Goal: Task Accomplishment & Management: Complete application form

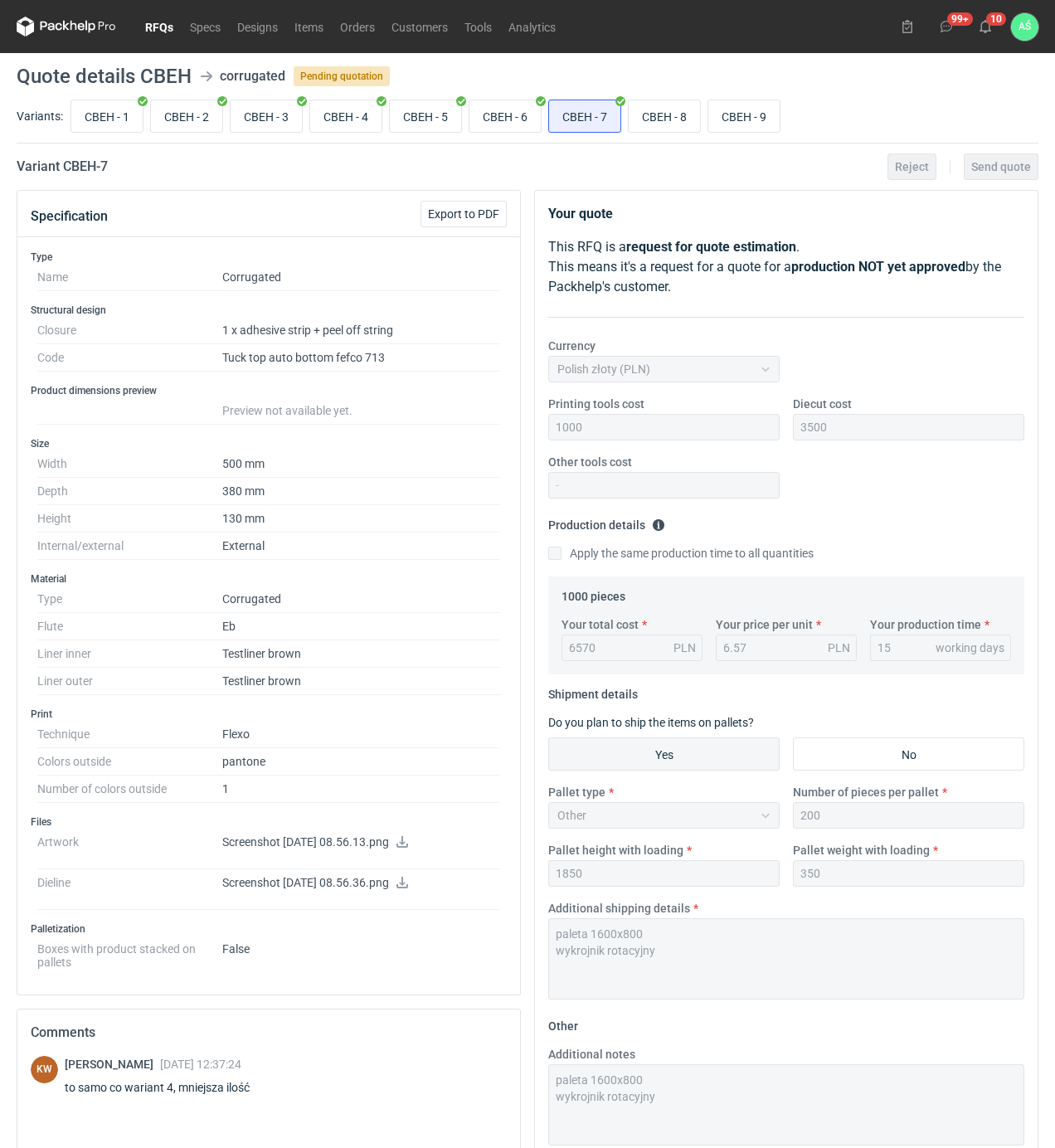
click at [641, 168] on div "Variant CBEH - 7 Reject Send quote" at bounding box center [528, 167] width 1022 height 20
click at [664, 114] on input "CBEH - 8" at bounding box center [664, 116] width 71 height 32
radio input "true"
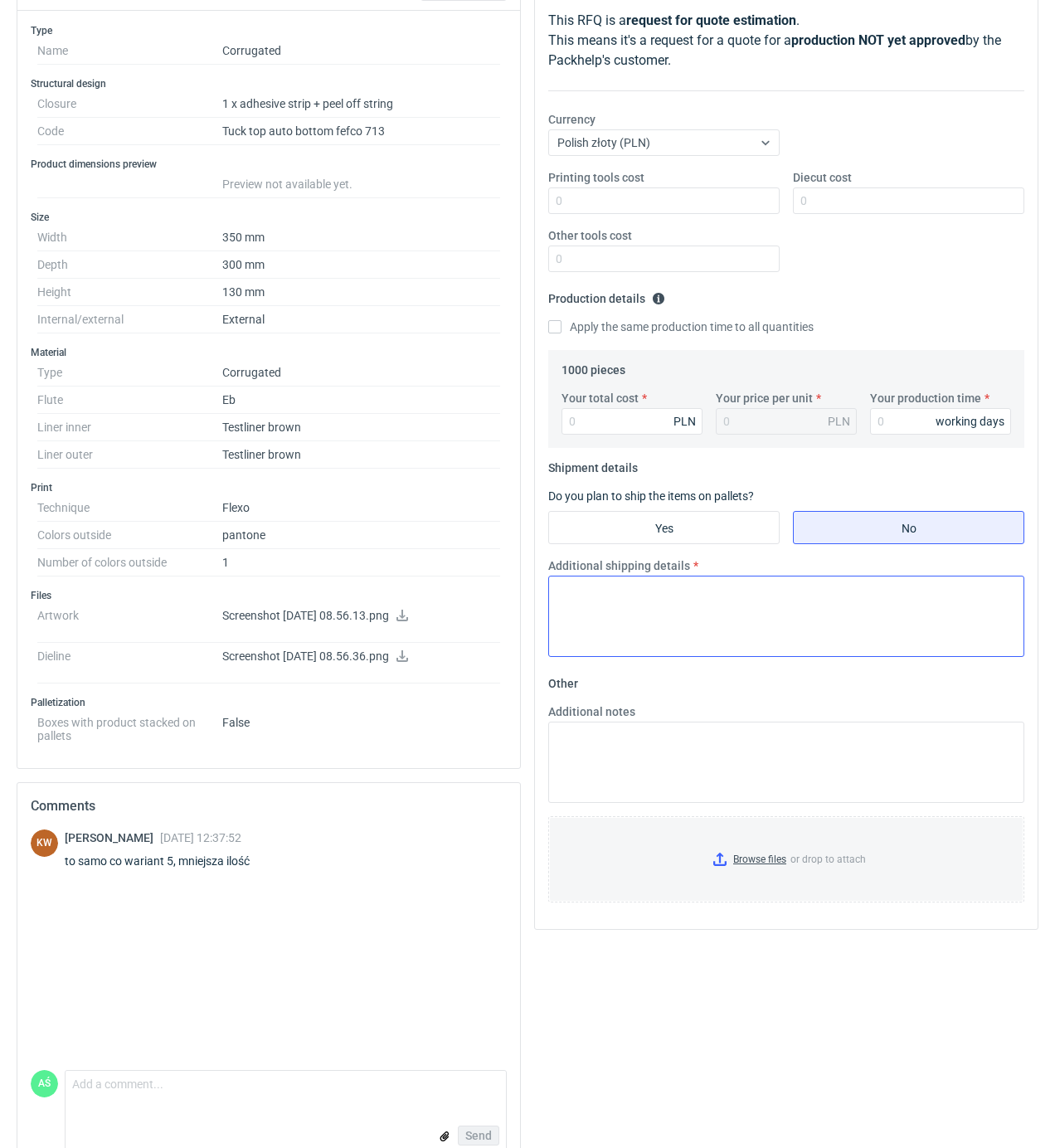
scroll to position [265, 0]
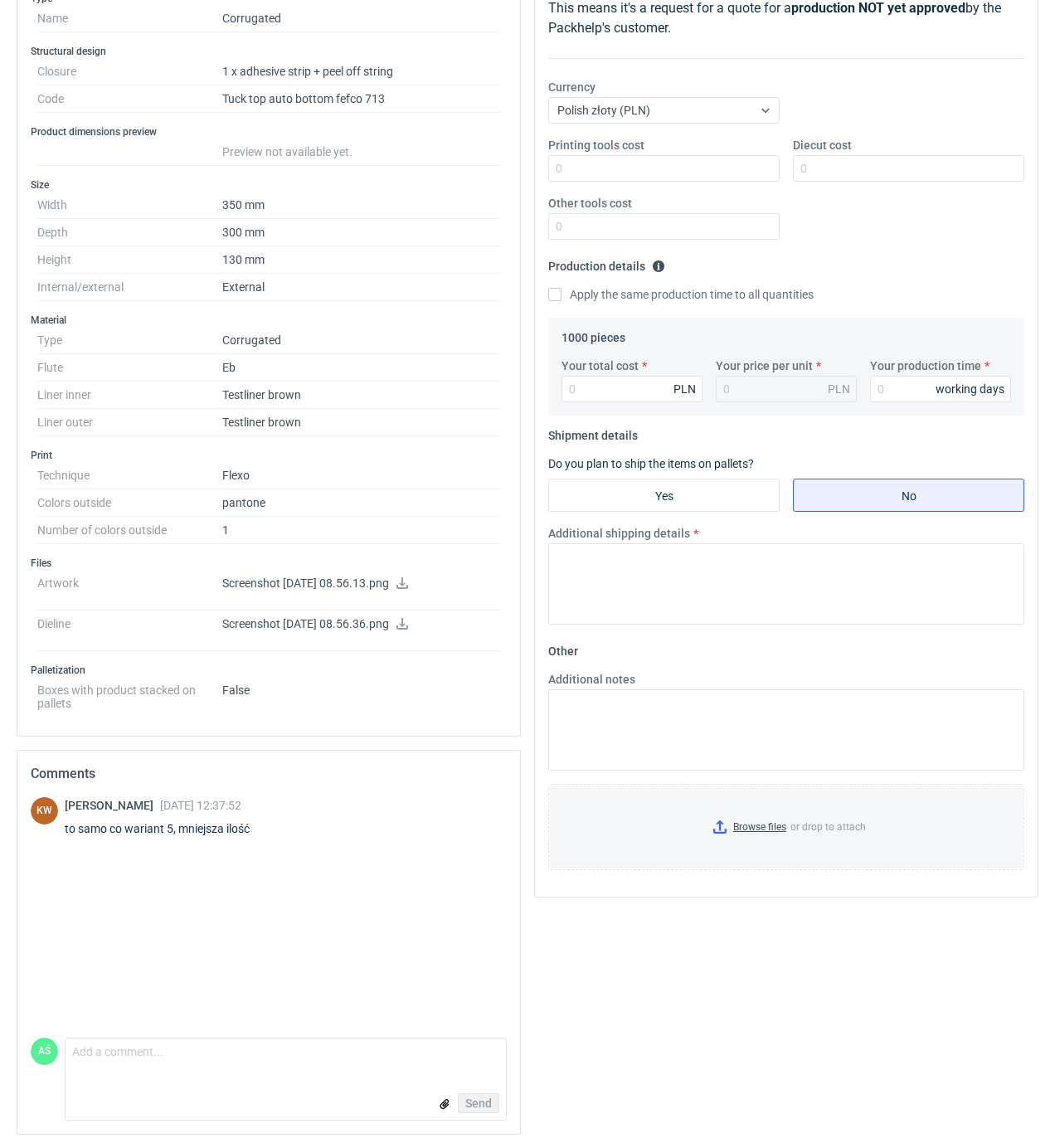
click at [414, 448] on h3 "Print" at bounding box center [269, 455] width 476 height 13
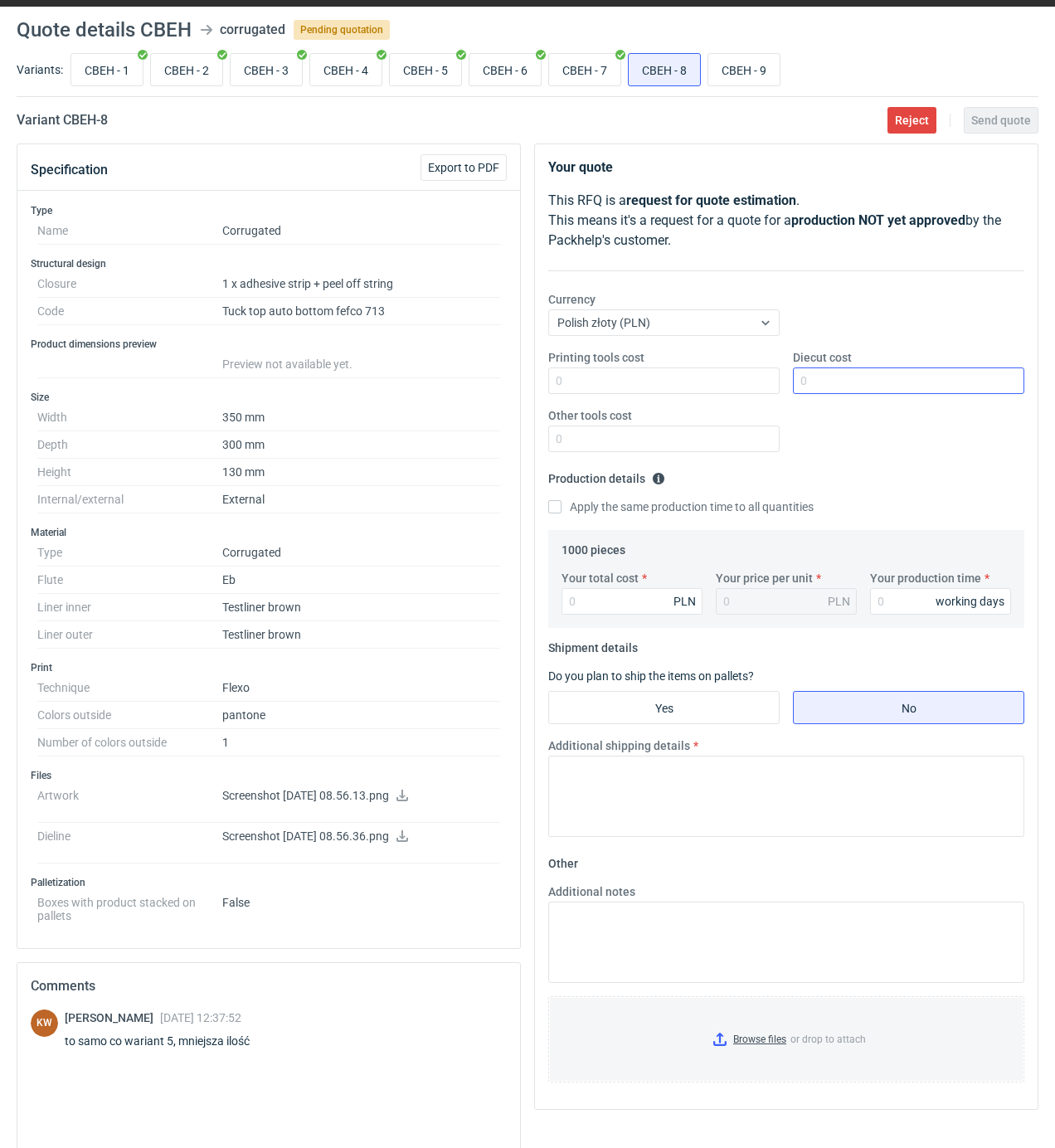
scroll to position [44, 0]
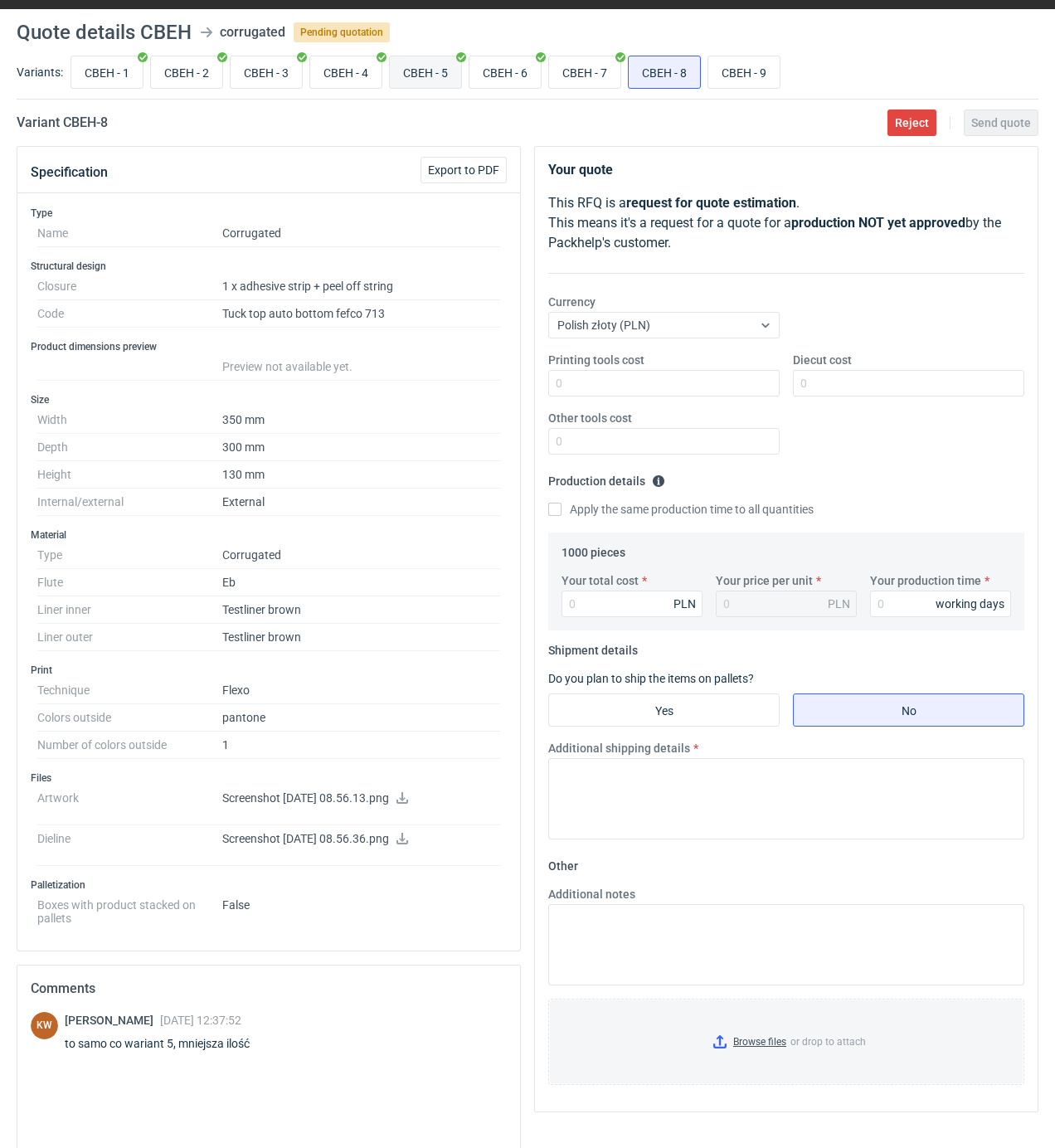
click at [429, 77] on input "CBEH - 5" at bounding box center [425, 72] width 71 height 32
radio input "true"
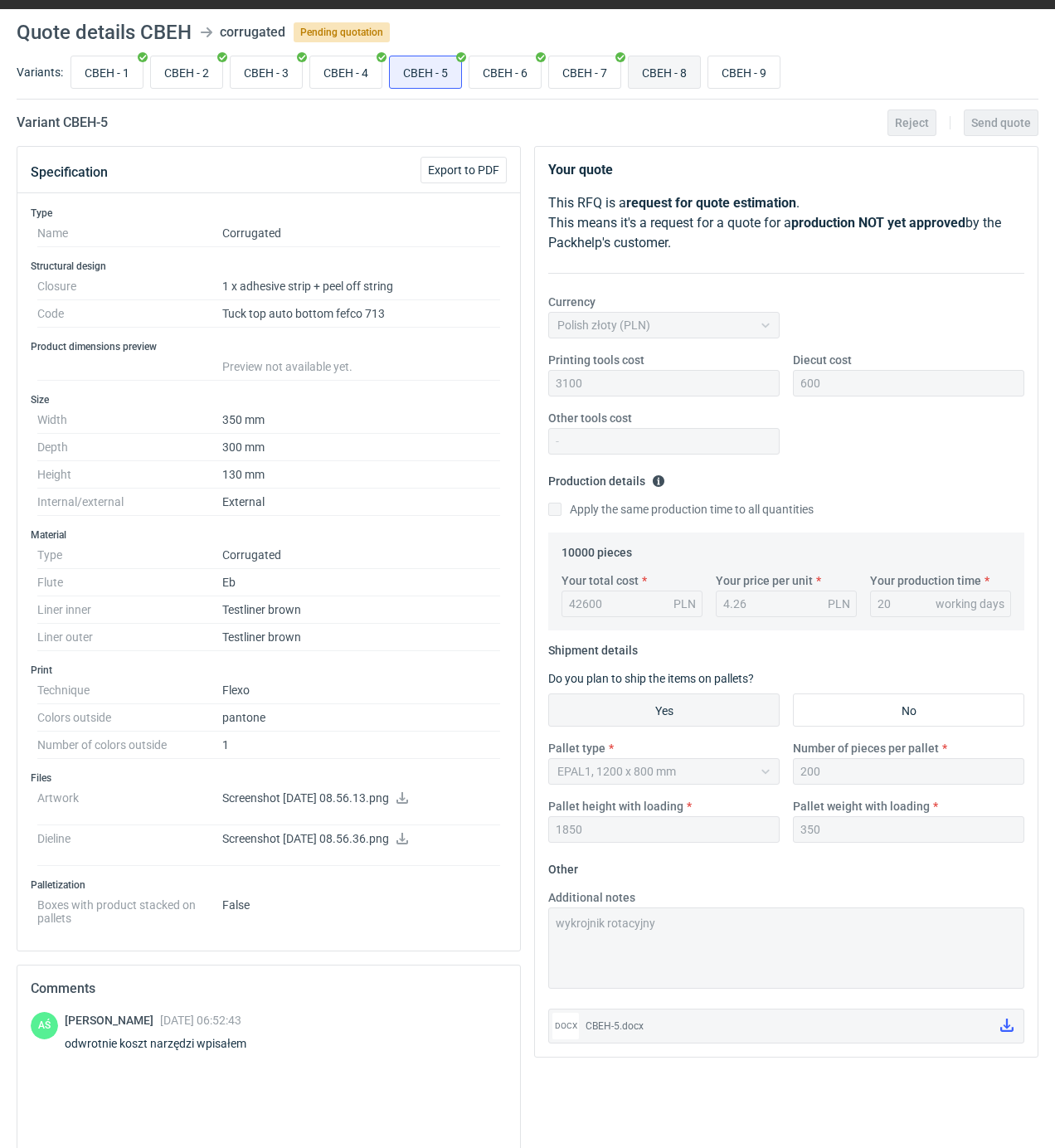
click at [657, 73] on input "CBEH - 8" at bounding box center [664, 72] width 71 height 32
radio input "true"
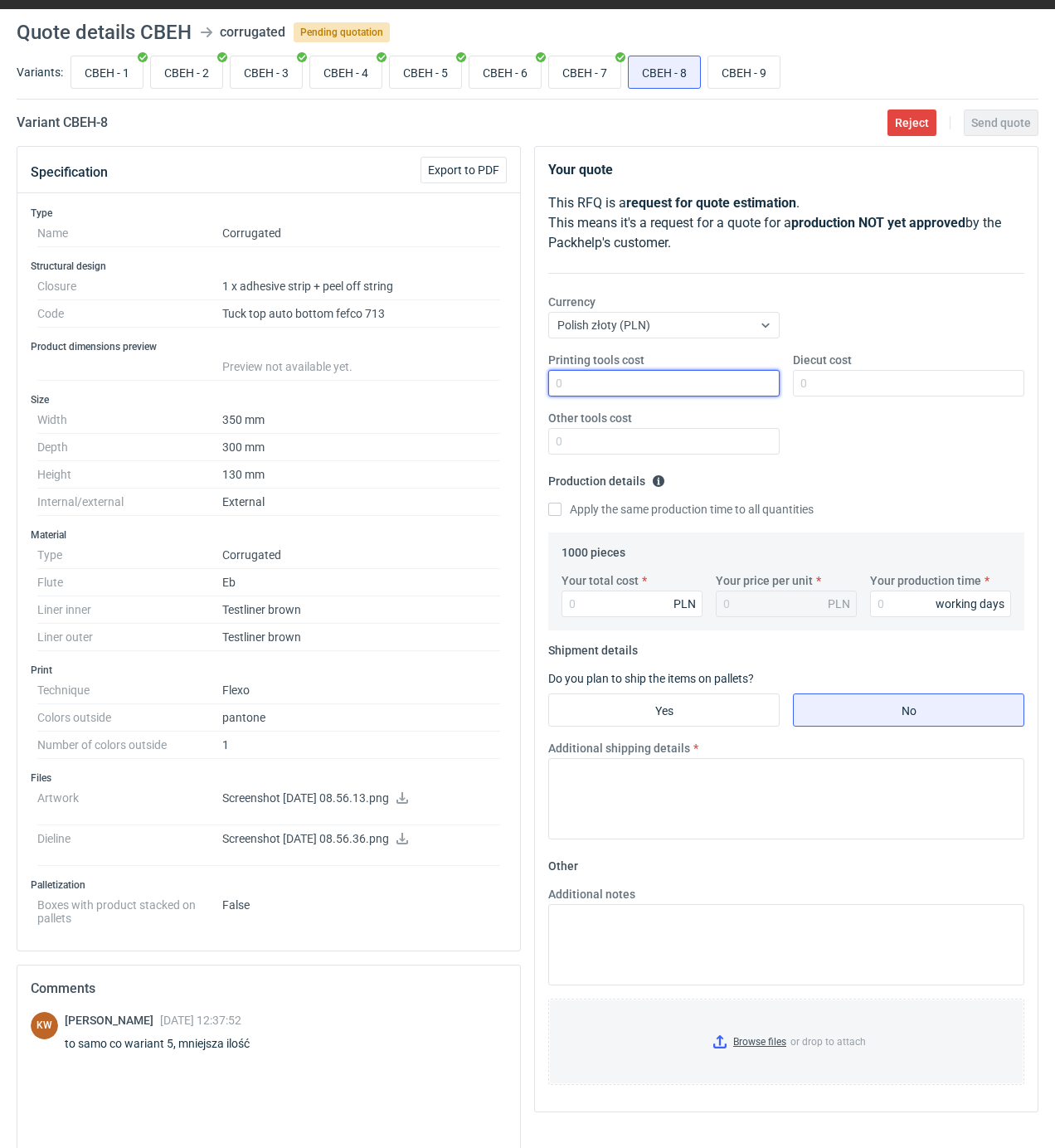
click at [740, 385] on input "Printing tools cost" at bounding box center [664, 383] width 232 height 26
type input "600"
type input "3100"
type input "4880"
type input "4.88"
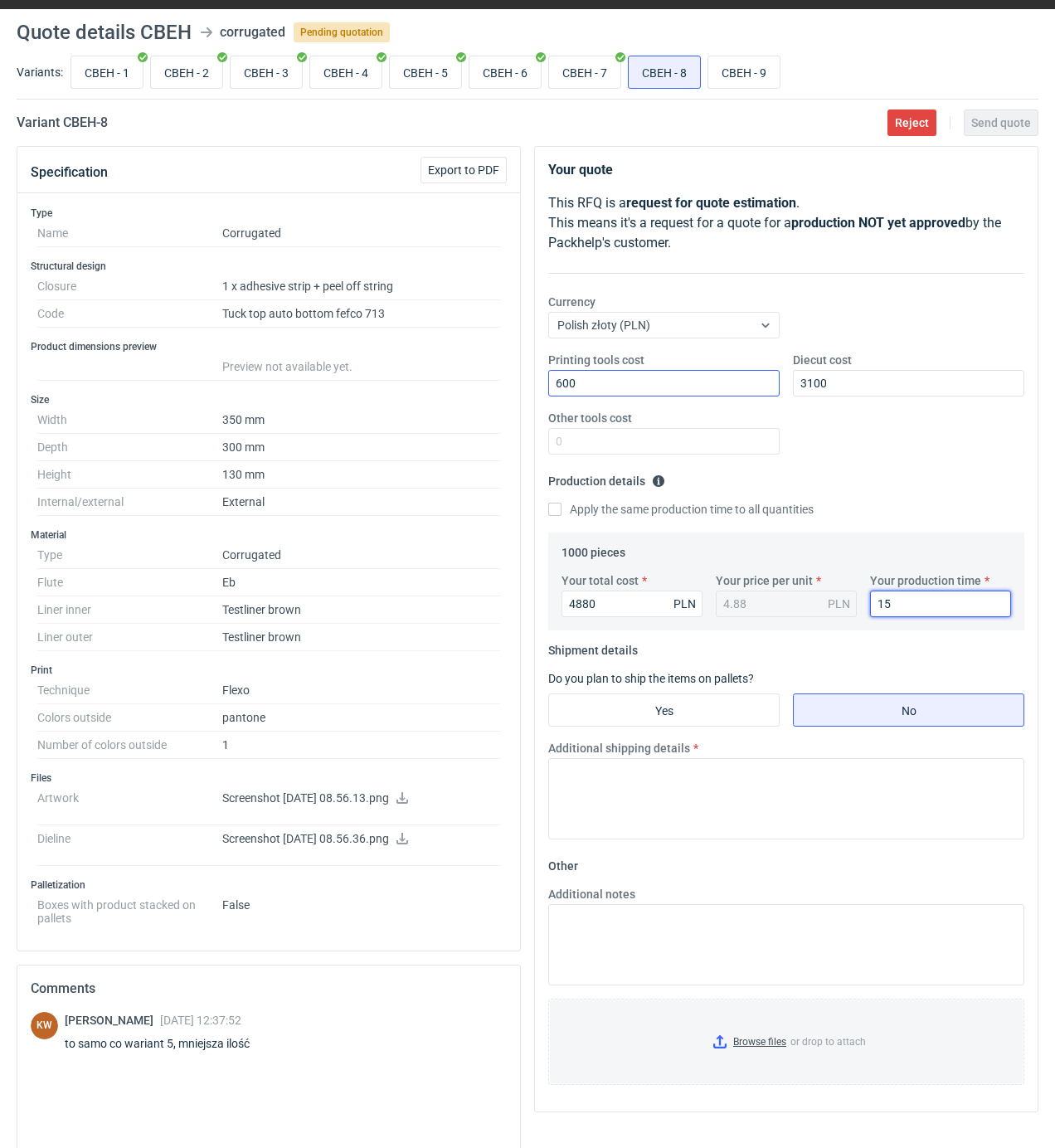
type input "15"
click at [694, 705] on input "Yes" at bounding box center [664, 710] width 230 height 32
radio input "true"
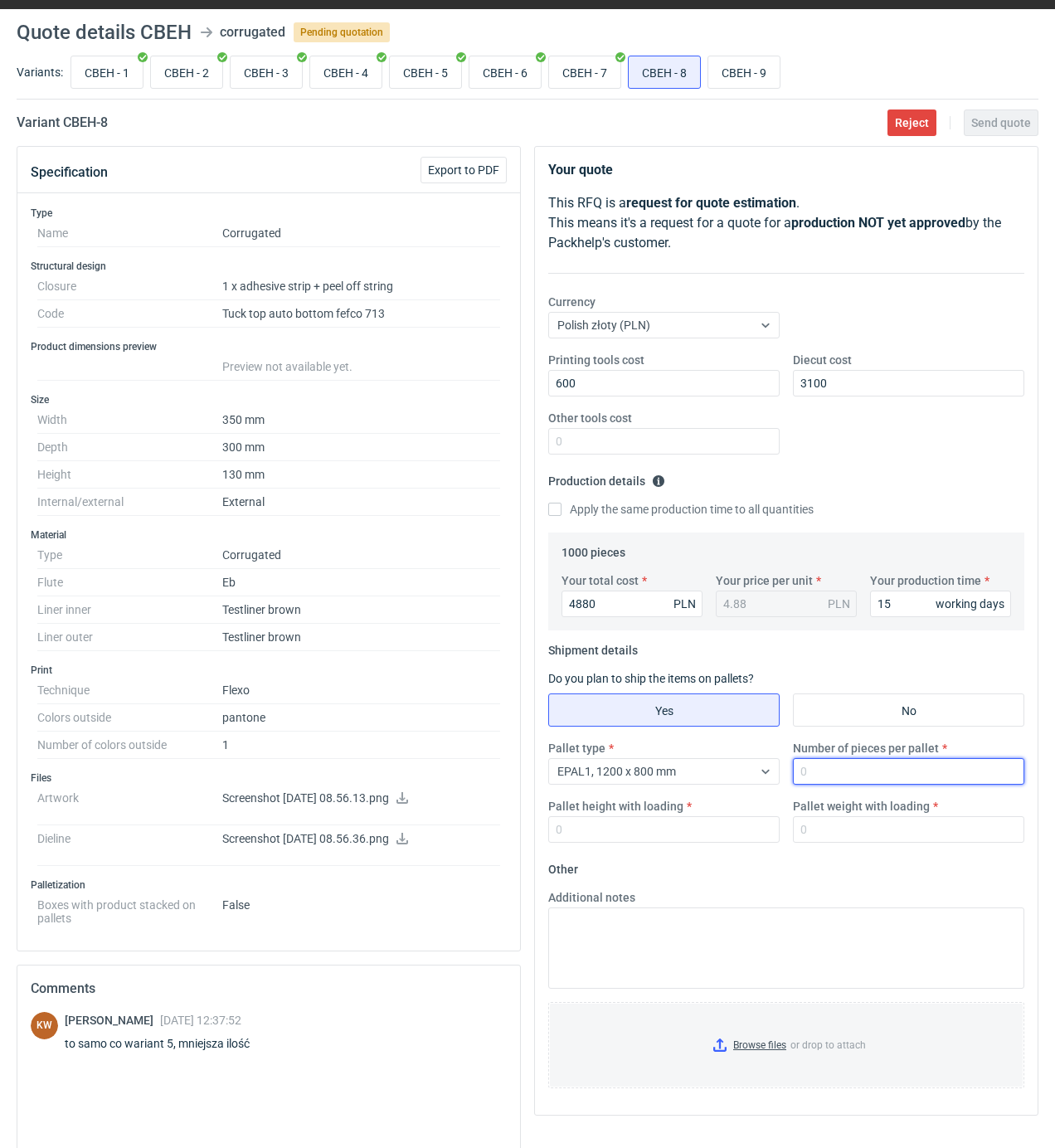
click at [850, 771] on input "Number of pieces per pallet" at bounding box center [908, 771] width 232 height 26
type input "200"
type input "1850"
type input "300"
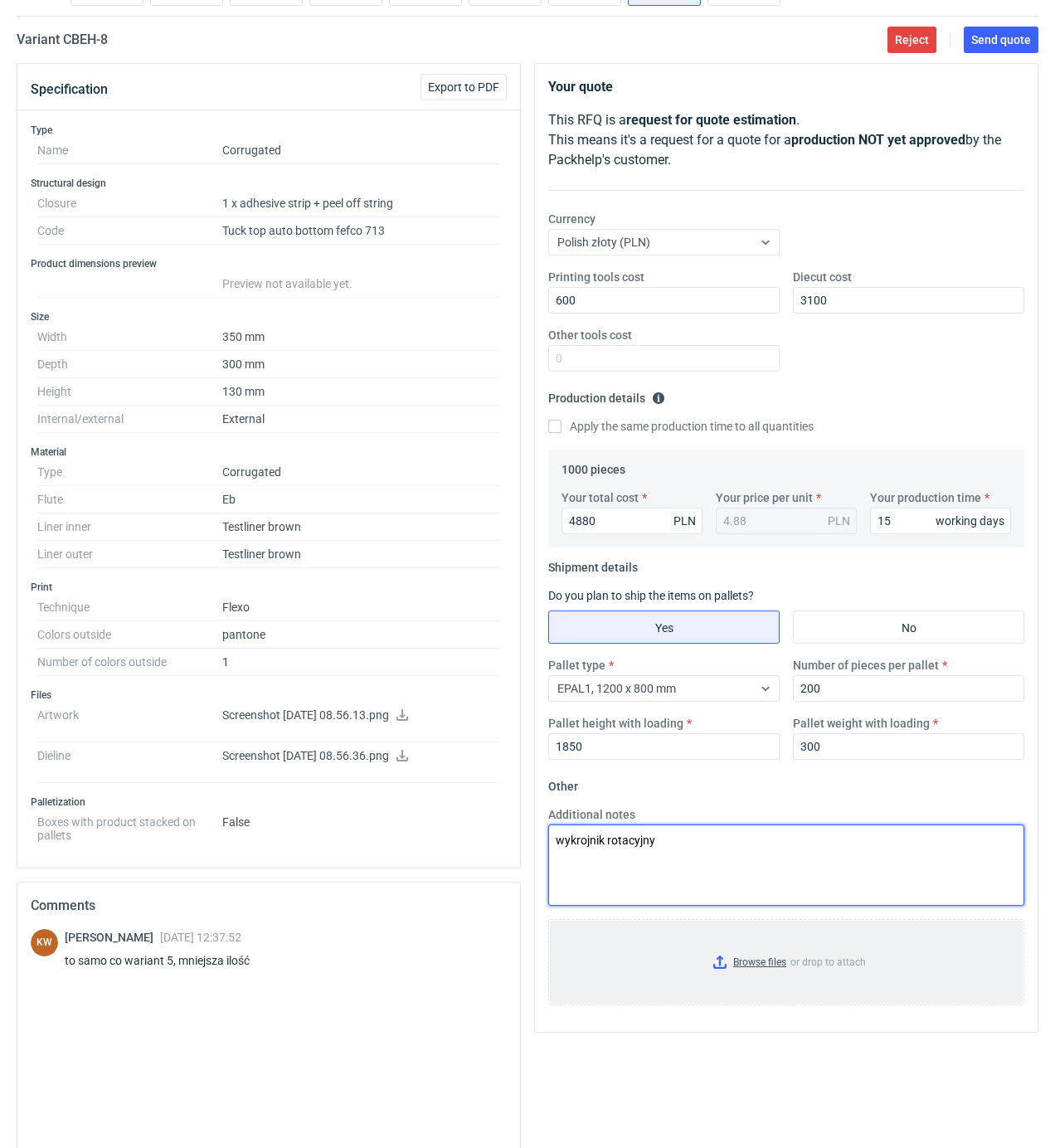
scroll to position [265, 0]
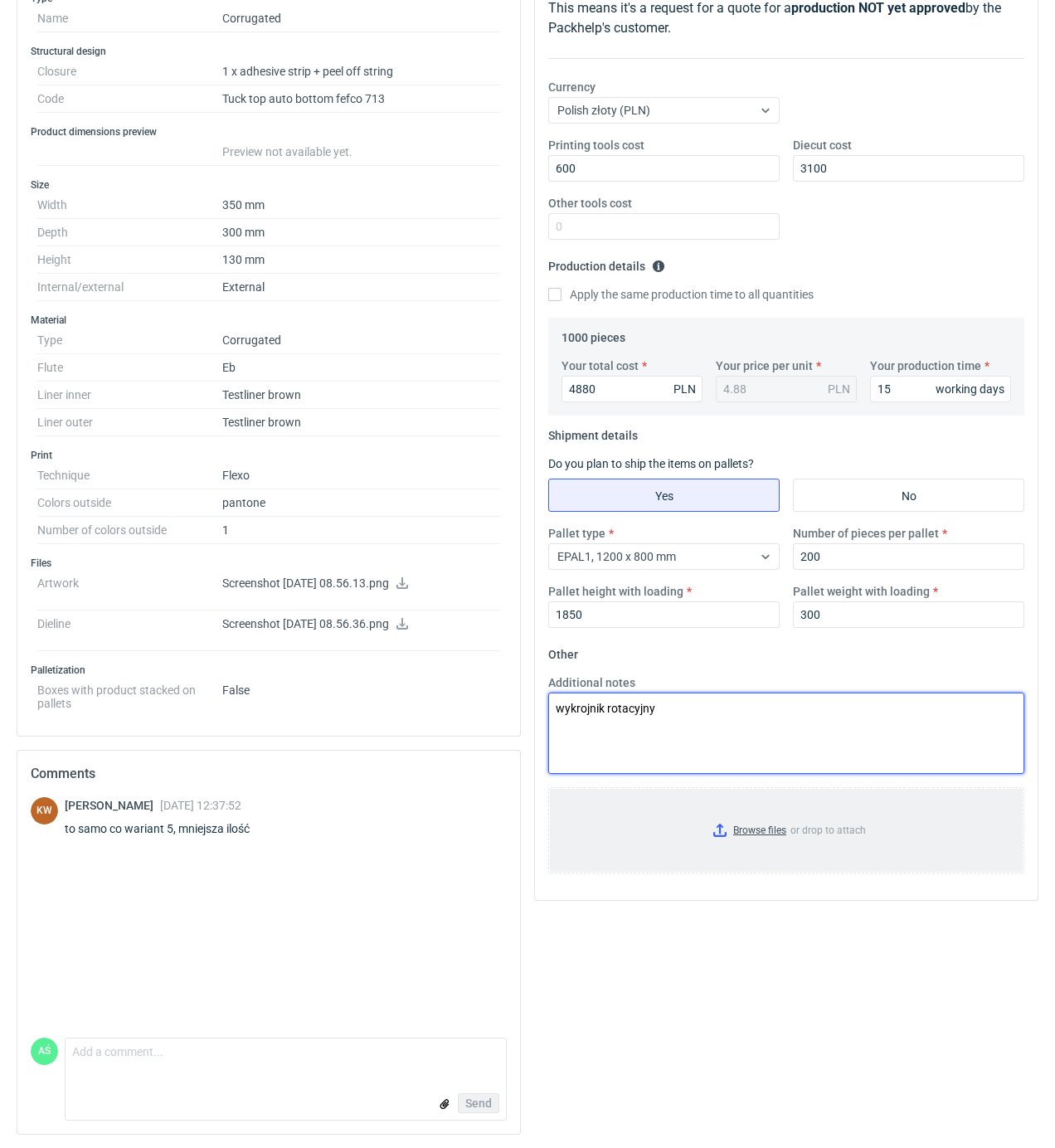
type textarea "wykrojnik rotacyjny"
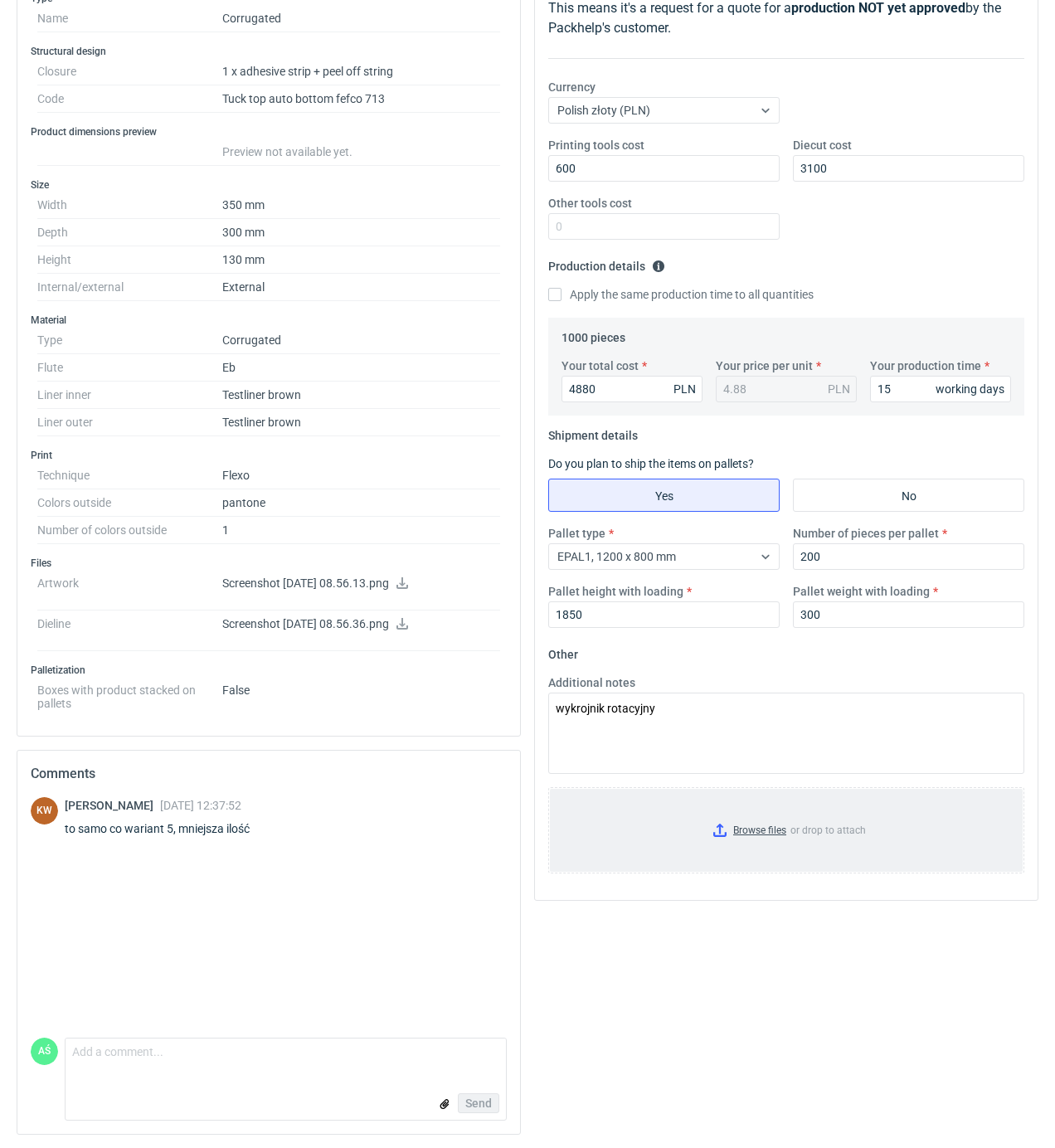
drag, startPoint x: 786, startPoint y: 836, endPoint x: 778, endPoint y: 828, distance: 11.3
click at [778, 828] on input "Browse files or drop to attach" at bounding box center [786, 829] width 473 height 83
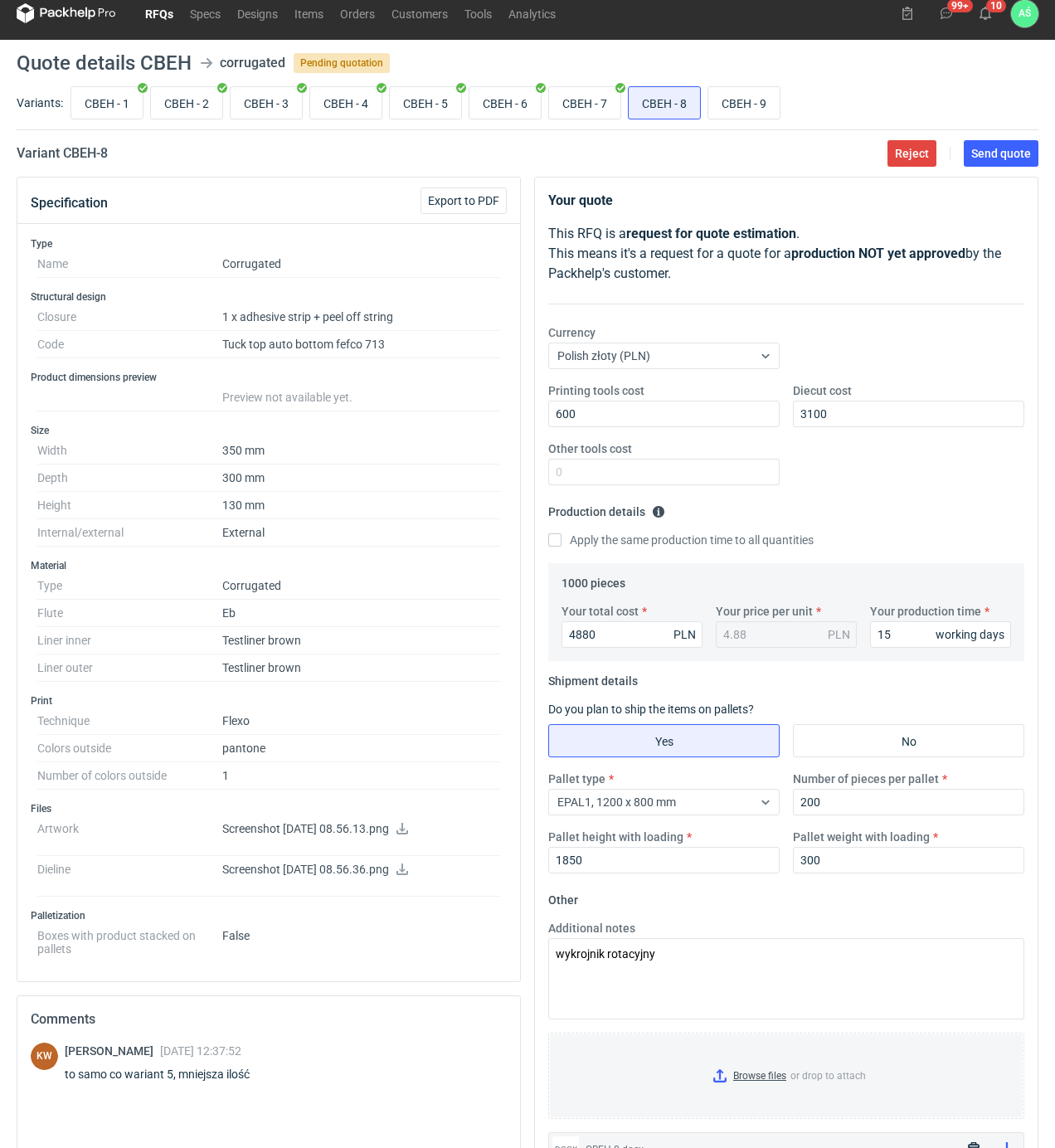
scroll to position [0, 0]
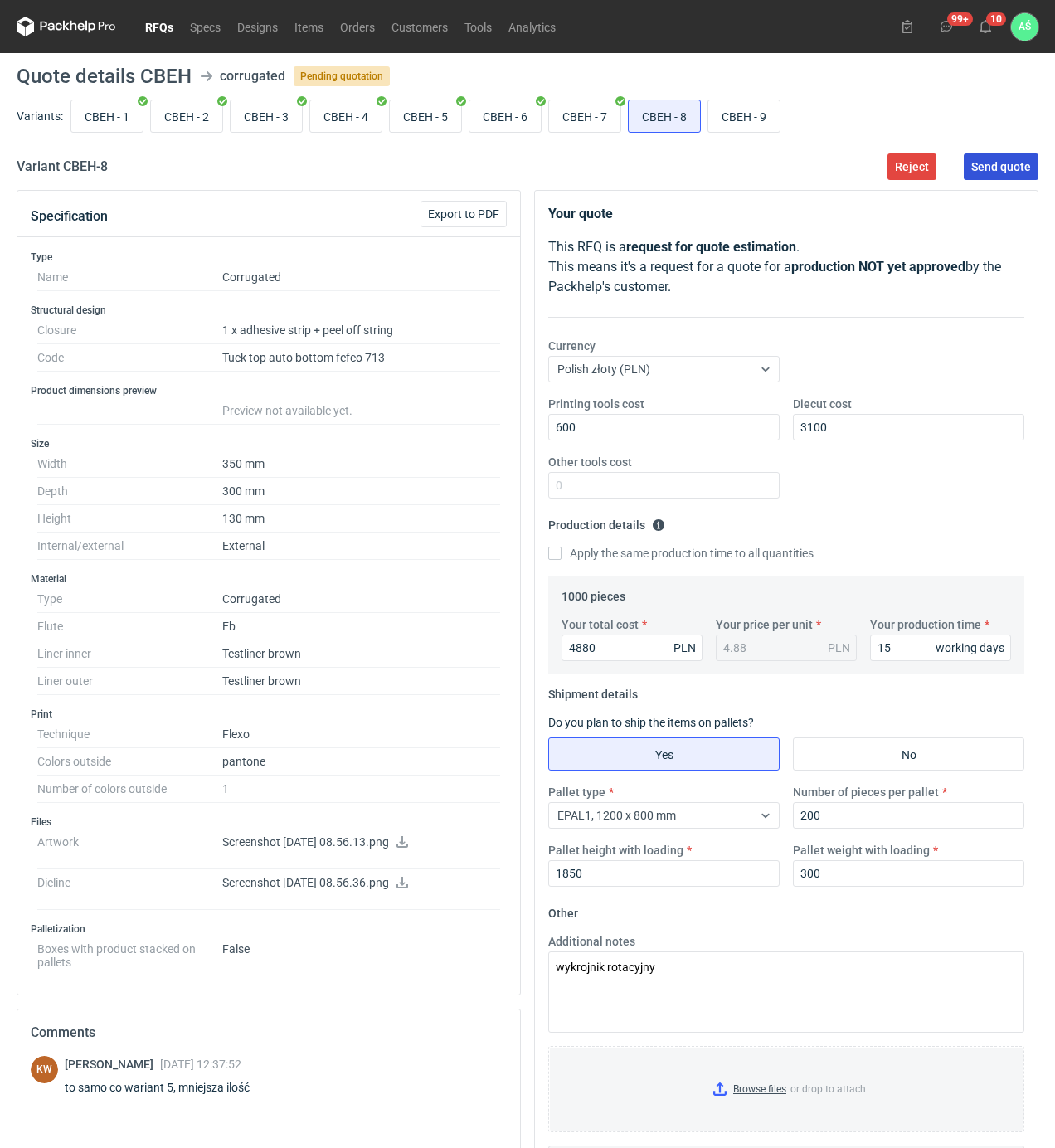
click at [1000, 166] on span "Send quote" at bounding box center [1001, 166] width 60 height 11
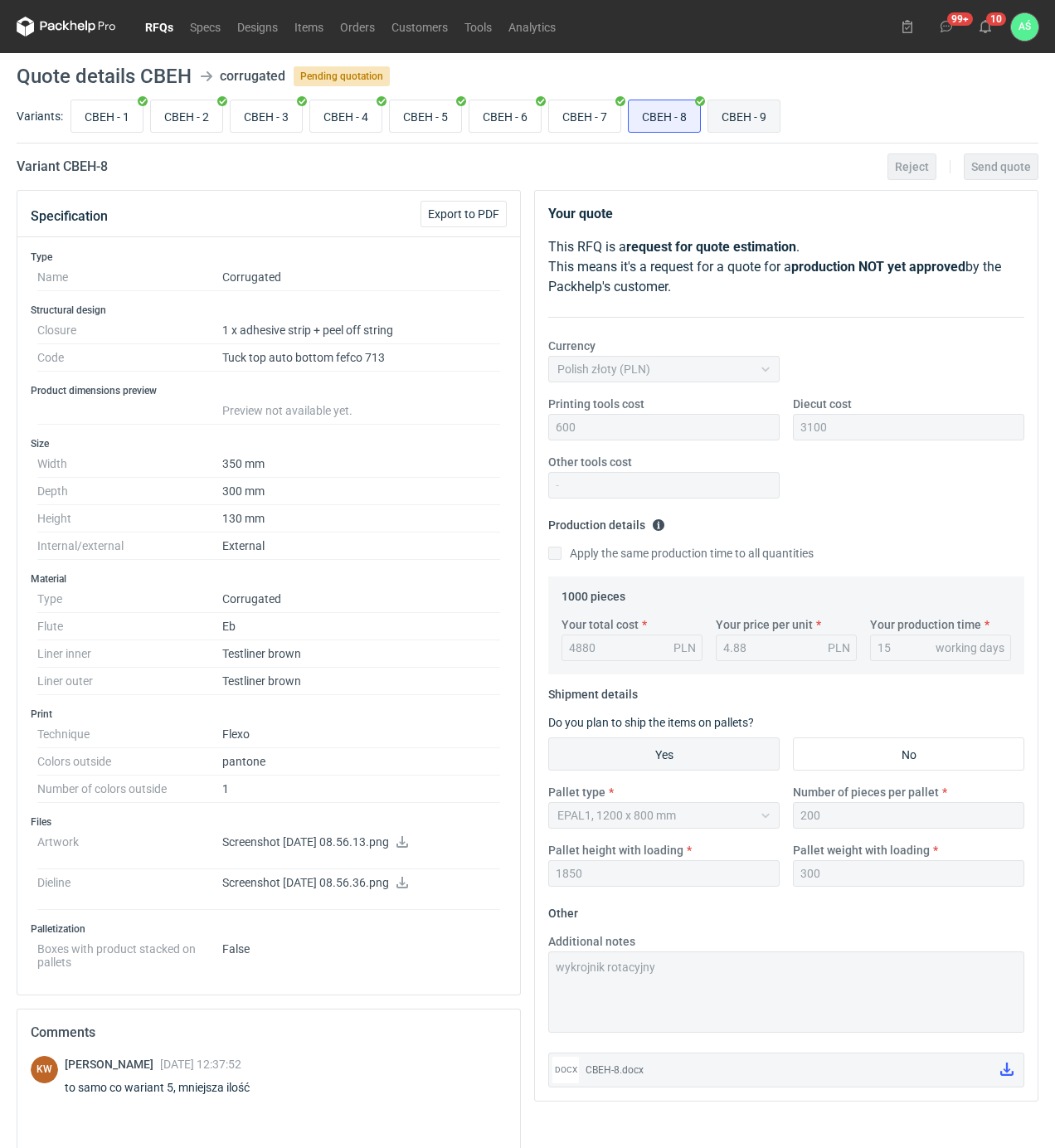
click at [731, 129] on input "CBEH - 9" at bounding box center [743, 116] width 71 height 32
radio input "true"
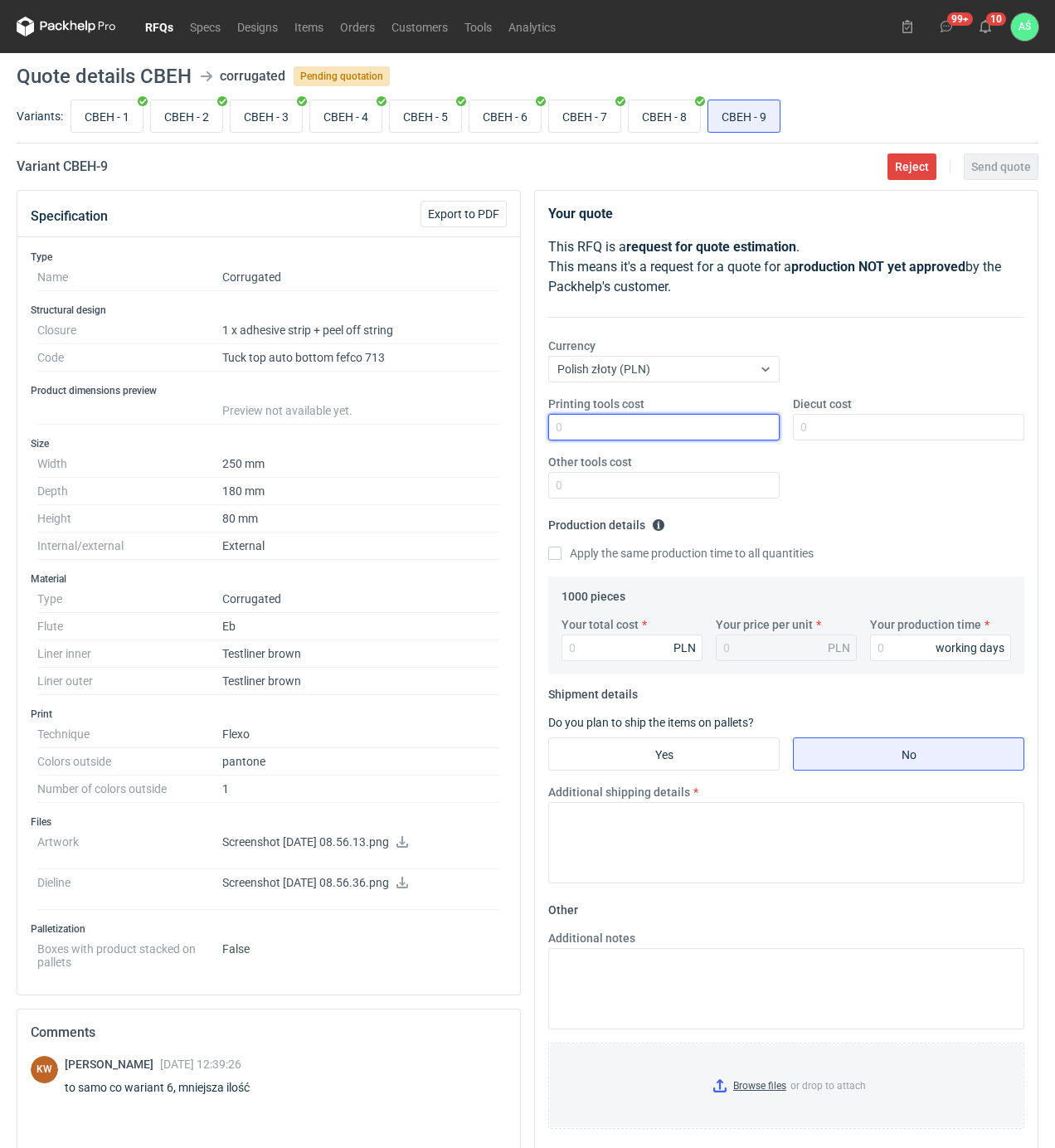
click at [729, 427] on input "Printing tools cost" at bounding box center [664, 427] width 232 height 26
type input "600"
type input "1350"
type input "2420"
type input "2.42"
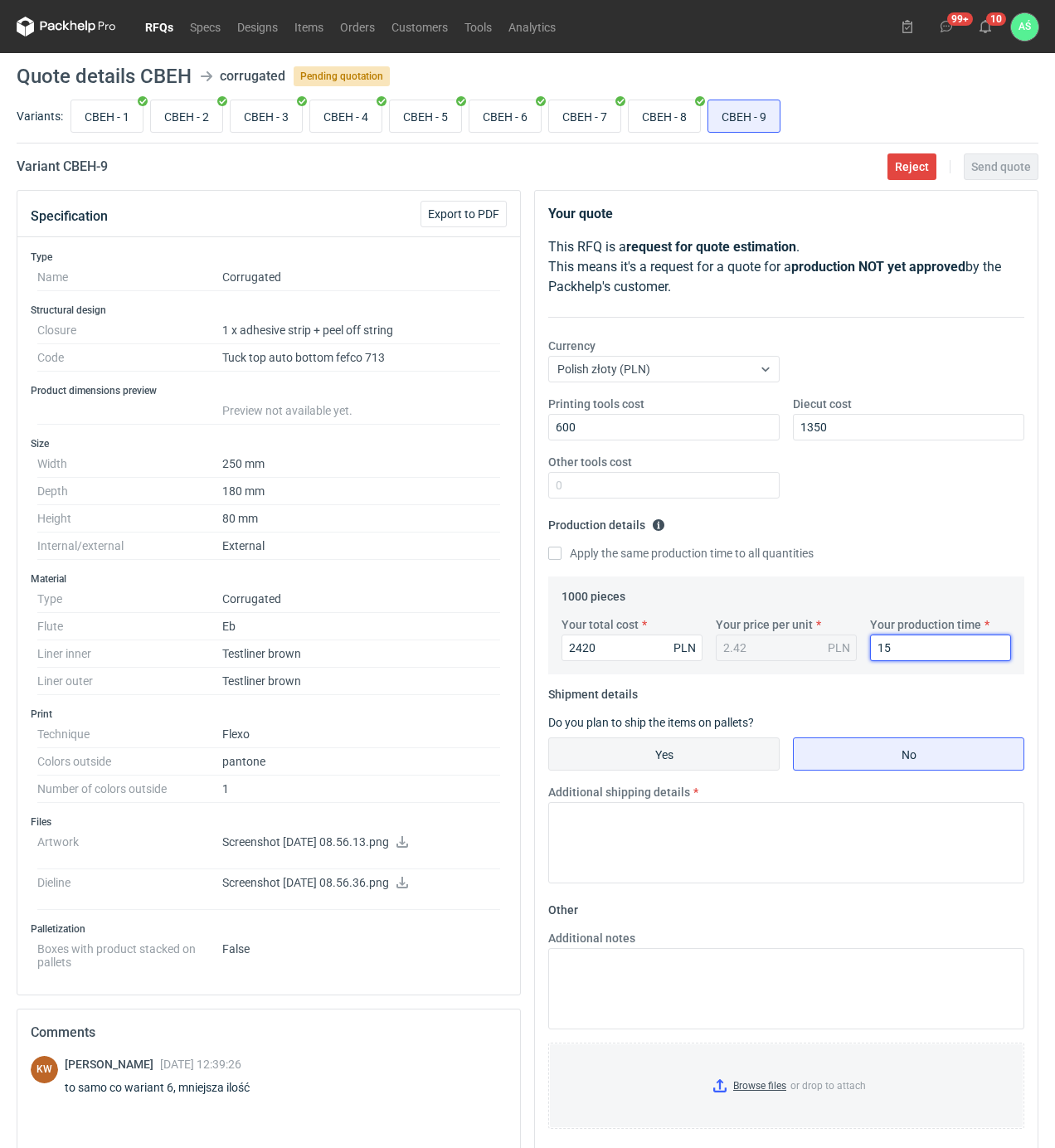
type input "15"
click at [644, 750] on input "Yes" at bounding box center [664, 754] width 230 height 32
radio input "true"
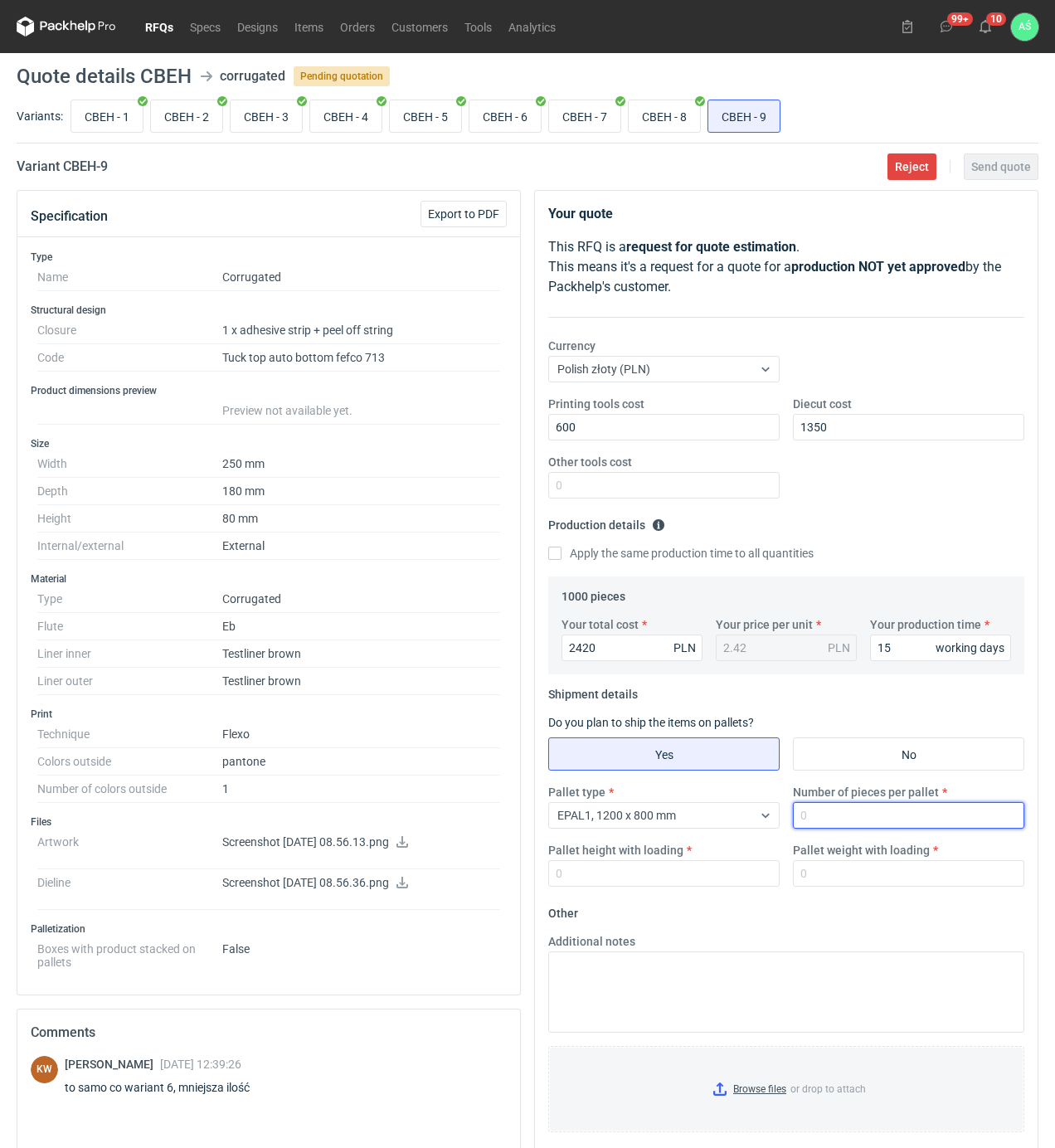
click at [821, 807] on input "Number of pieces per pallet" at bounding box center [908, 815] width 232 height 26
type input "250"
type input "1800"
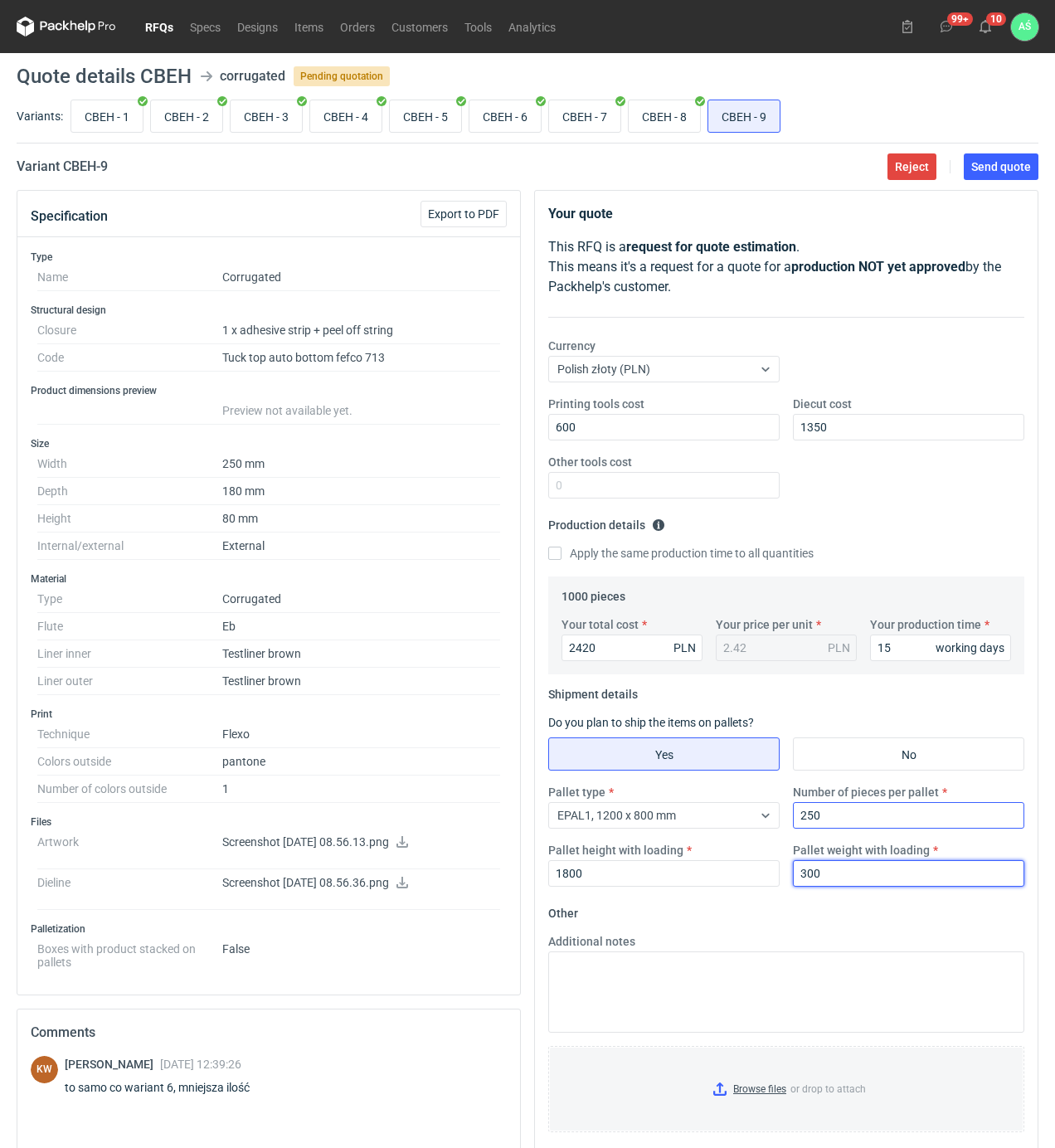
type input "300"
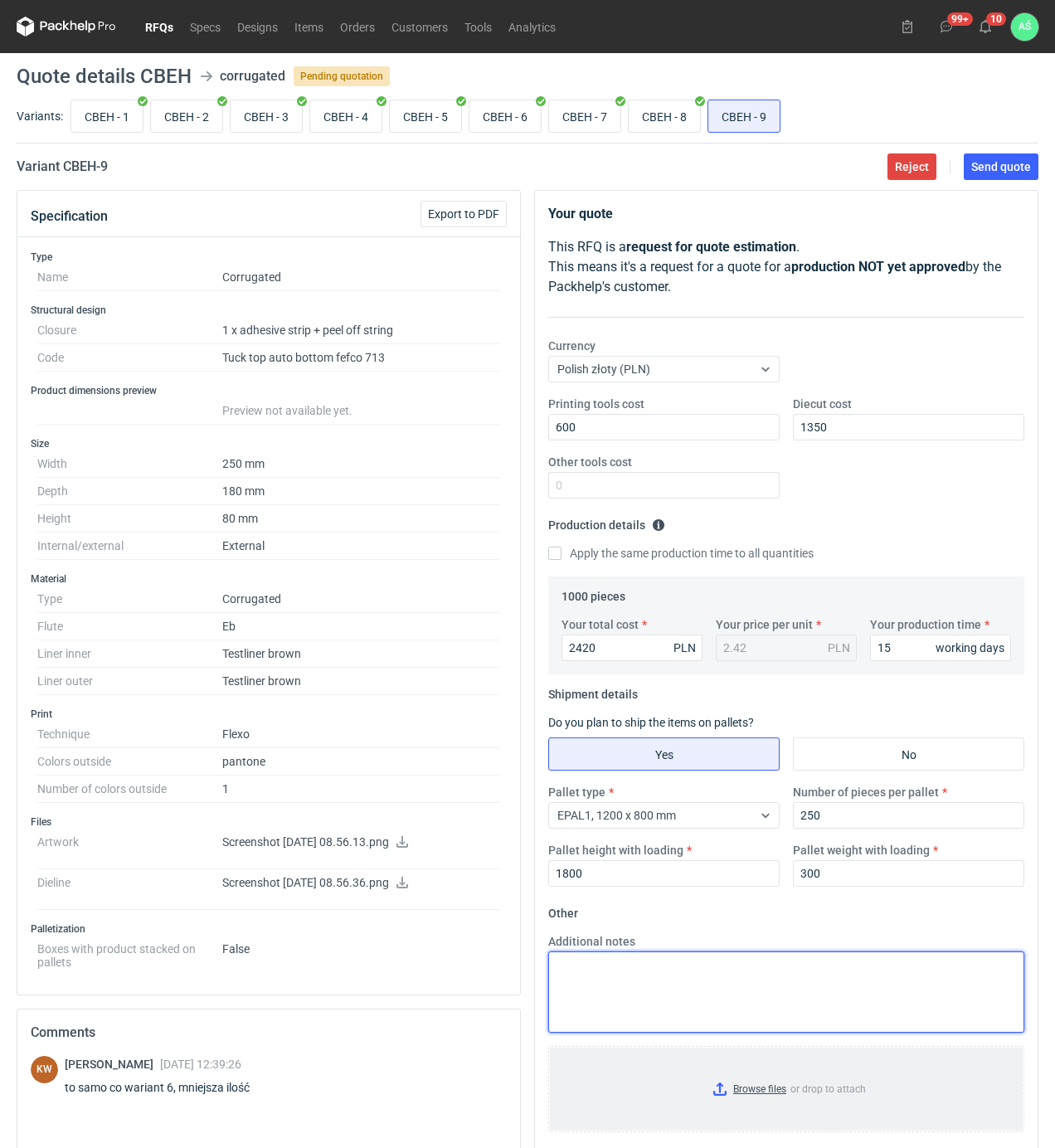
scroll to position [220, 0]
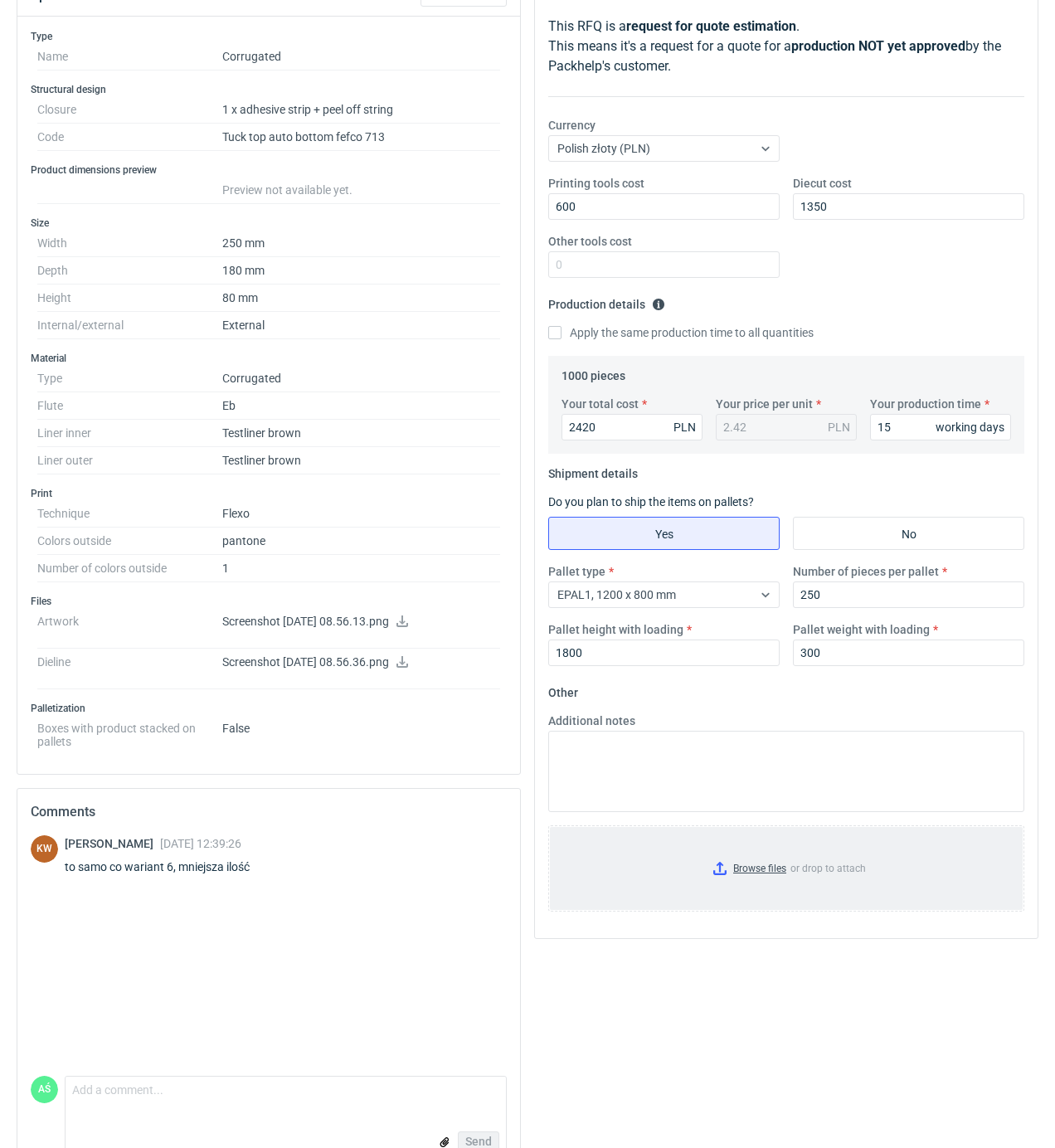
click at [778, 876] on input "Browse files or drop to attach" at bounding box center [786, 868] width 473 height 83
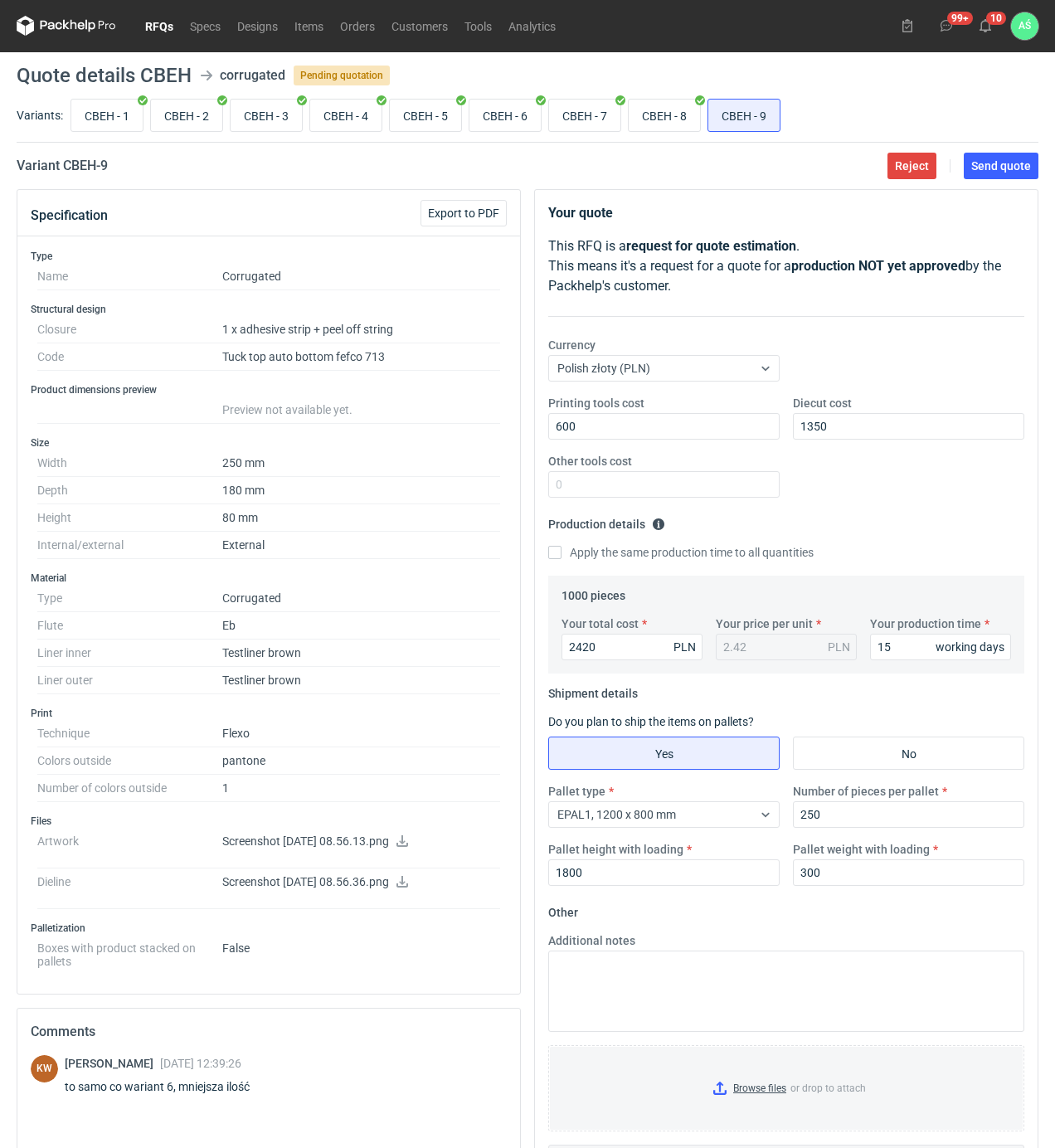
scroll to position [0, 0]
click at [986, 183] on main "Quote details CBEH corrugated Pending quotation Variants: CBEH - 1 CBEH - 2 CBE…" at bounding box center [527, 729] width 1035 height 1353
click at [986, 173] on button "Send quote" at bounding box center [1001, 167] width 75 height 26
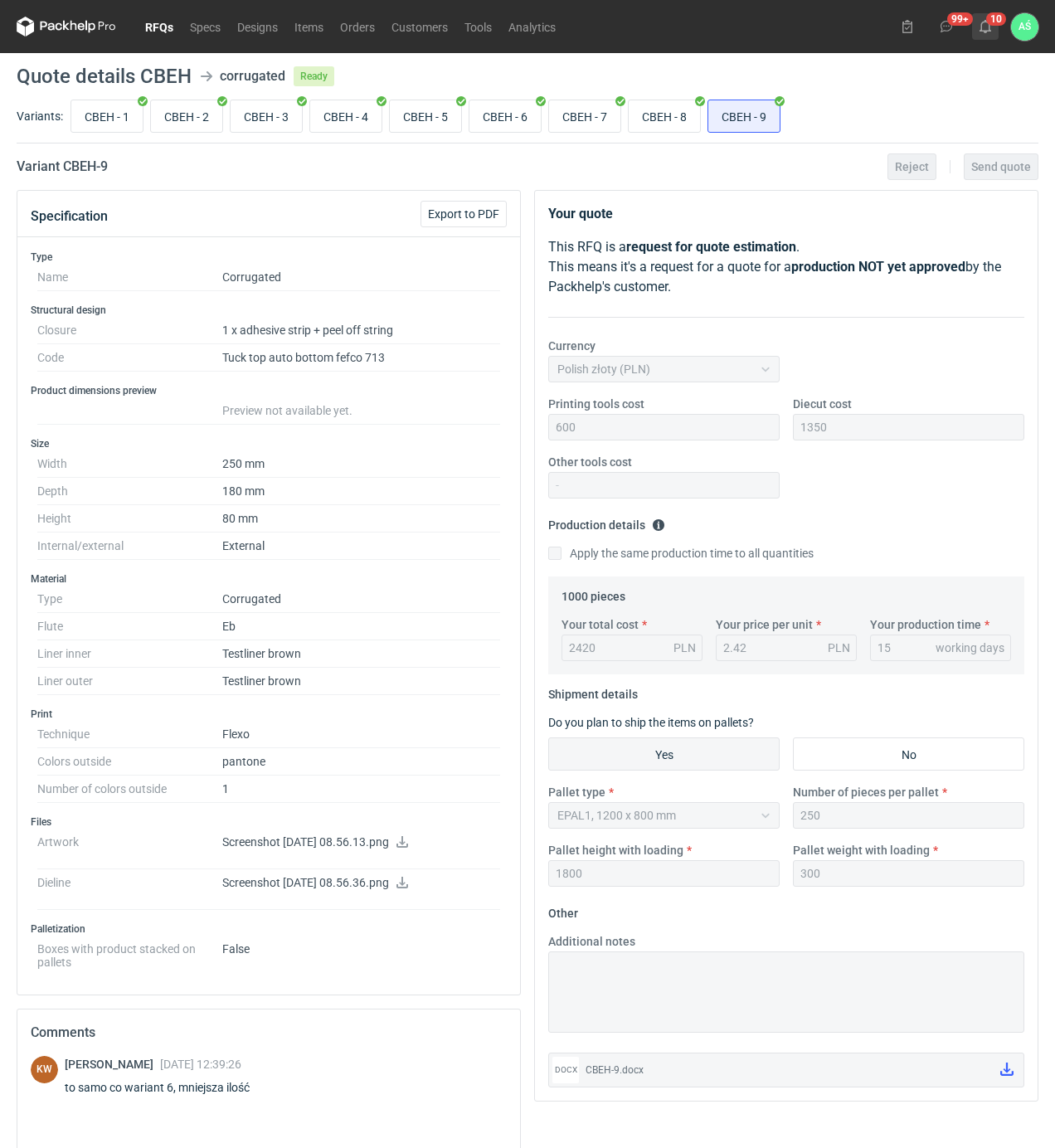
click at [989, 22] on icon at bounding box center [985, 26] width 13 height 13
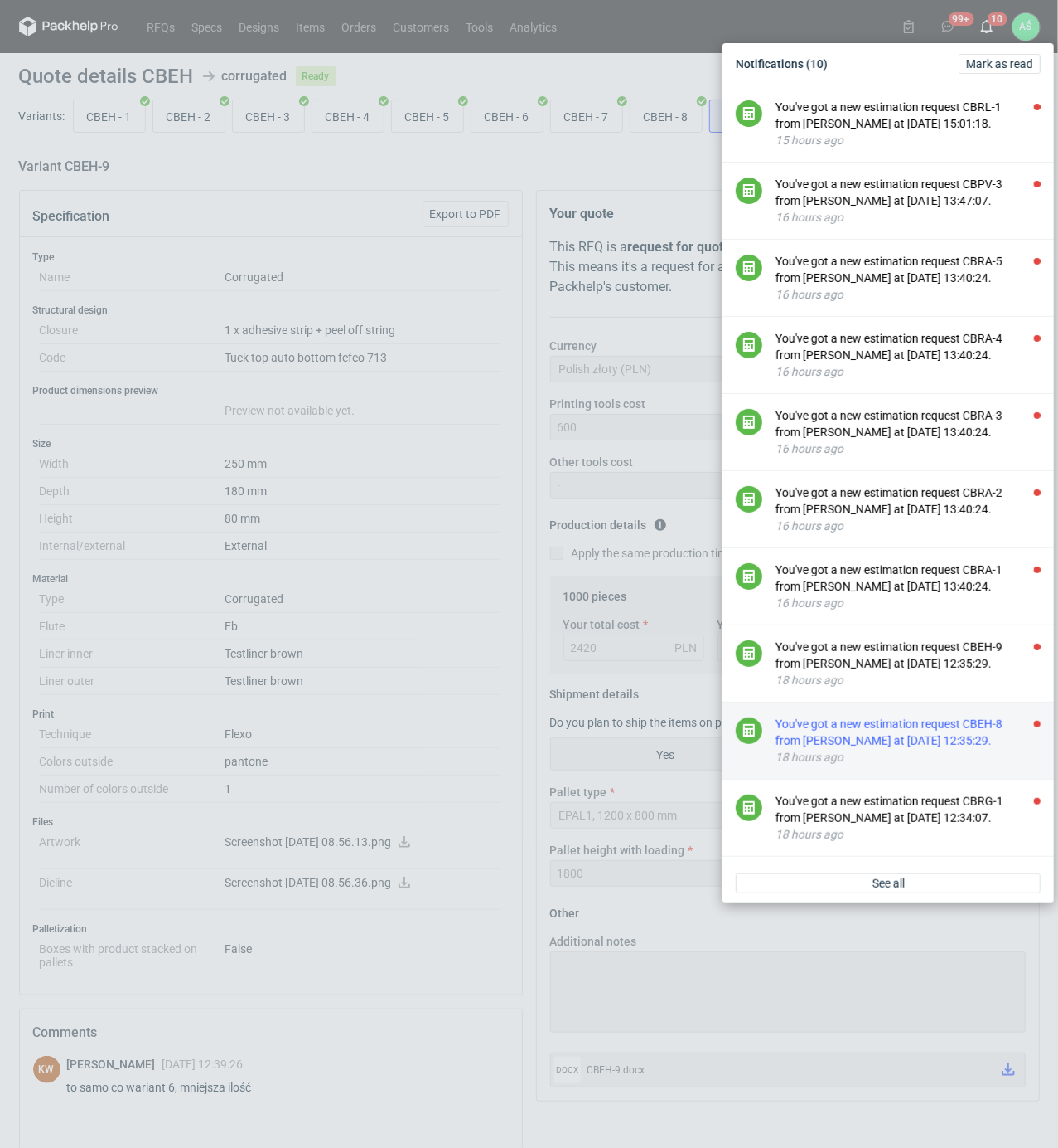
click at [938, 749] on div "You've got a new estimation request CBEH-8 from [PERSON_NAME] at [DATE] 12:35:2…" at bounding box center [908, 732] width 265 height 33
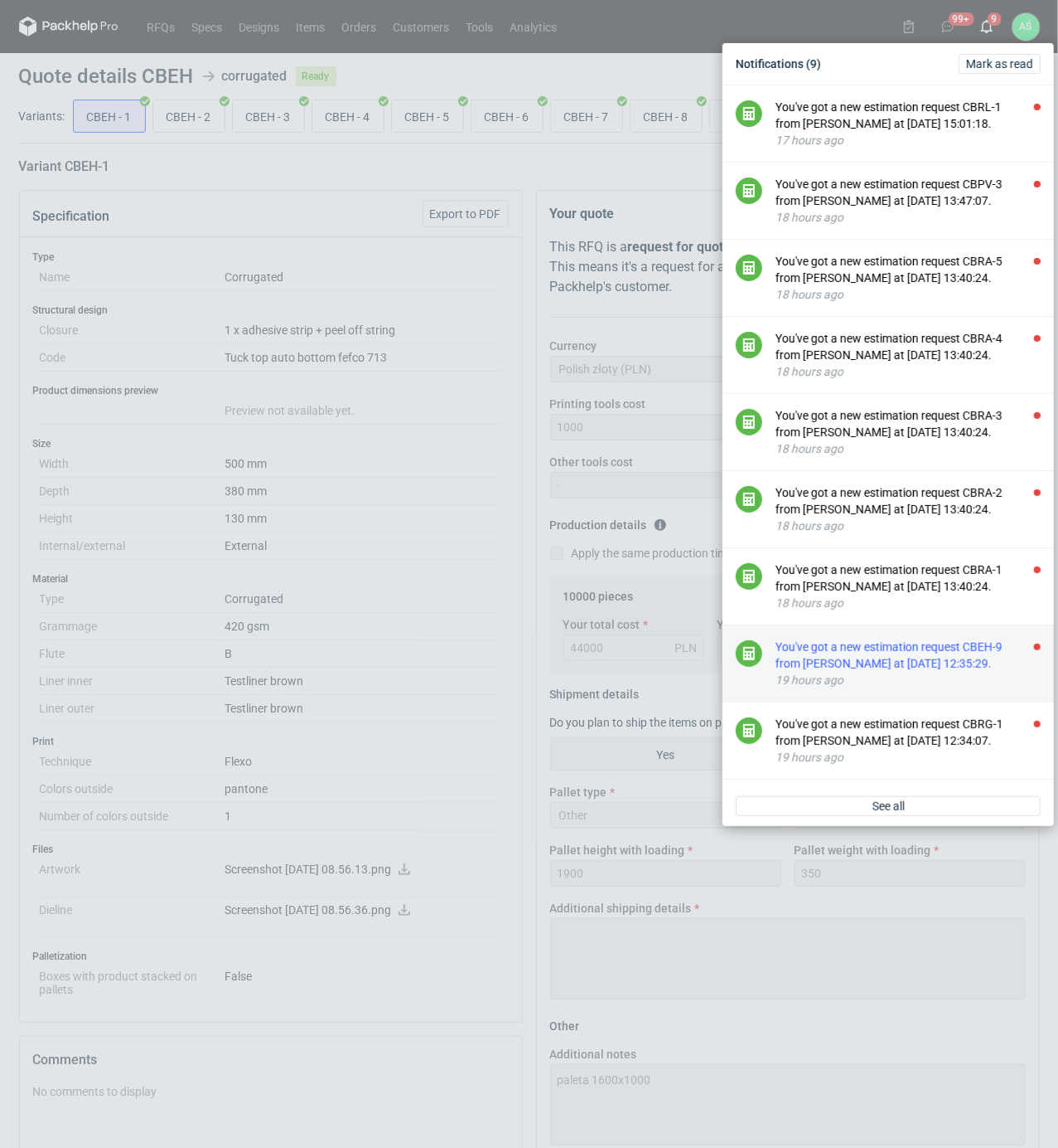
click at [961, 671] on div "You've got a new estimation request CBEH-9 from [PERSON_NAME] at [DATE] 12:35:2…" at bounding box center [908, 655] width 265 height 33
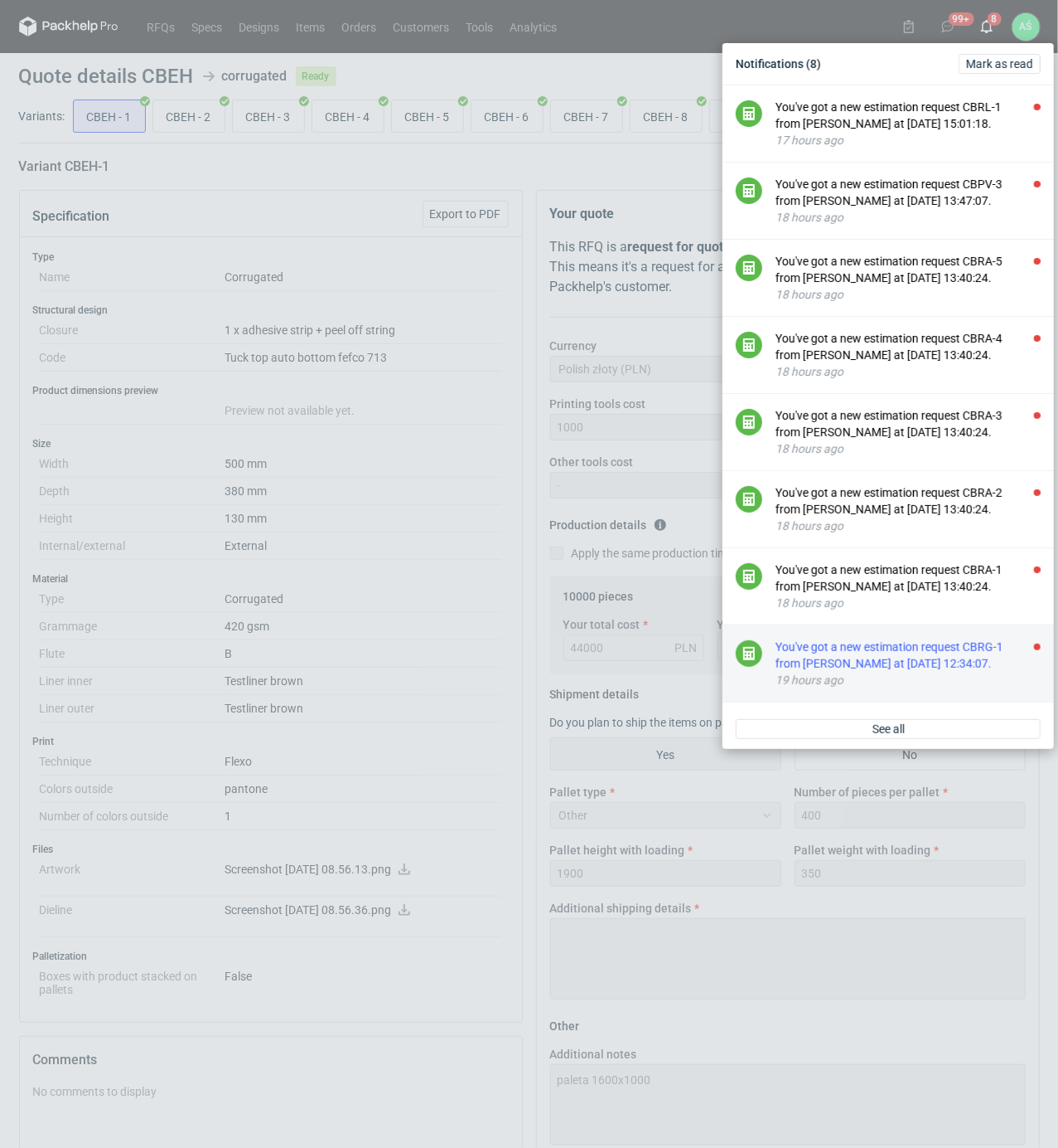
click at [983, 671] on div "You've got a new estimation request CBRG-1 from [PERSON_NAME] at [DATE] 12:34:0…" at bounding box center [908, 655] width 265 height 33
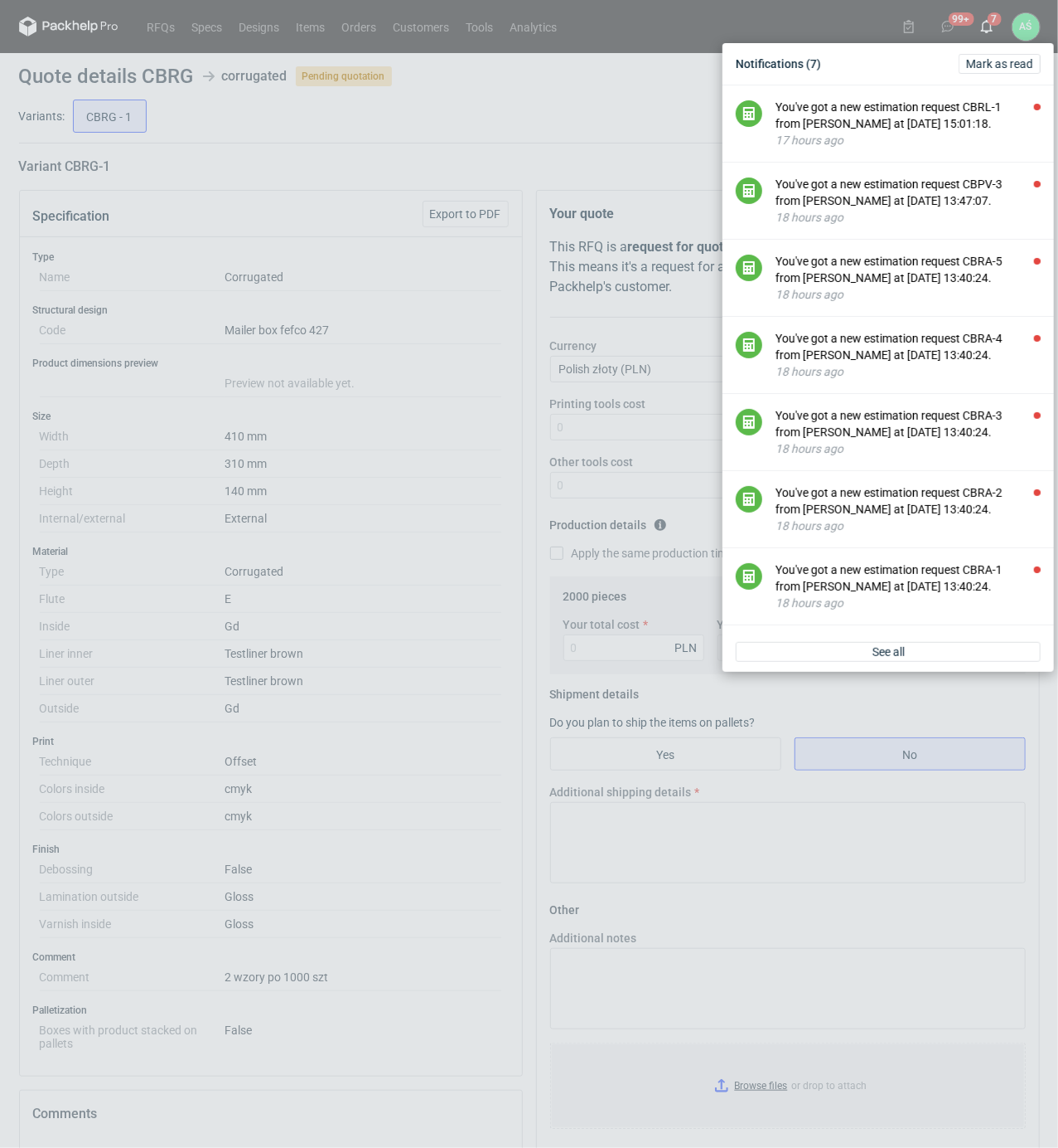
click at [454, 352] on div "Notifications (7) [PERSON_NAME] as read You've got a new estimation request CBR…" at bounding box center [529, 574] width 1058 height 1148
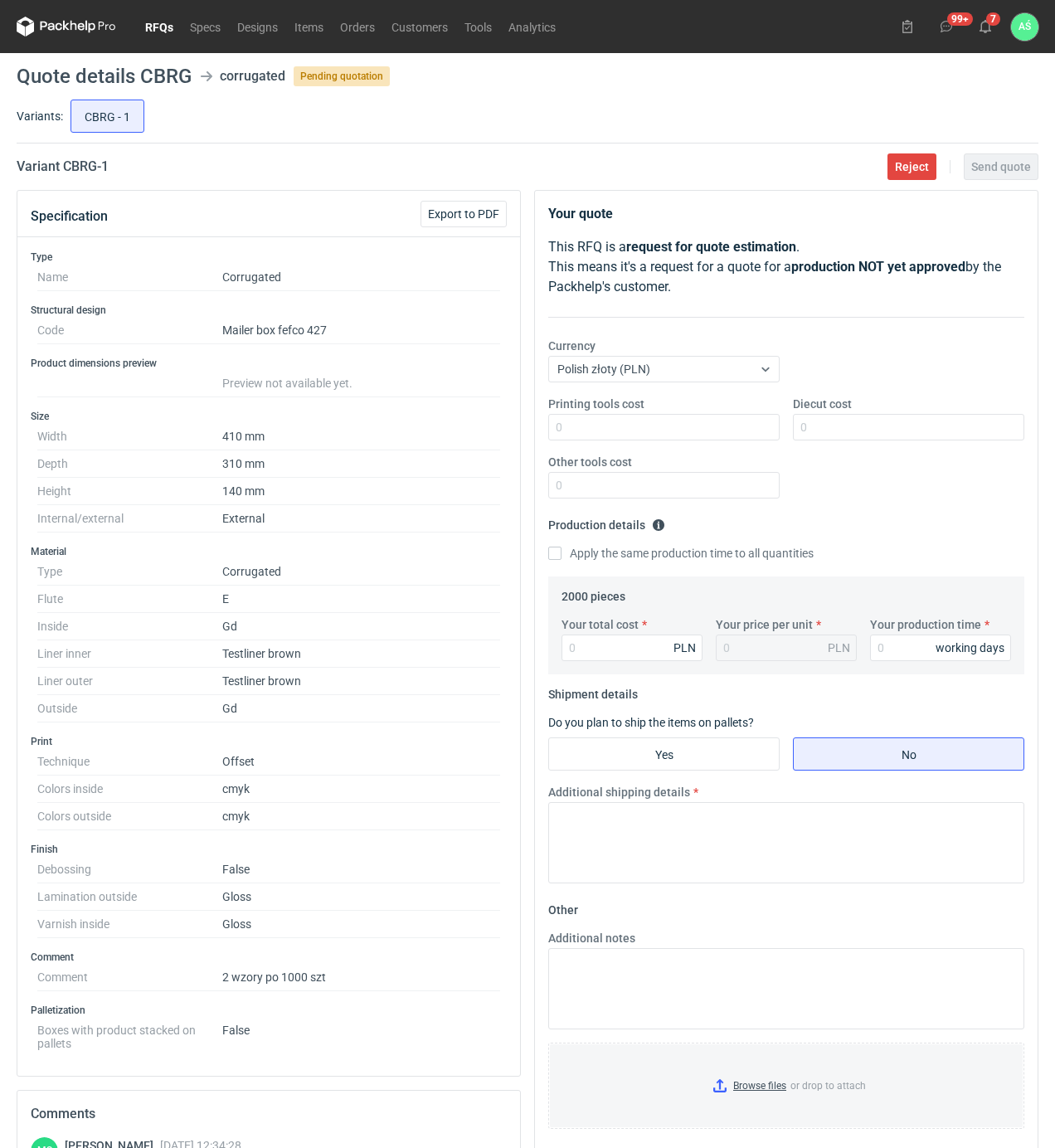
scroll to position [111, 0]
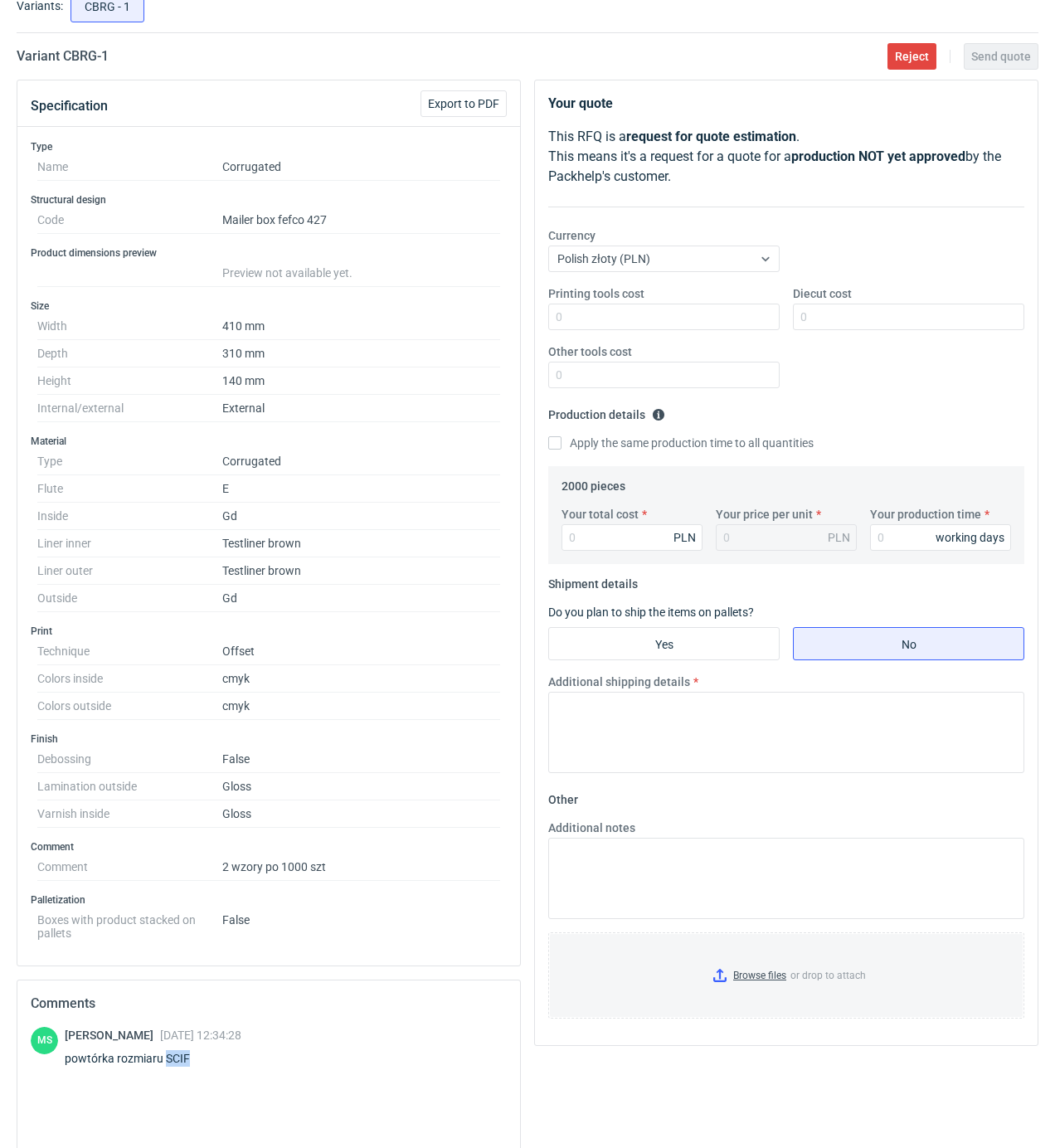
drag, startPoint x: 192, startPoint y: 1065, endPoint x: 167, endPoint y: 1068, distance: 25.2
click at [167, 1066] on div "powtórka rozmiaru SCIF" at bounding box center [153, 1058] width 176 height 17
copy div "SCIF"
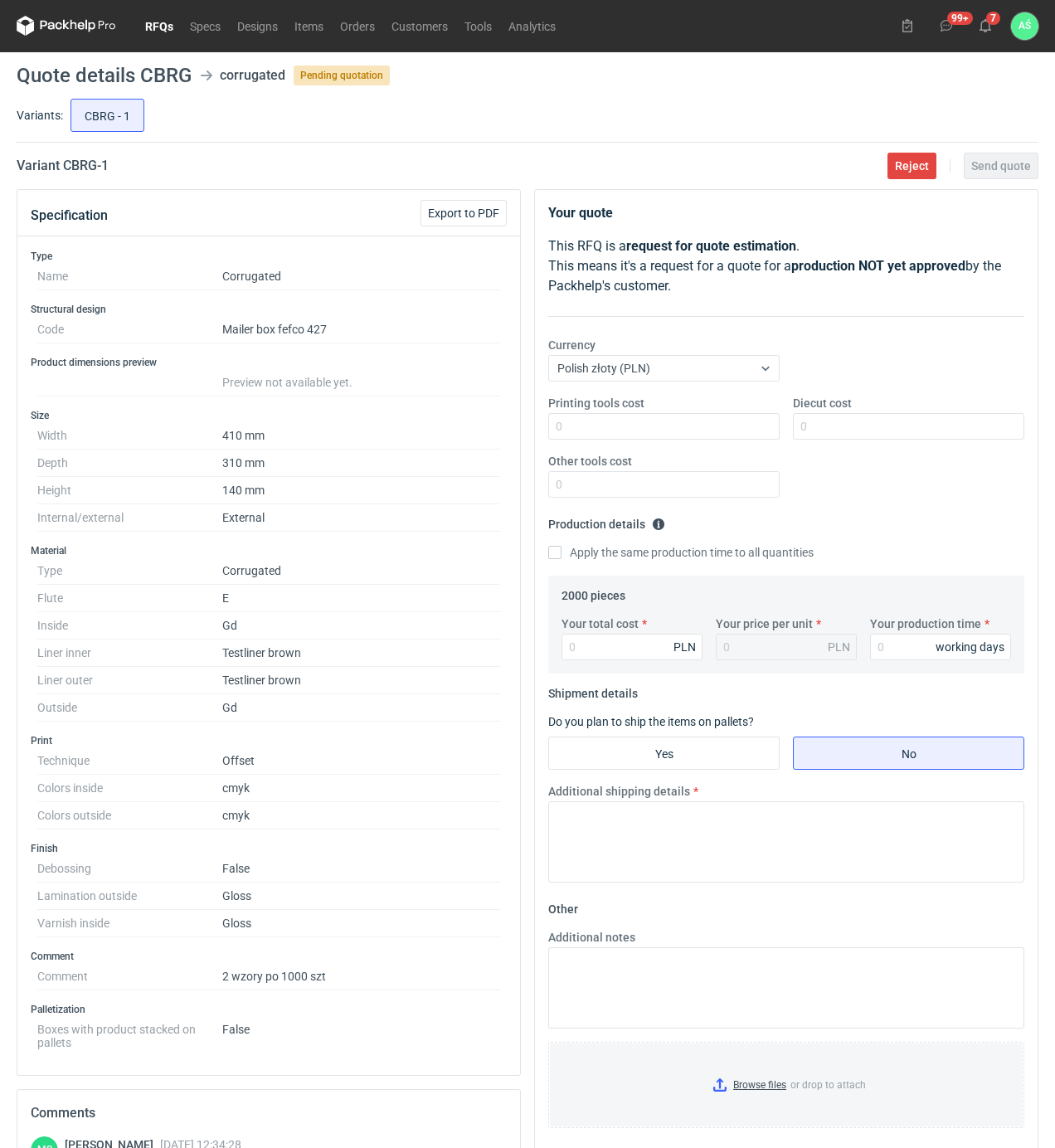
scroll to position [0, 0]
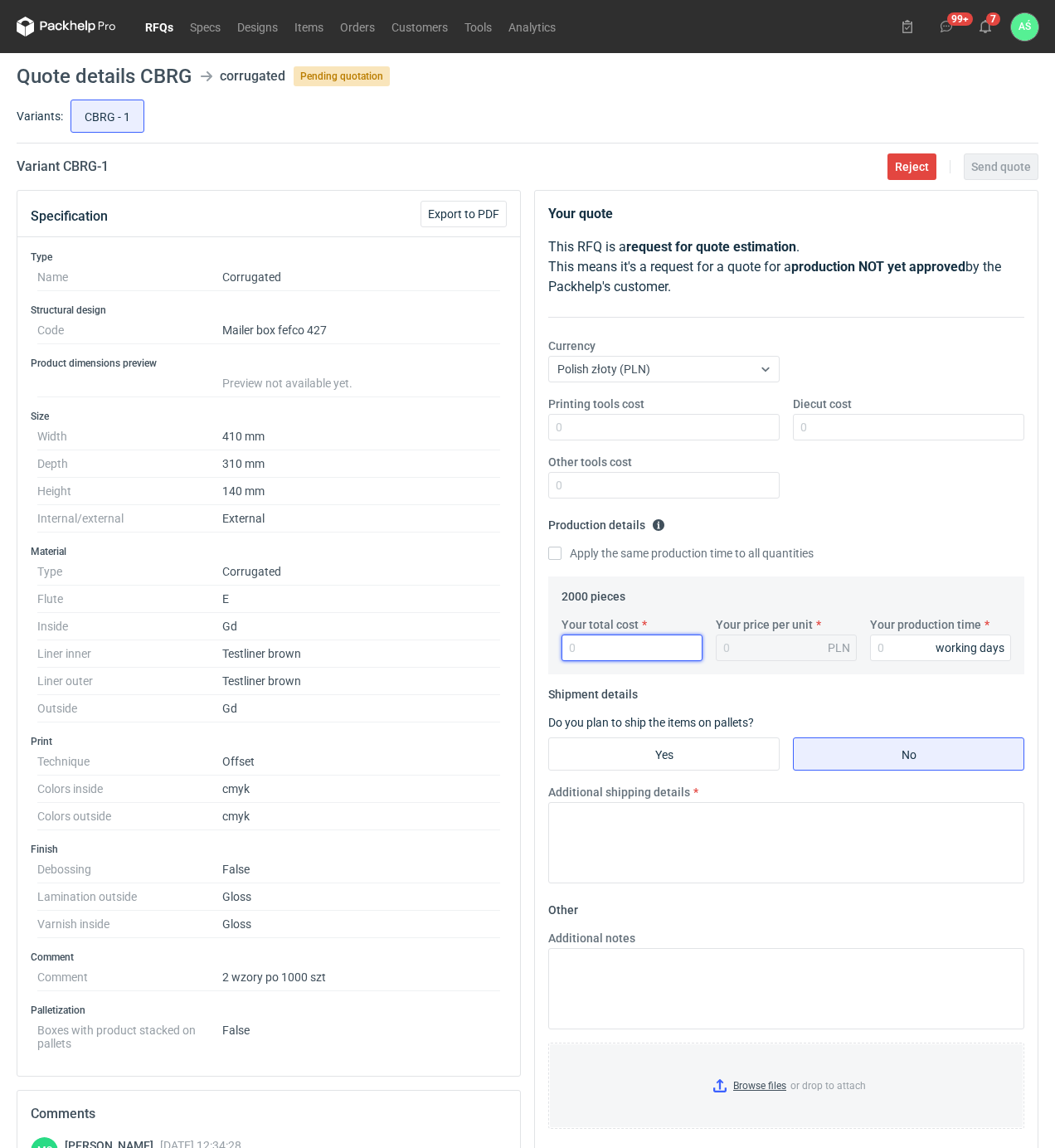
click at [592, 644] on input "Your total cost" at bounding box center [632, 648] width 141 height 26
type input "19540"
type input "9.77"
type input "19540"
type input "20"
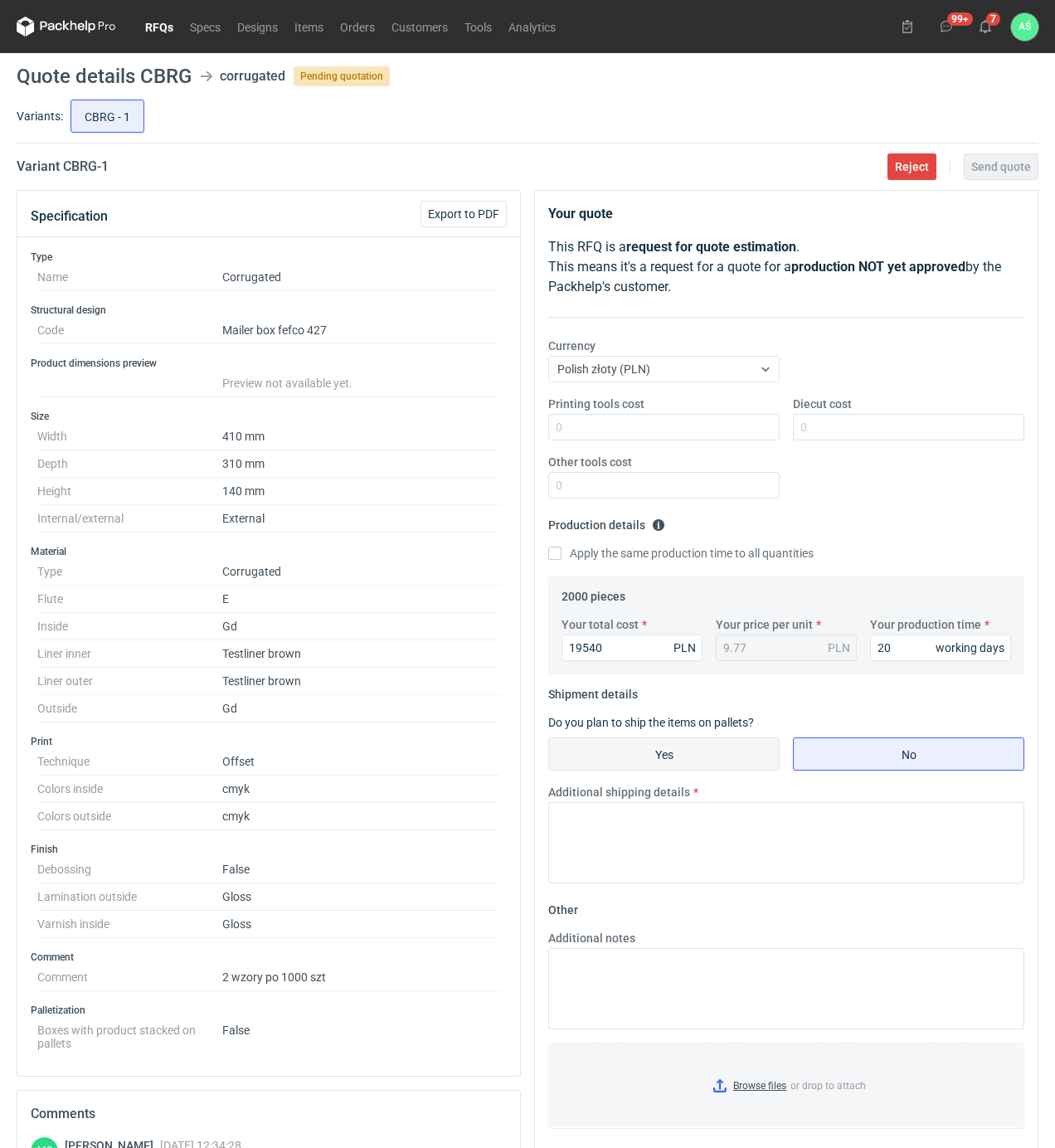
click at [674, 767] on input "Yes" at bounding box center [664, 754] width 230 height 32
radio input "true"
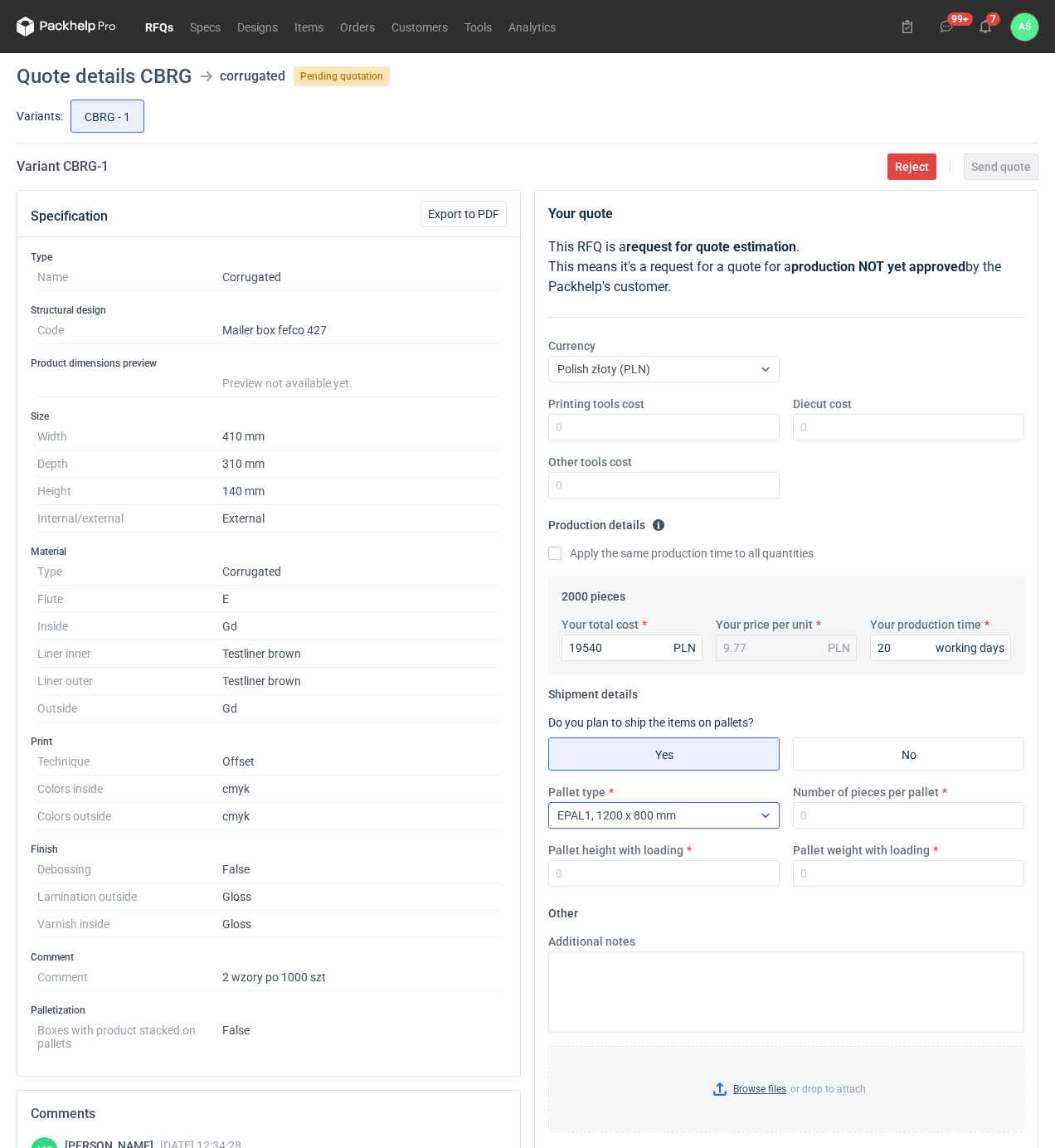
click at [712, 822] on div "EPAL1, 1200 x 800 mm" at bounding box center [650, 814] width 203 height 23
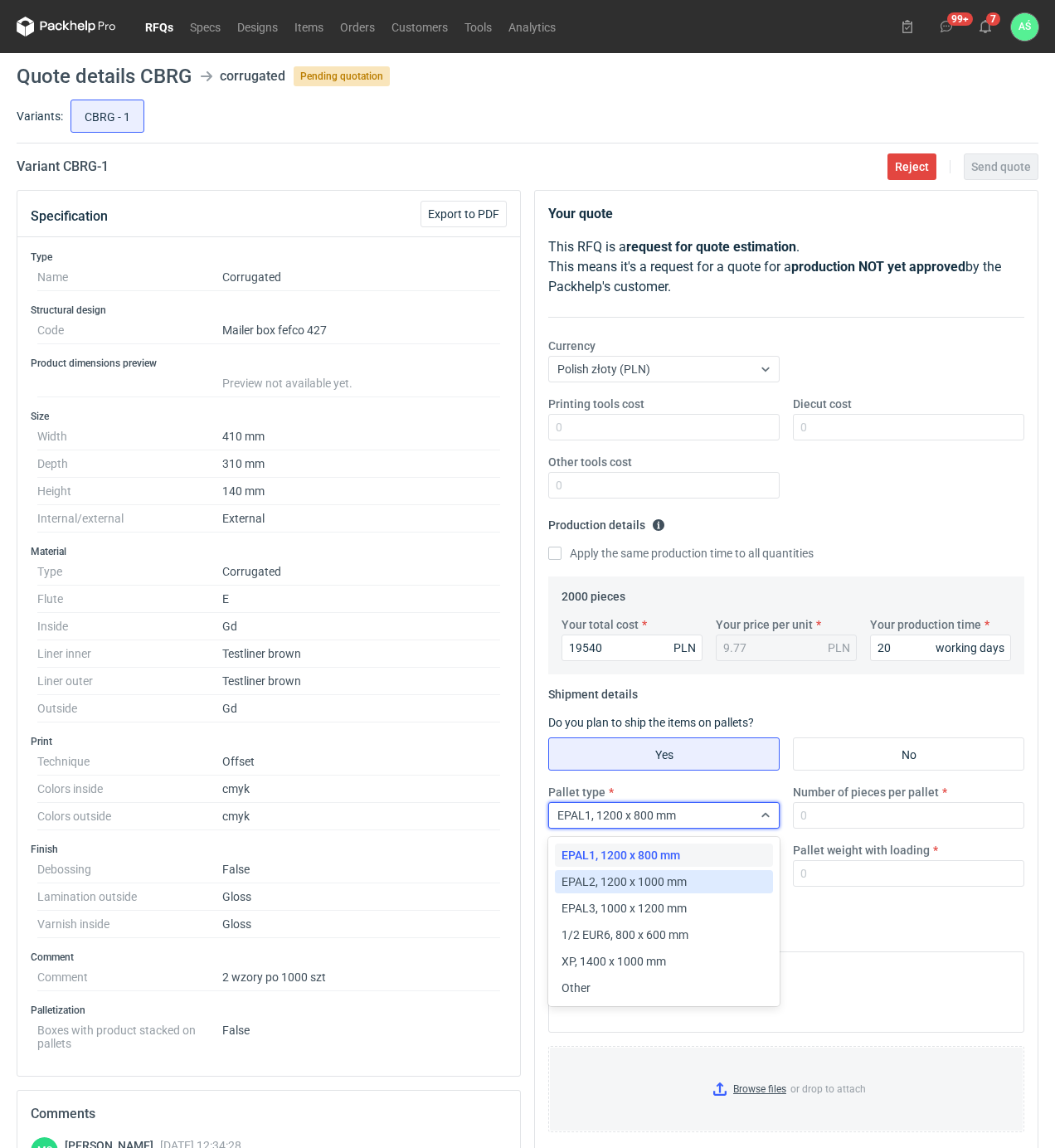
click at [671, 880] on span "EPAL2, 1200 x 1000 mm" at bounding box center [624, 881] width 126 height 17
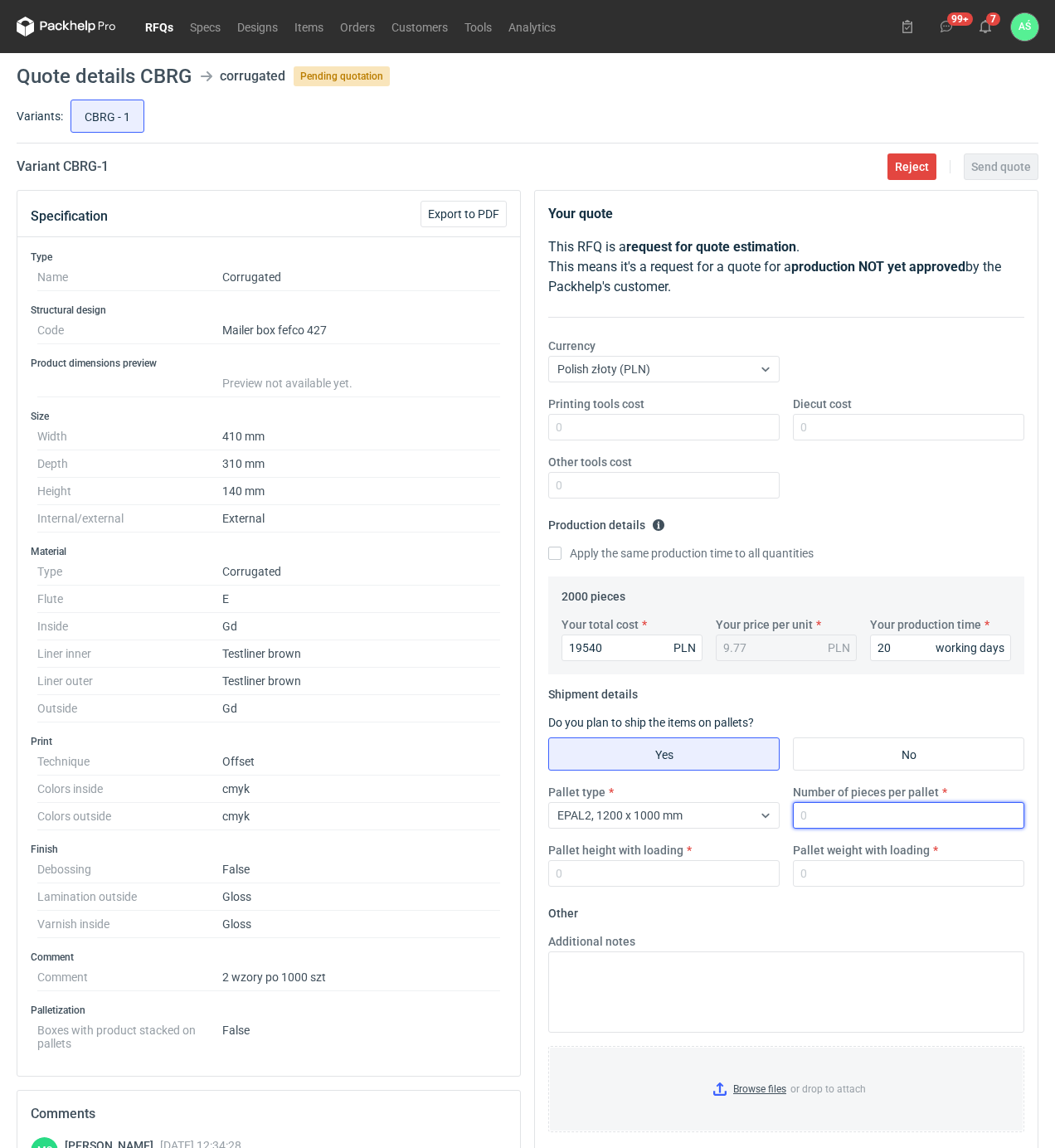
click at [818, 820] on input "Number of pieces per pallet" at bounding box center [908, 815] width 232 height 26
type input "1000"
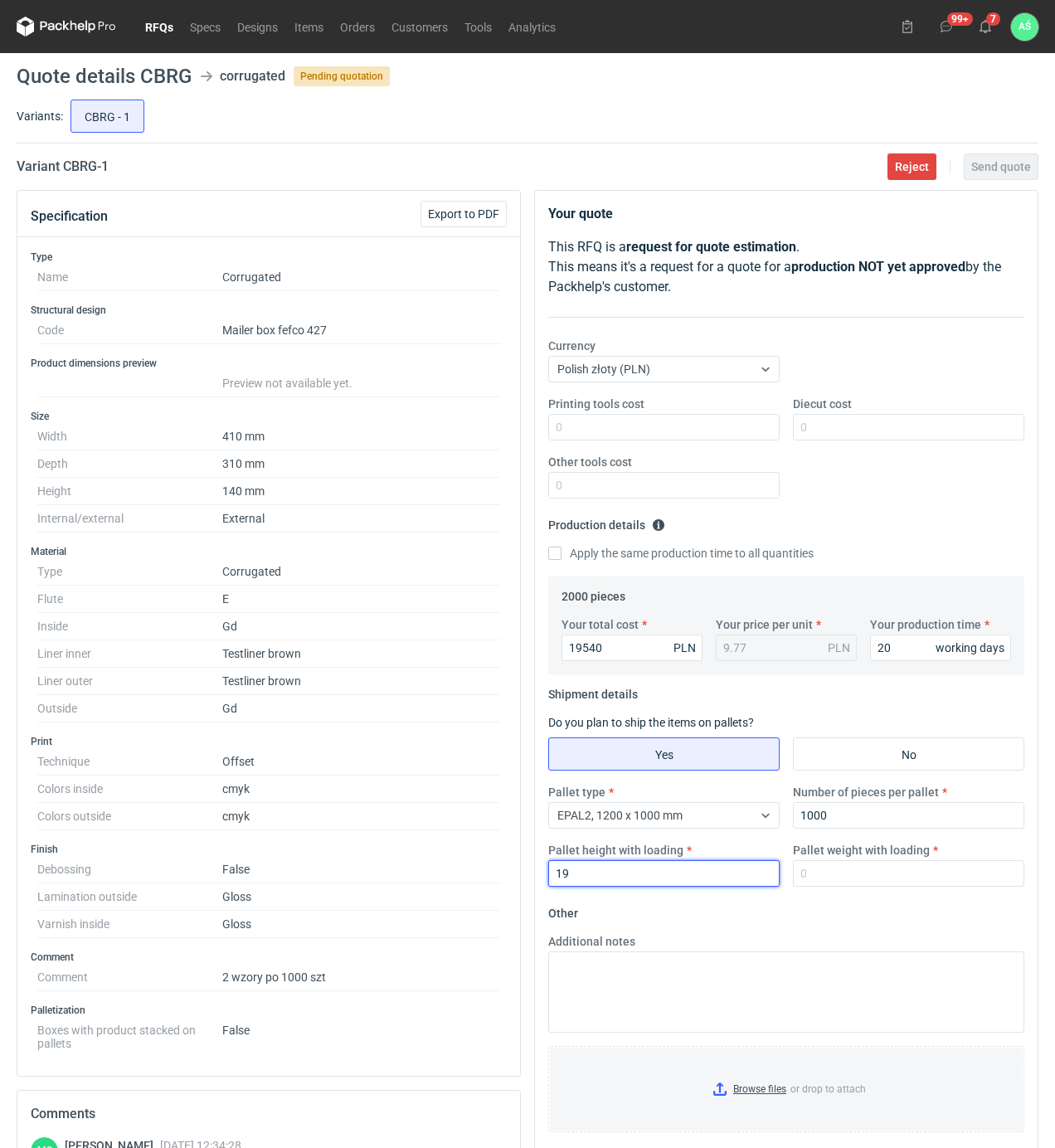
type input "19"
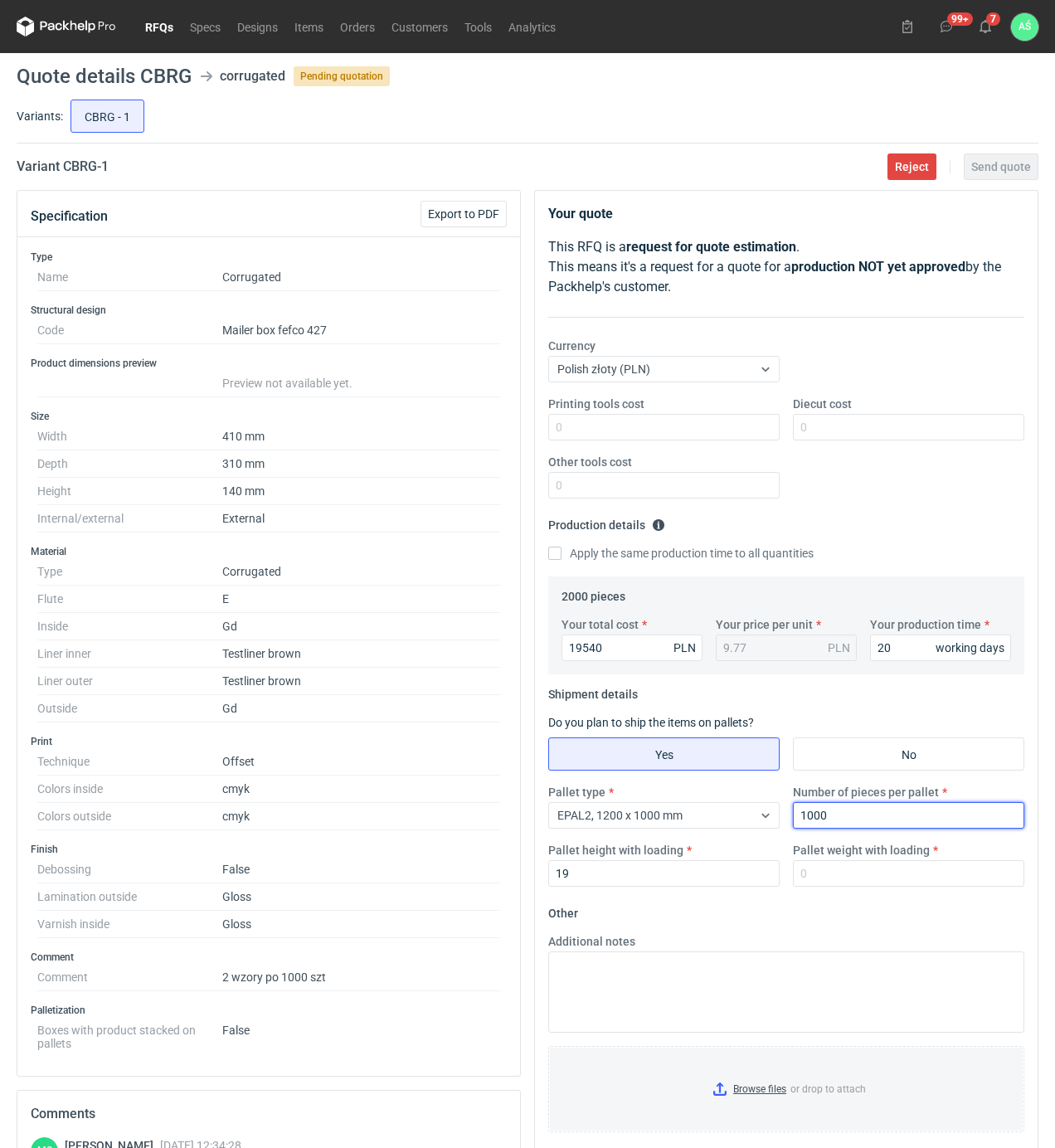
drag, startPoint x: 843, startPoint y: 813, endPoint x: 794, endPoint y: 814, distance: 49.0
click at [794, 814] on input "1000" at bounding box center [908, 815] width 232 height 26
type input "500"
type input "1700"
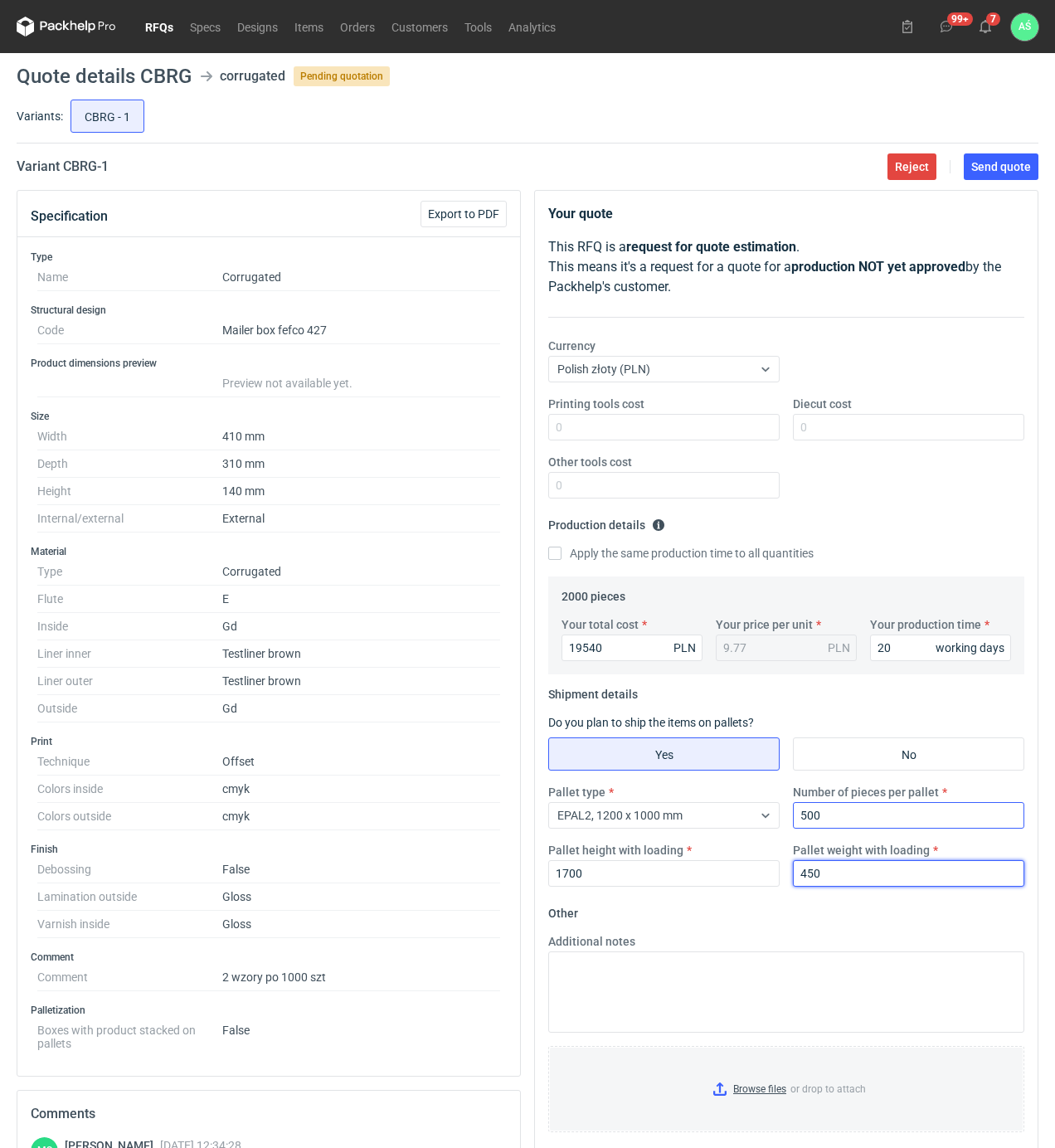
type input "450"
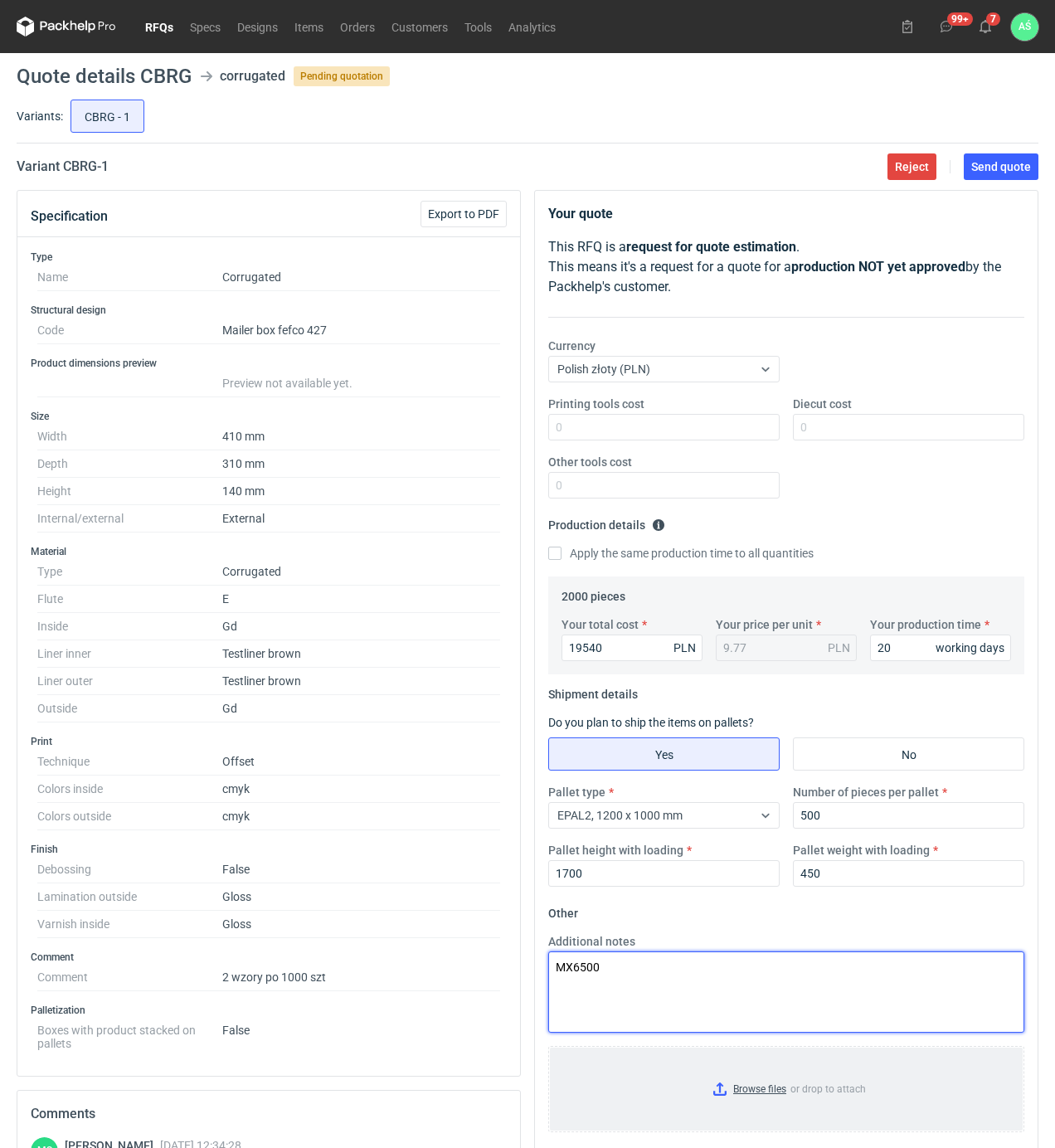
type textarea "MX6500"
click at [773, 1076] on input "Browse files or drop to attach" at bounding box center [786, 1088] width 473 height 83
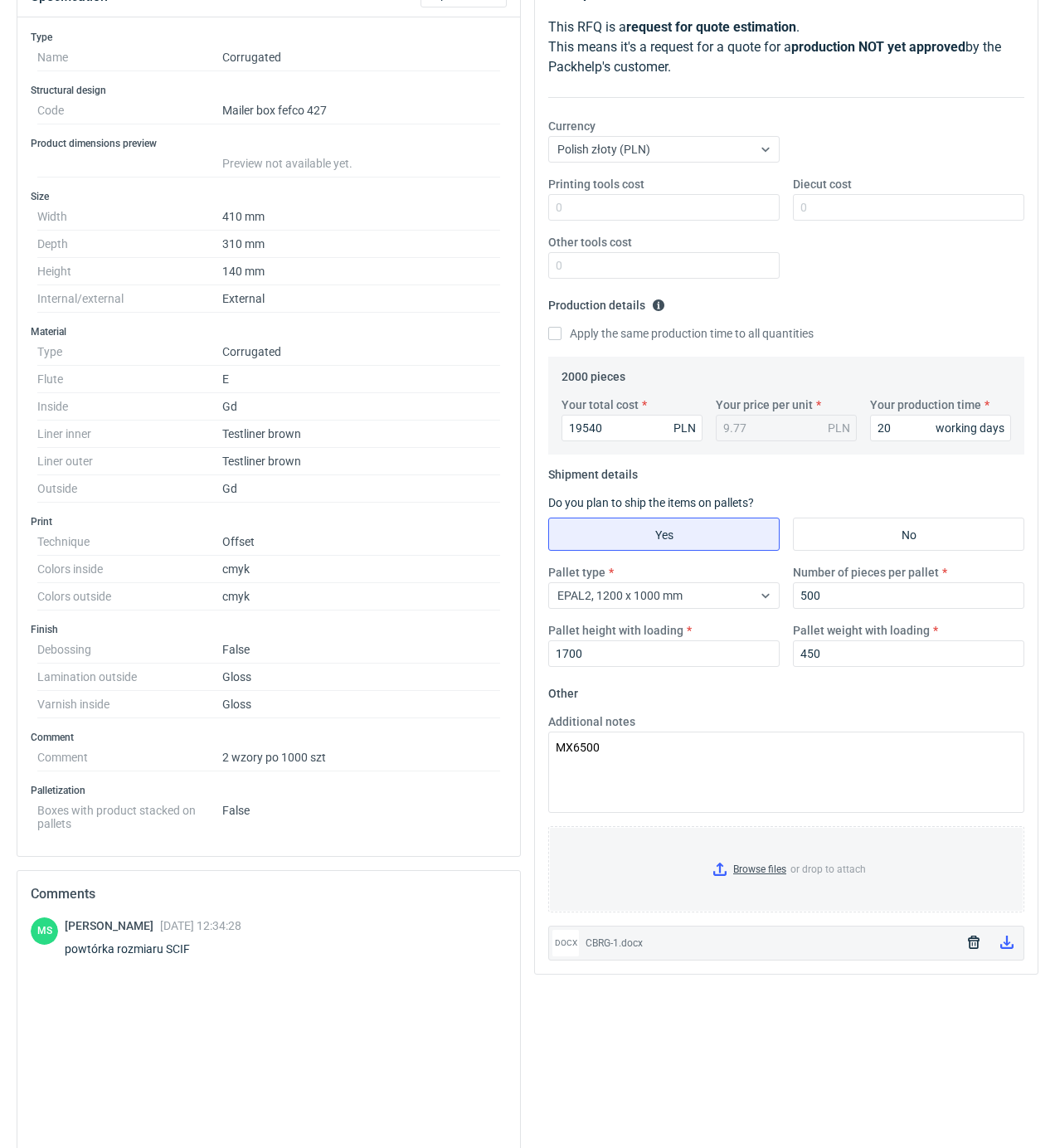
scroll to position [220, 0]
click at [759, 866] on input "Browse files or drop to attach" at bounding box center [786, 868] width 473 height 83
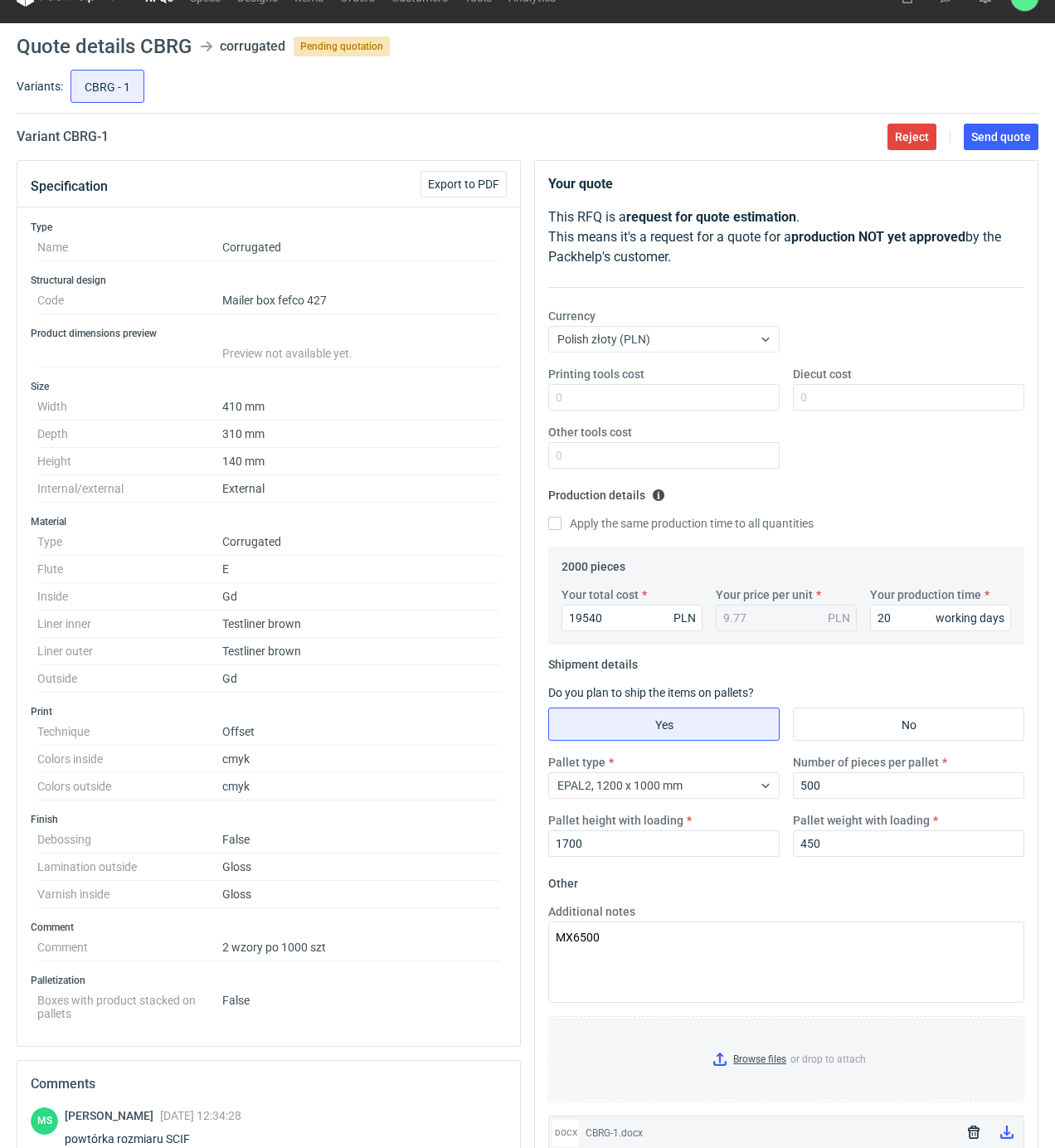
scroll to position [0, 0]
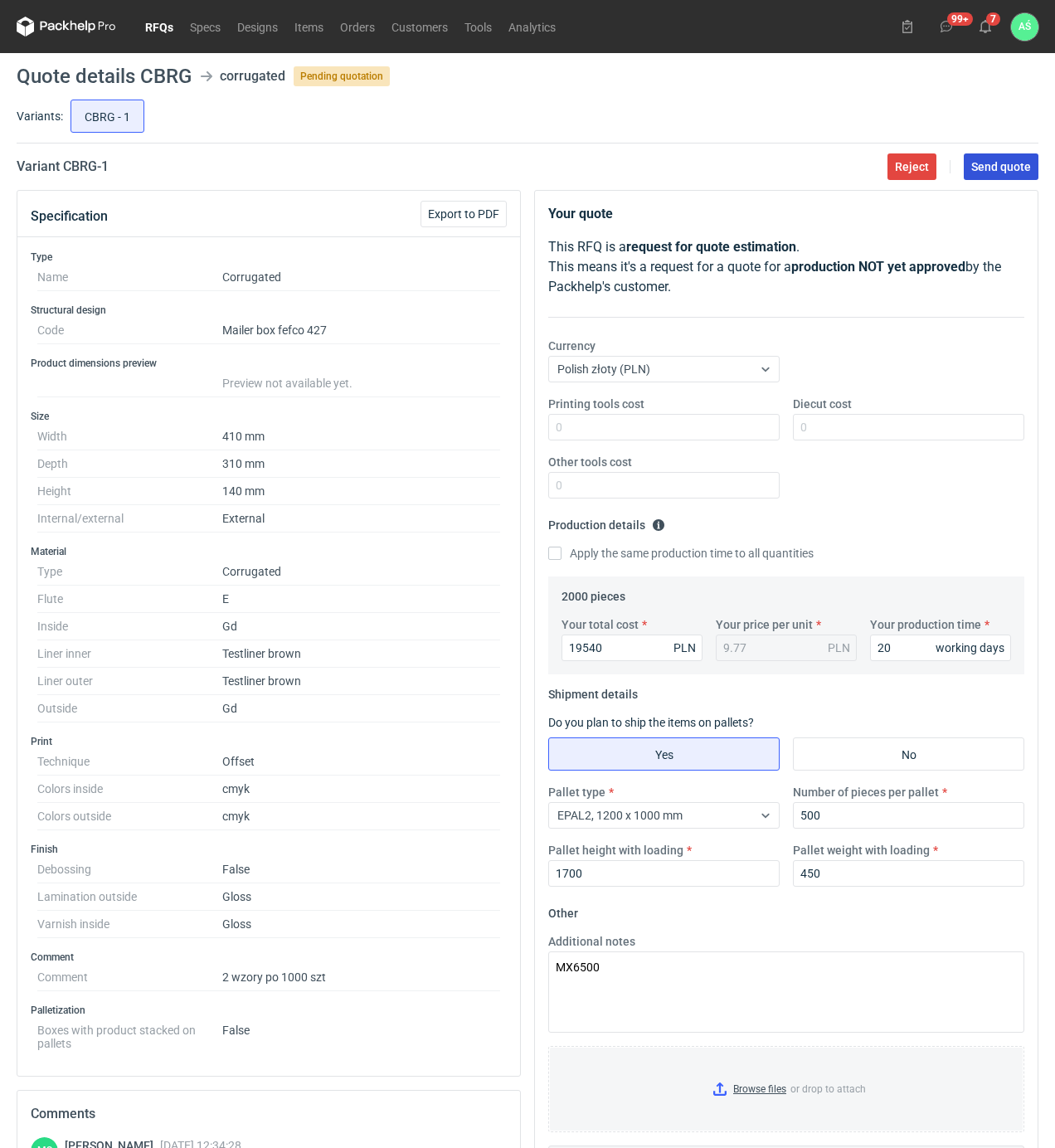
click at [990, 169] on span "Send quote" at bounding box center [1001, 166] width 60 height 11
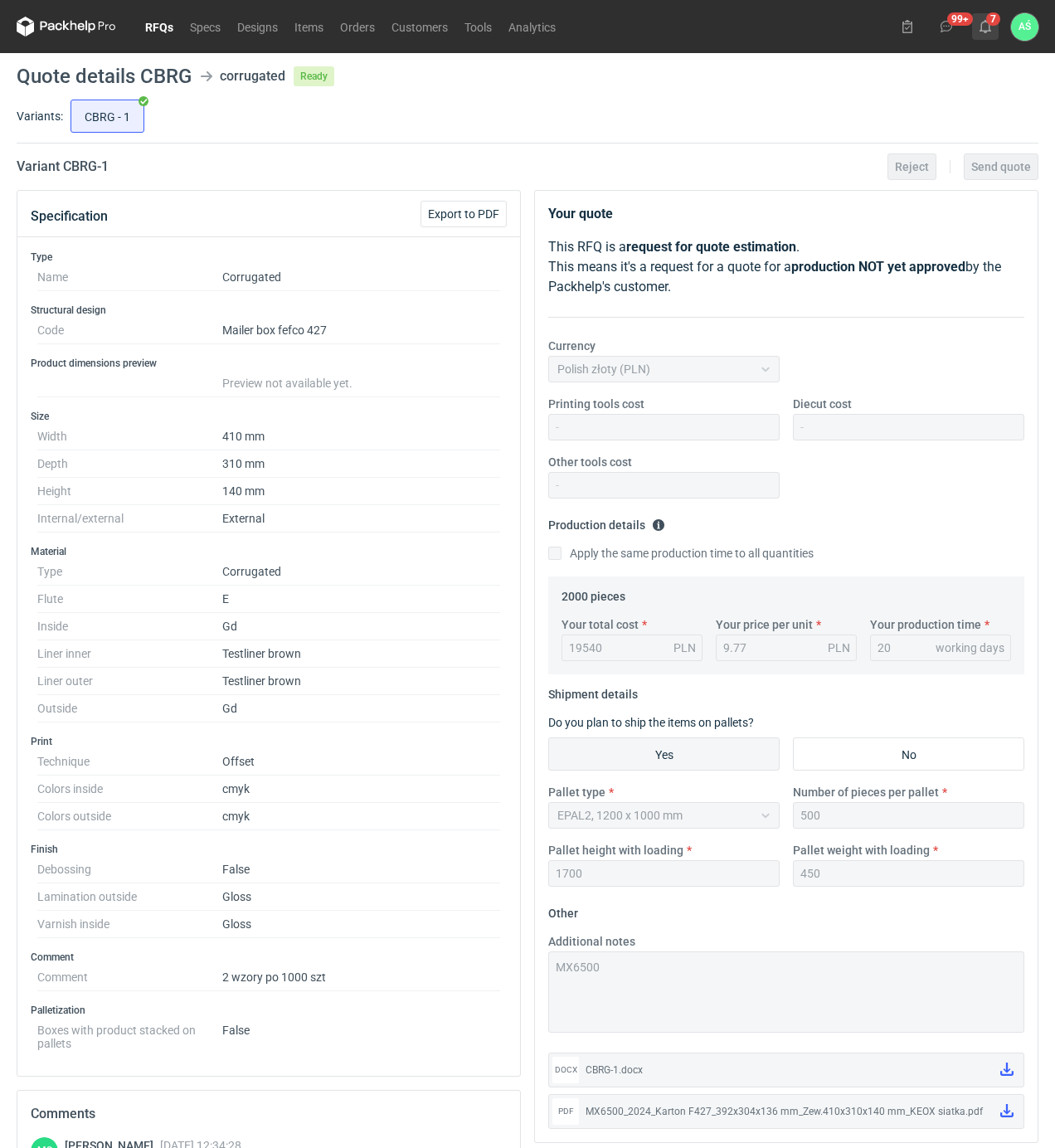
click at [982, 24] on use at bounding box center [985, 26] width 11 height 13
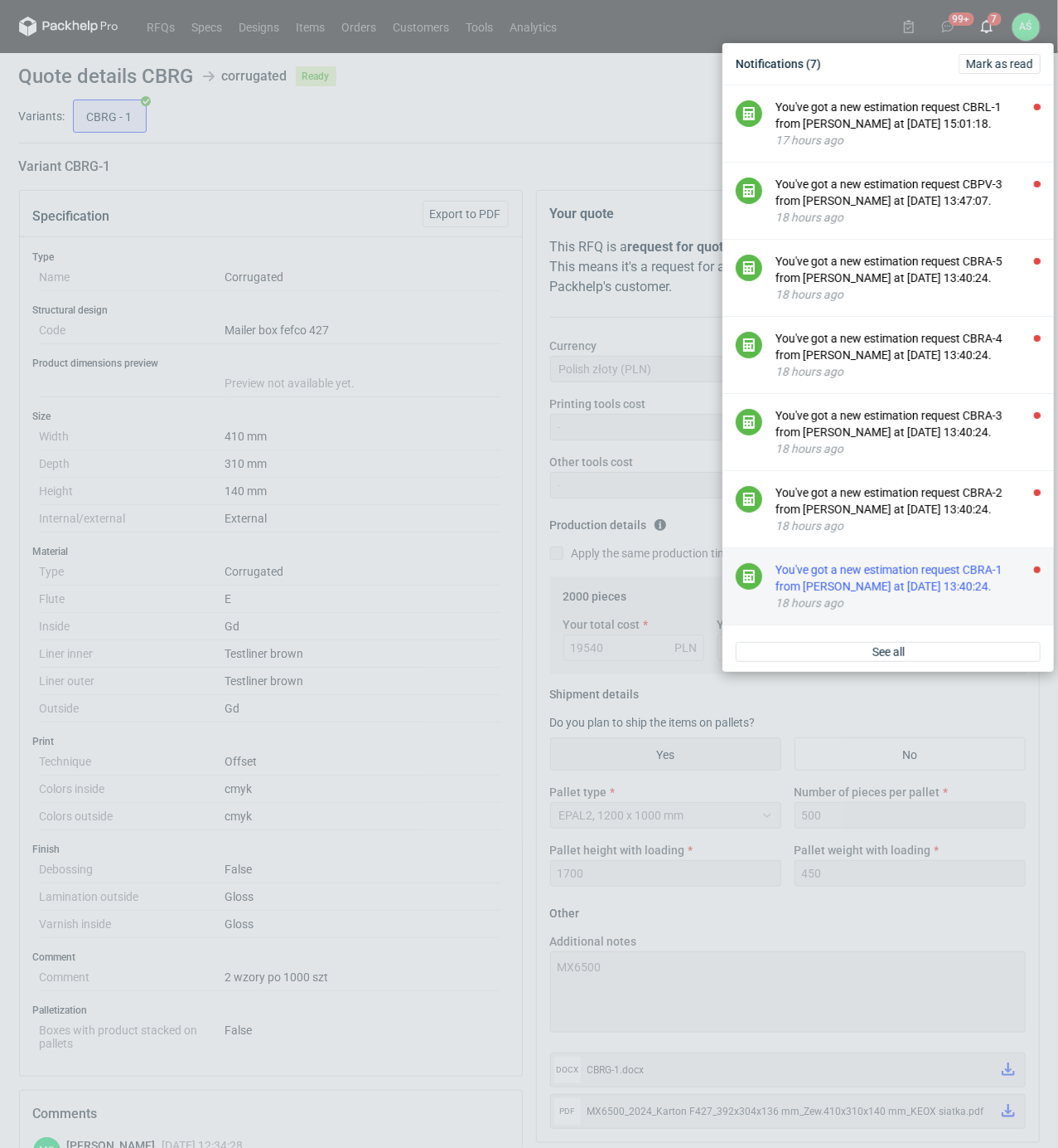
click at [933, 594] on div "You've got a new estimation request CBRA-1 from [PERSON_NAME] at [DATE] 13:40:2…" at bounding box center [908, 578] width 265 height 33
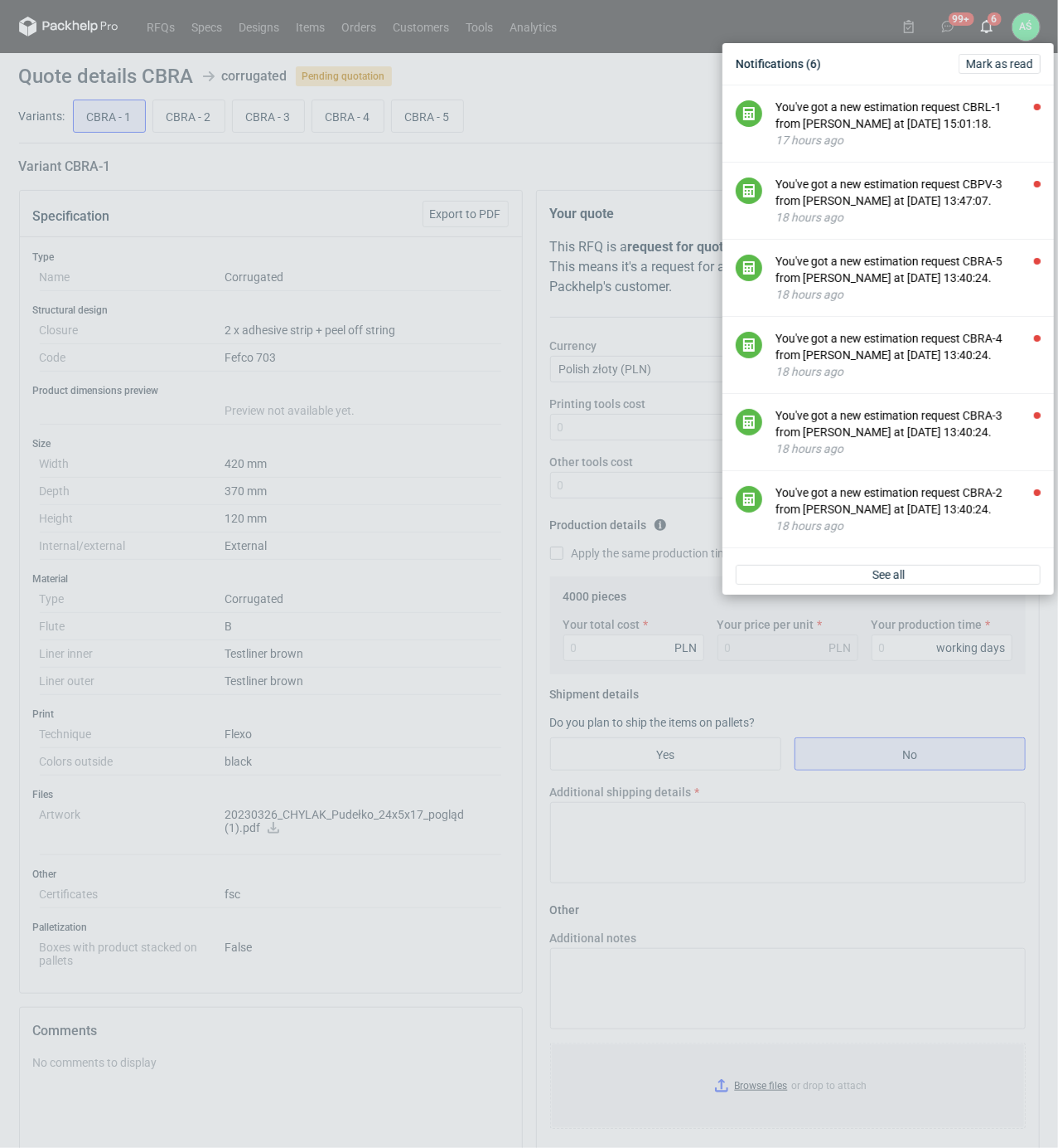
click at [461, 485] on div "Notifications (6) [PERSON_NAME] as read You've got a new estimation request CBR…" at bounding box center [529, 574] width 1058 height 1148
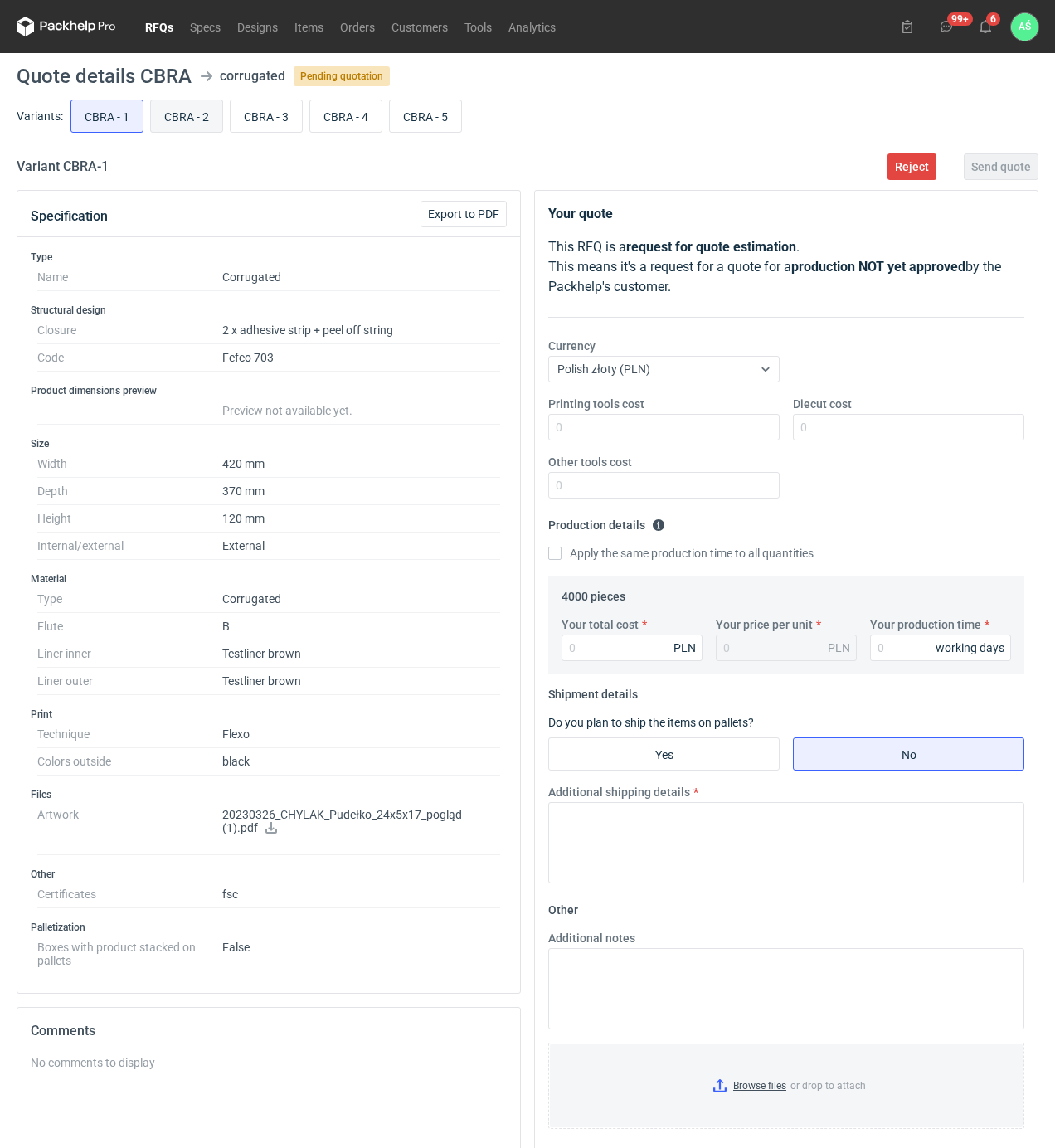
click at [194, 120] on input "CBRA - 2" at bounding box center [186, 116] width 71 height 32
radio input "true"
click at [243, 113] on input "CBRA - 3" at bounding box center [266, 116] width 71 height 32
radio input "true"
click at [302, 111] on input "CBRA - 3" at bounding box center [266, 116] width 71 height 32
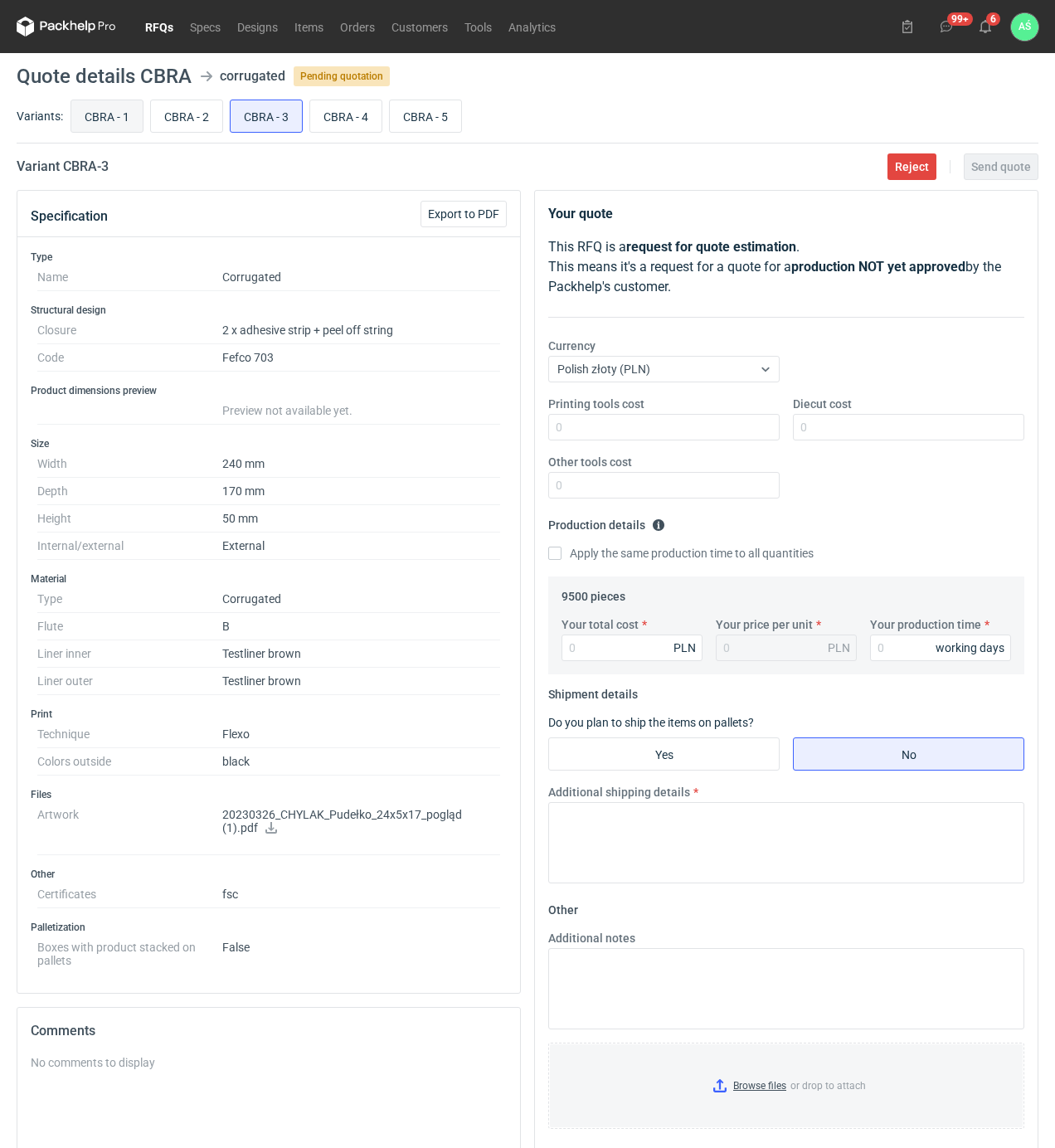
click at [110, 117] on input "CBRA - 1" at bounding box center [106, 116] width 71 height 32
radio input "true"
click at [270, 124] on input "CBRA - 3" at bounding box center [266, 116] width 71 height 32
radio input "true"
click at [352, 112] on input "CBRA - 4" at bounding box center [345, 116] width 71 height 32
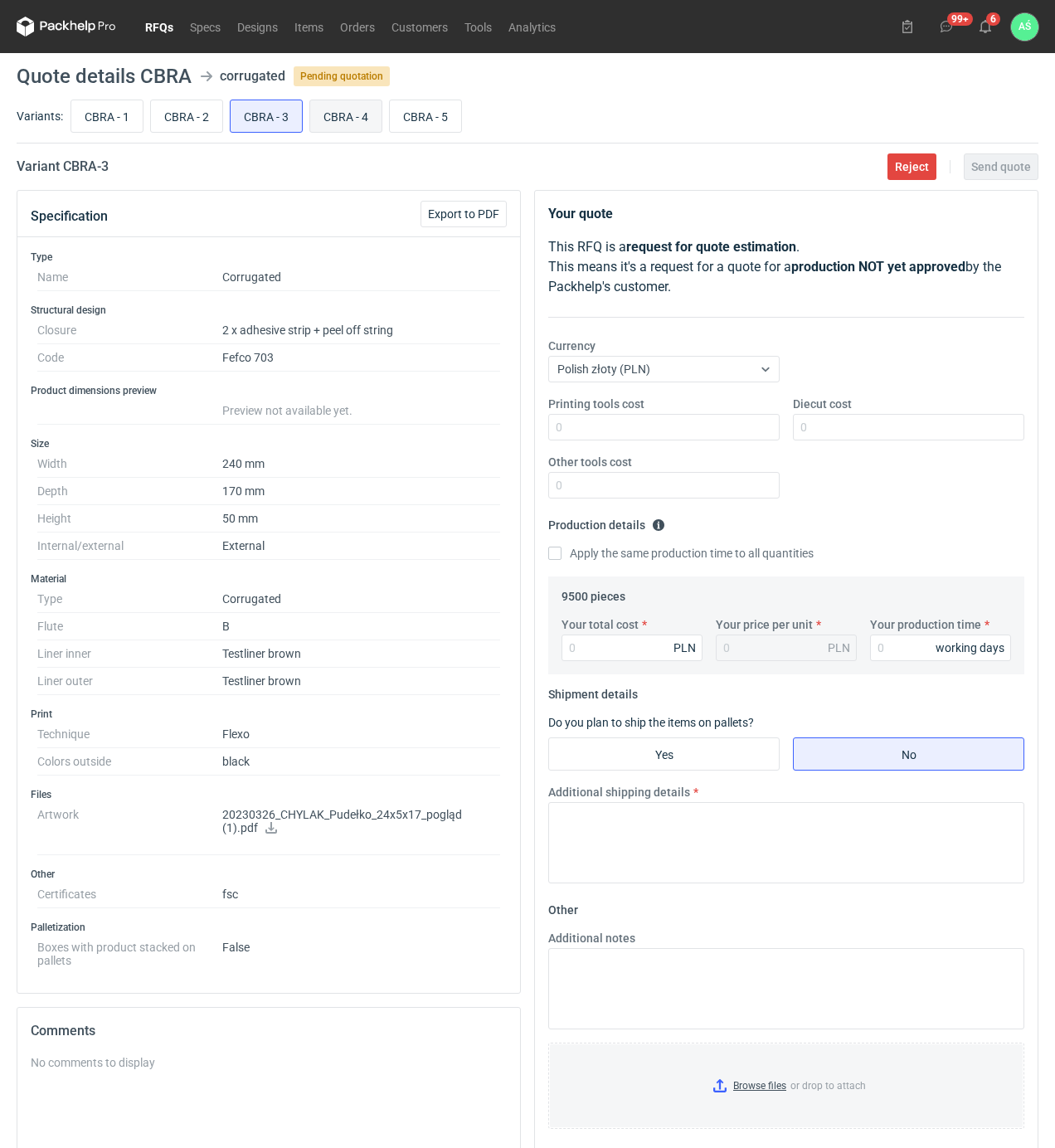
radio input "true"
click at [438, 108] on input "CBRA - 5" at bounding box center [425, 116] width 71 height 32
radio input "true"
click at [353, 125] on input "CBRA - 4" at bounding box center [345, 116] width 71 height 32
radio input "true"
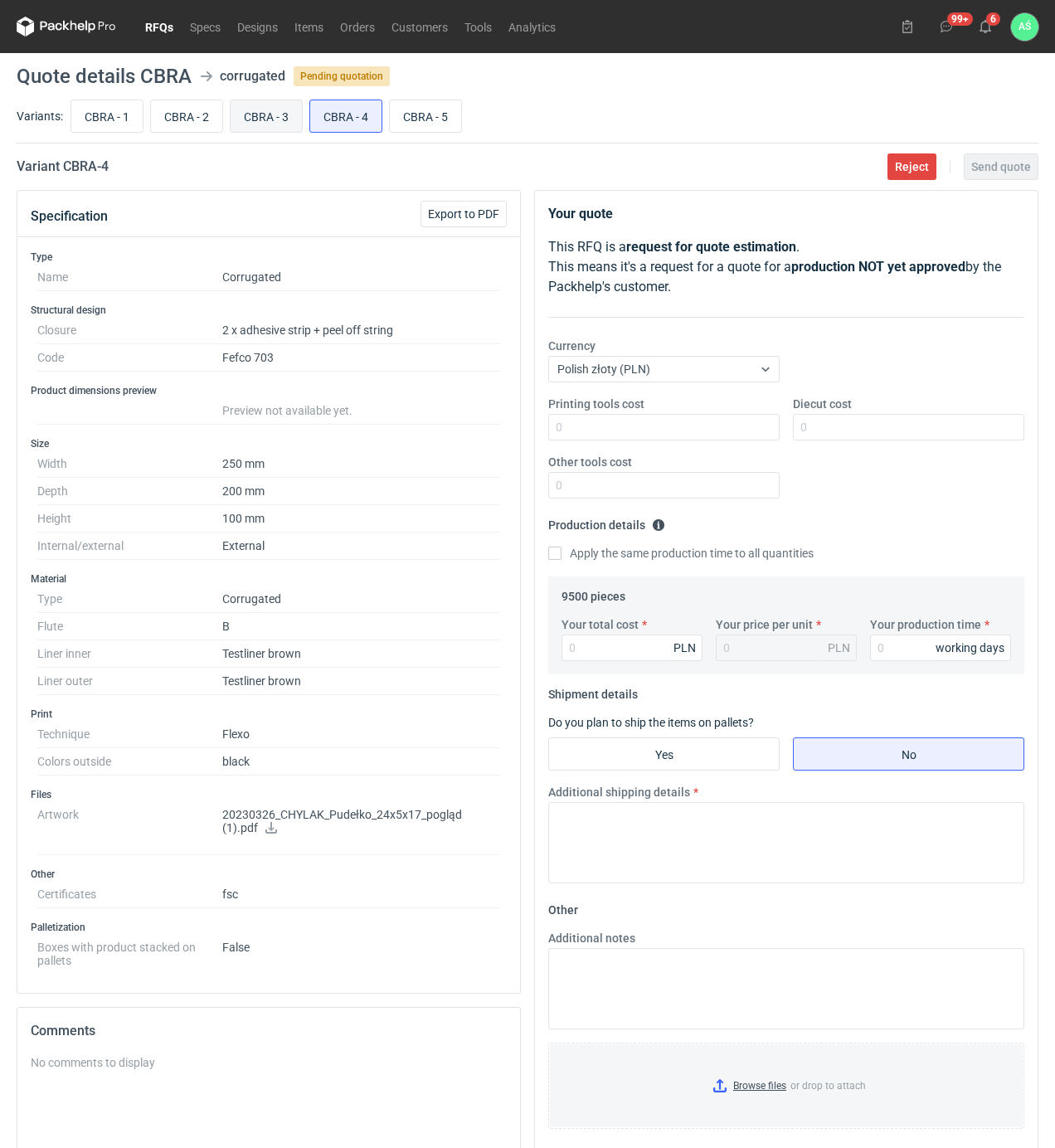
click at [249, 111] on input "CBRA - 3" at bounding box center [266, 116] width 71 height 32
radio input "true"
click at [196, 112] on input "CBRA - 2" at bounding box center [186, 116] width 71 height 32
radio input "true"
click at [353, 117] on input "CBRA - 4" at bounding box center [345, 116] width 71 height 32
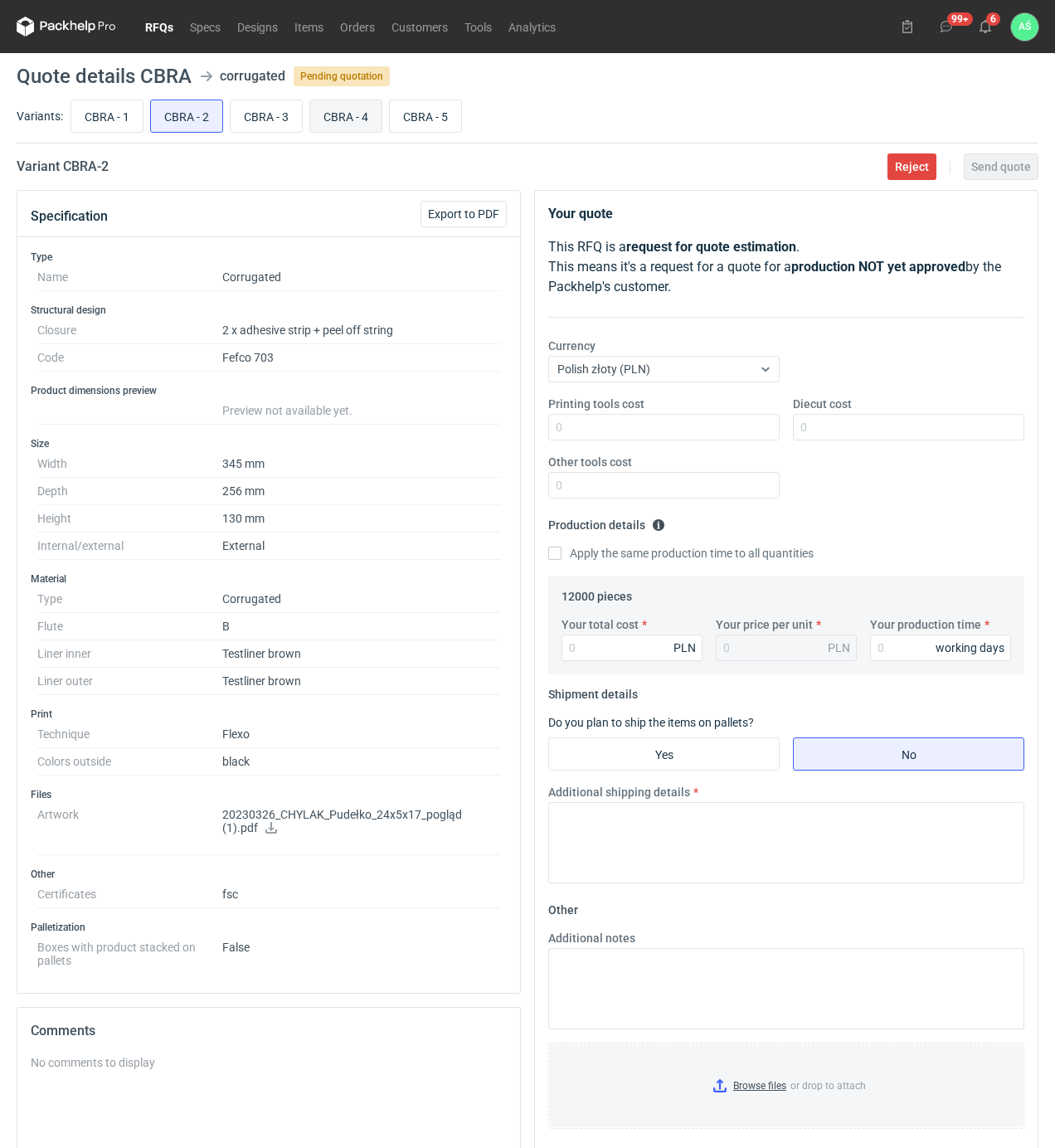
radio input "true"
click at [434, 113] on input "CBRA - 5" at bounding box center [425, 116] width 71 height 32
radio input "true"
click at [143, 124] on div "CBRA - 1 CBRA - 2 CBRA - 3 CBRA - 4 CBRA - 5" at bounding box center [553, 116] width 971 height 39
click at [171, 123] on input "CBRA - 2" at bounding box center [186, 116] width 71 height 32
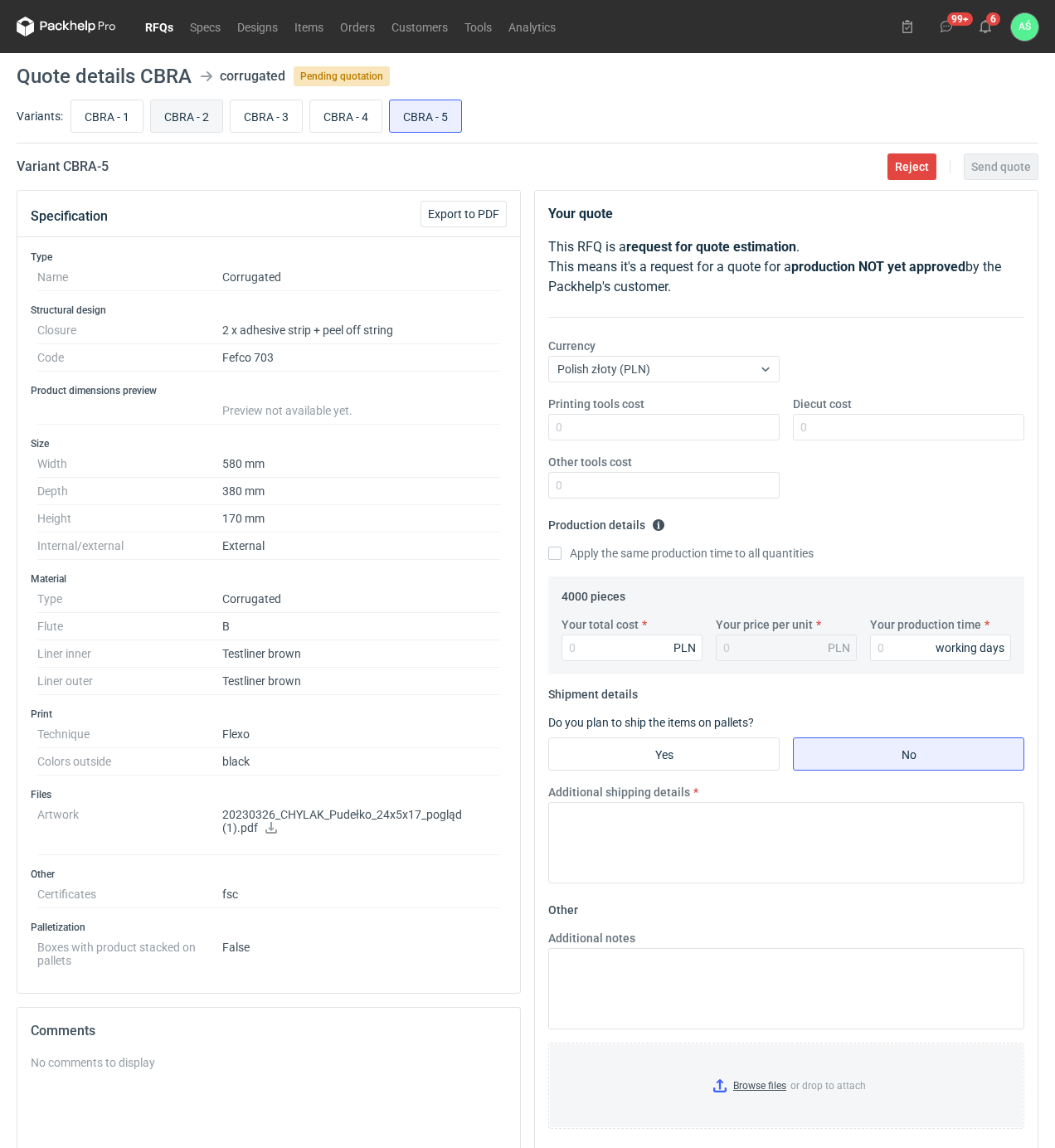
radio input "true"
click at [118, 114] on input "CBRA - 1" at bounding box center [106, 116] width 71 height 32
radio input "true"
click at [265, 831] on icon at bounding box center [270, 827] width 11 height 11
click at [171, 117] on input "CBRA - 2" at bounding box center [186, 116] width 71 height 32
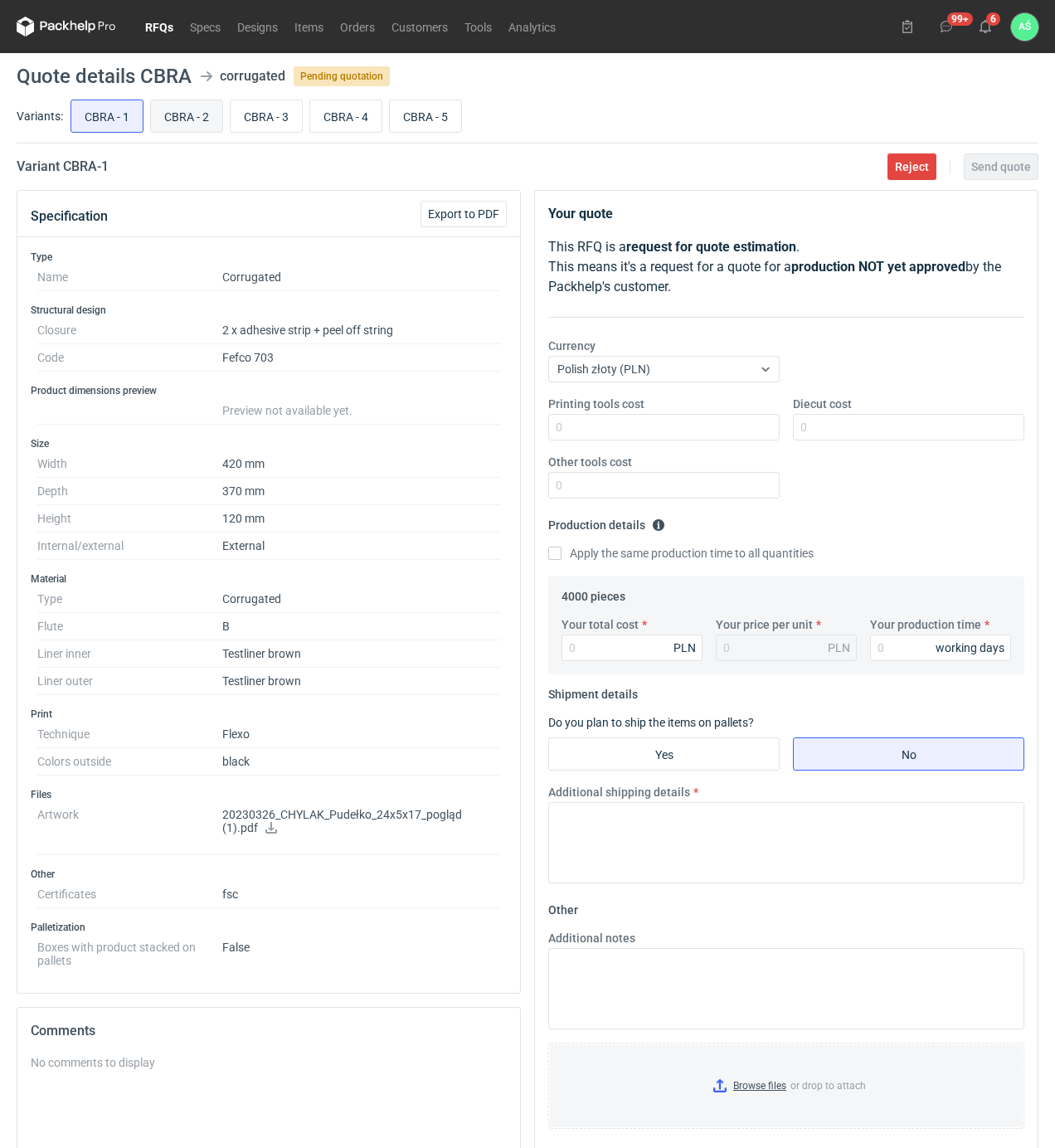
radio input "true"
drag, startPoint x: 226, startPoint y: 111, endPoint x: 235, endPoint y: 111, distance: 9.0
click at [226, 111] on div "CBRA - 1 CBRA - 2 CBRA - 3 CBRA - 4 CBRA - 5" at bounding box center [553, 116] width 971 height 39
click at [262, 111] on input "CBRA - 3" at bounding box center [266, 116] width 71 height 32
radio input "true"
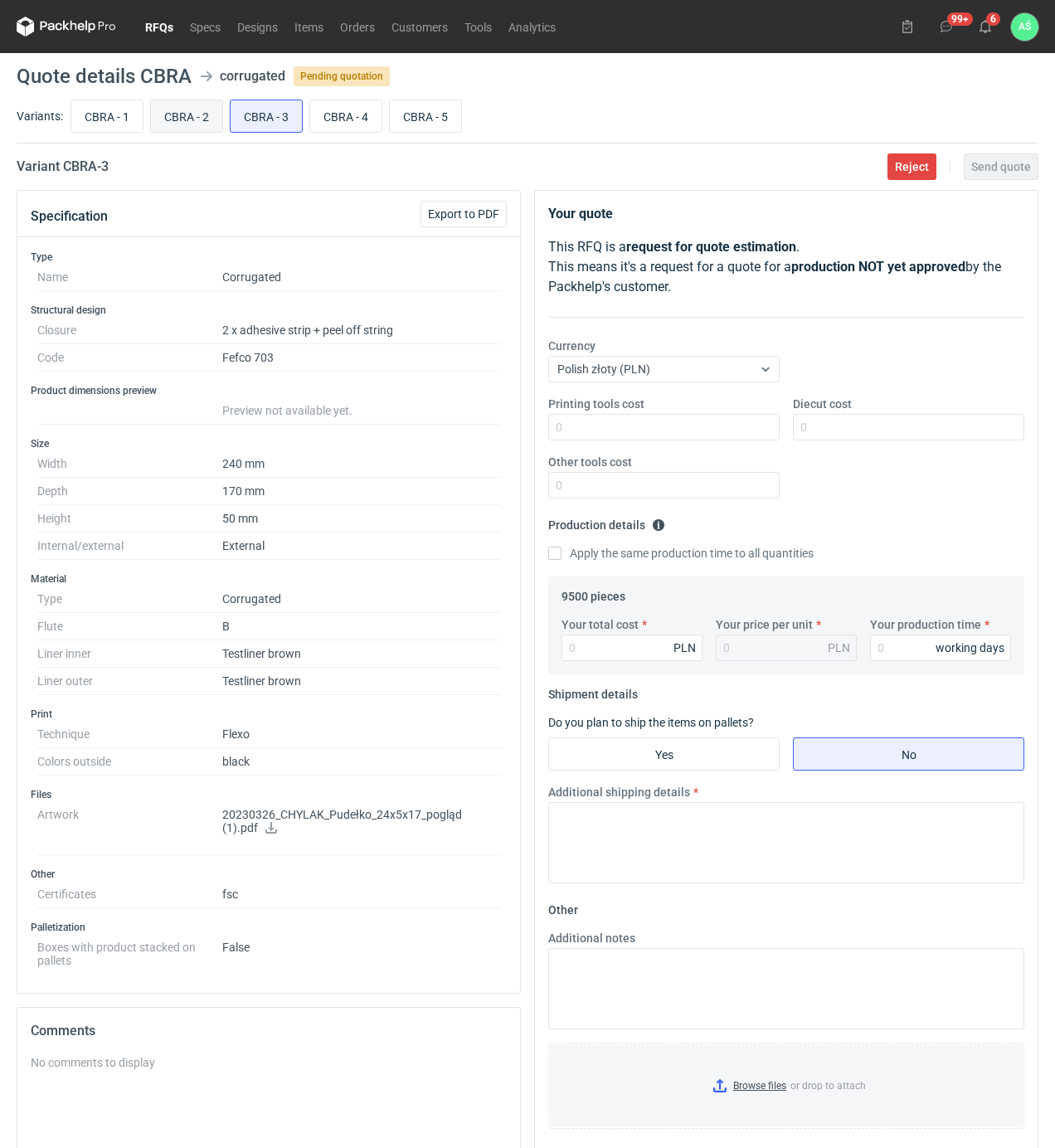
click at [183, 112] on input "CBRA - 2" at bounding box center [186, 116] width 71 height 32
radio input "true"
click at [112, 112] on input "CBRA - 1" at bounding box center [106, 116] width 71 height 32
radio input "true"
click at [289, 114] on input "CBRA - 3" at bounding box center [266, 116] width 71 height 32
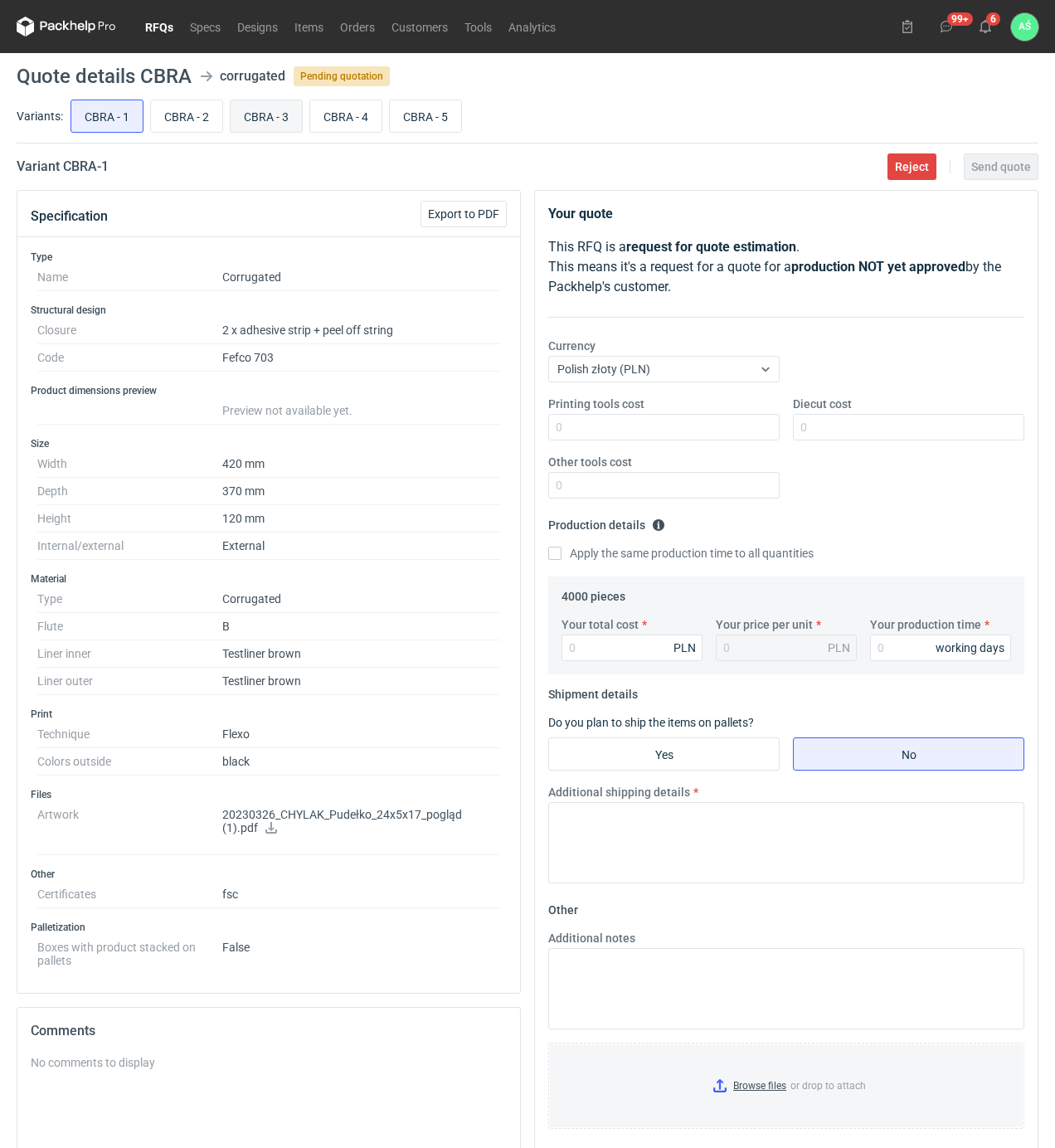
radio input "true"
click at [337, 119] on input "CBRA - 4" at bounding box center [345, 116] width 71 height 32
radio input "true"
click at [429, 119] on input "CBRA - 5" at bounding box center [425, 116] width 71 height 32
radio input "true"
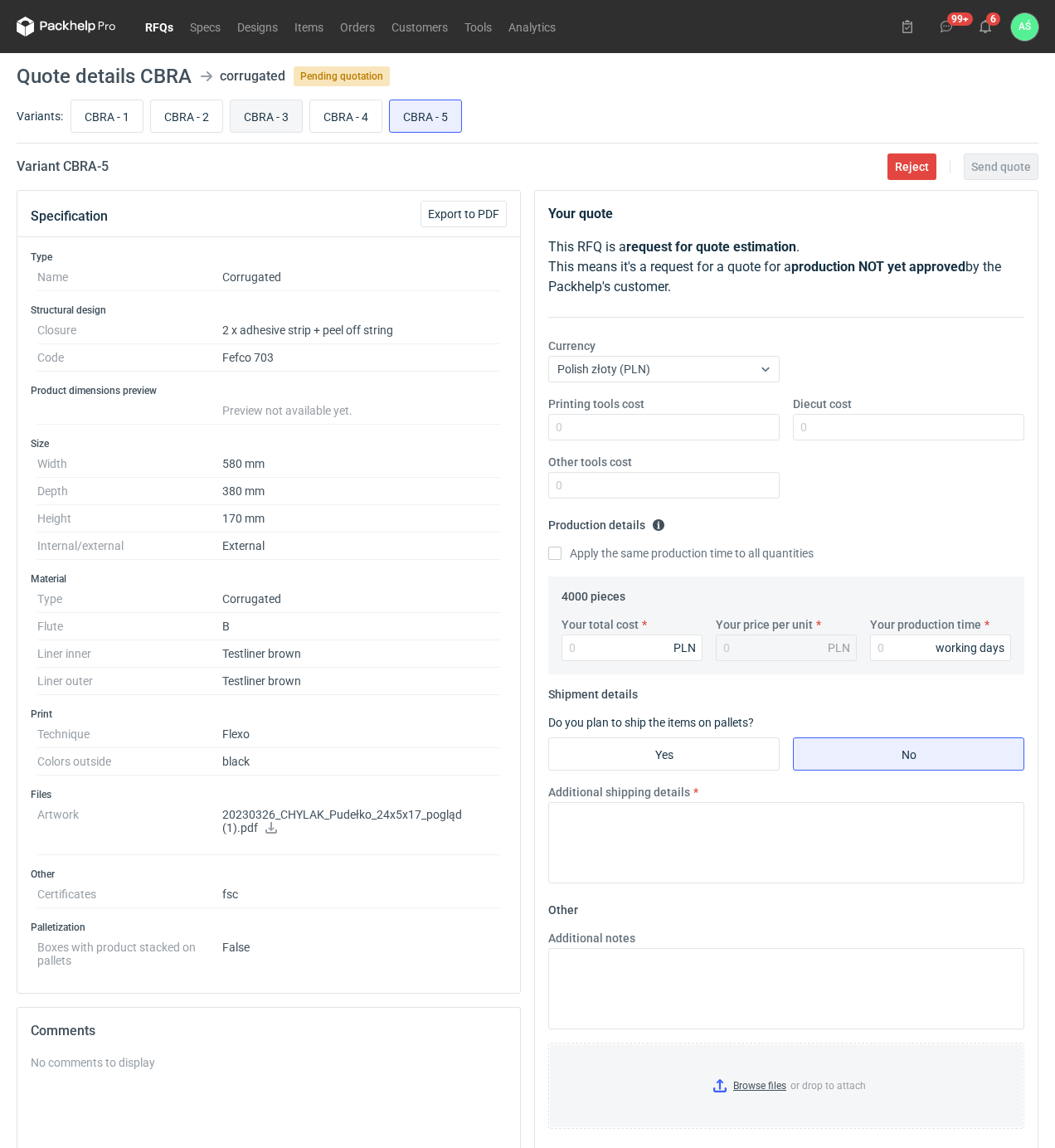
click at [279, 123] on input "CBRA - 3" at bounding box center [266, 116] width 71 height 32
radio input "true"
click at [617, 114] on div "CBRA - 1 CBRA - 2 CBRA - 3 CBRA - 4 CBRA - 5" at bounding box center [553, 116] width 971 height 39
click at [990, 24] on icon at bounding box center [985, 26] width 13 height 13
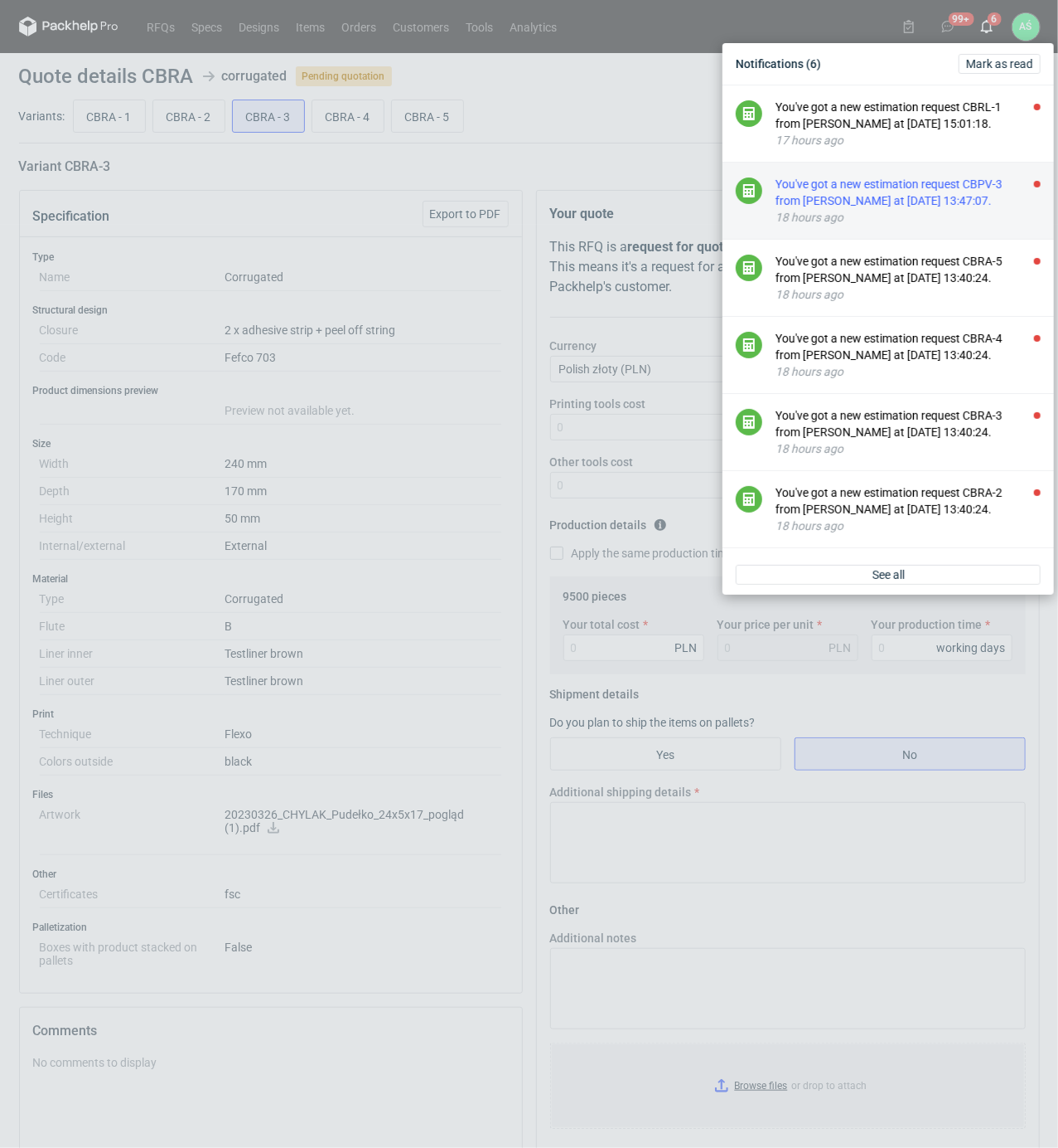
click at [963, 203] on div "You've got a new estimation request CBPV-3 from [PERSON_NAME] at [DATE] 13:47:0…" at bounding box center [908, 192] width 265 height 33
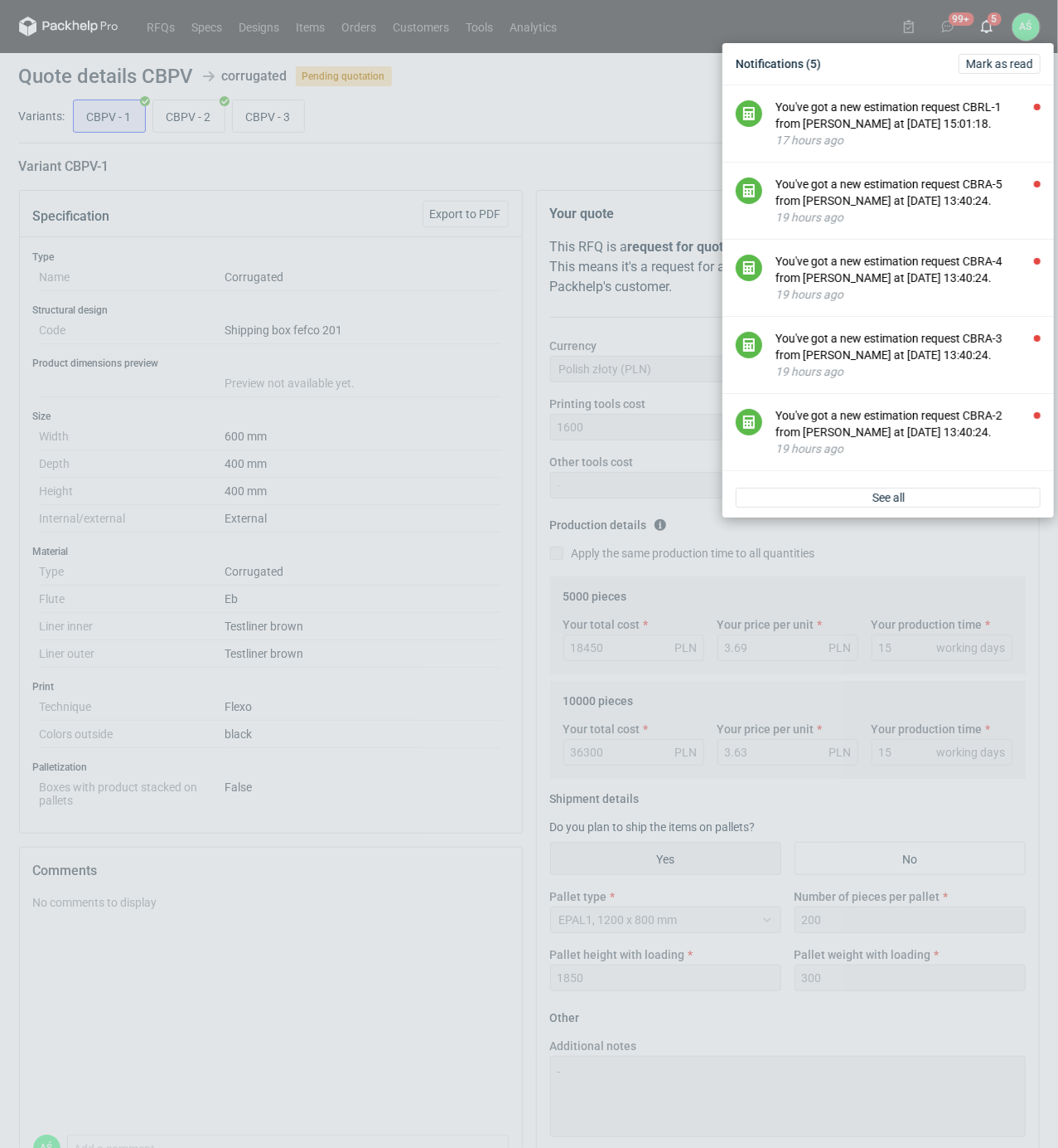
click at [343, 168] on div "Notifications (5) [PERSON_NAME] as read You've got a new estimation request CBR…" at bounding box center [529, 574] width 1058 height 1148
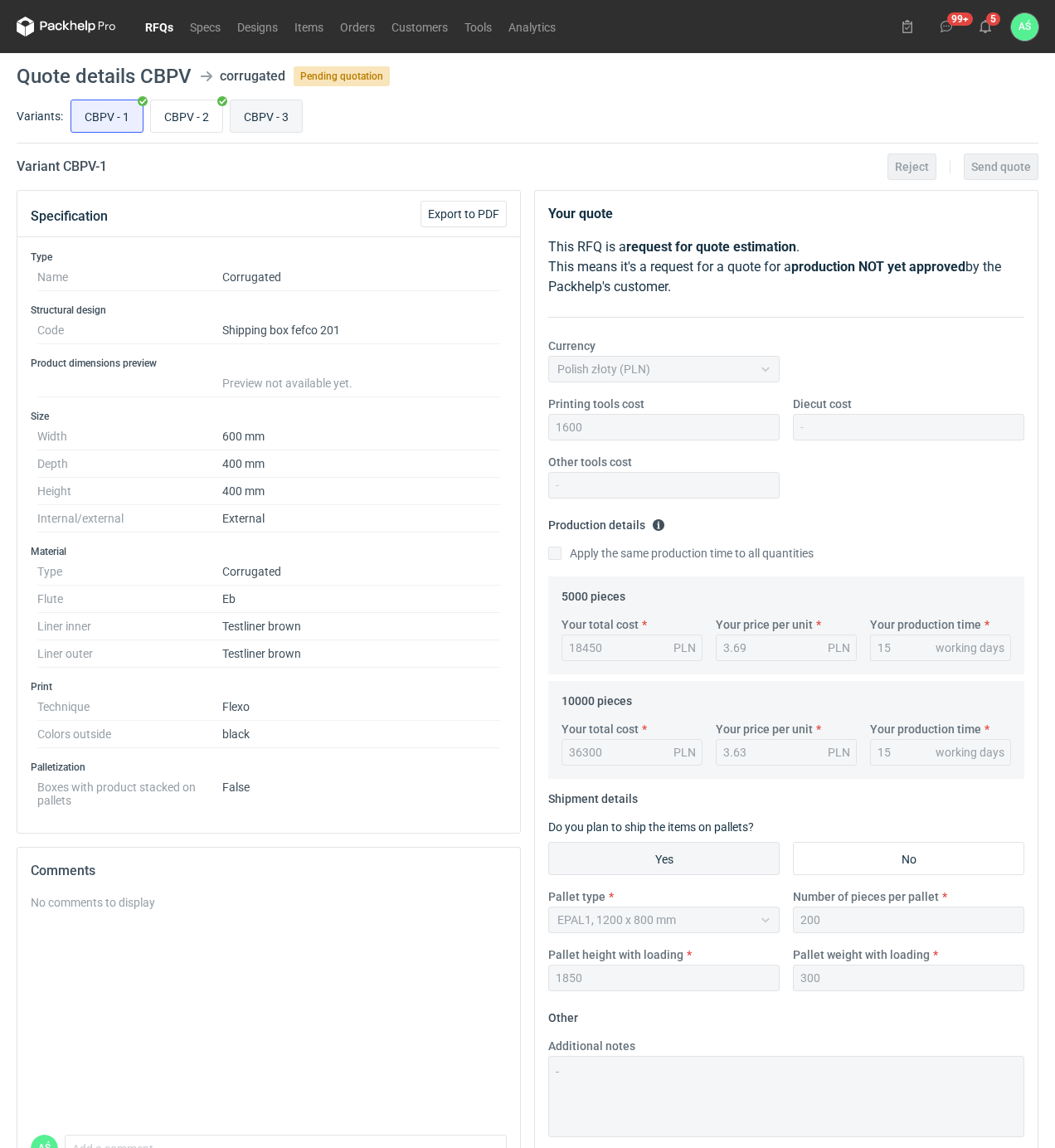
click at [240, 120] on input "CBPV - 3" at bounding box center [266, 116] width 71 height 32
radio input "true"
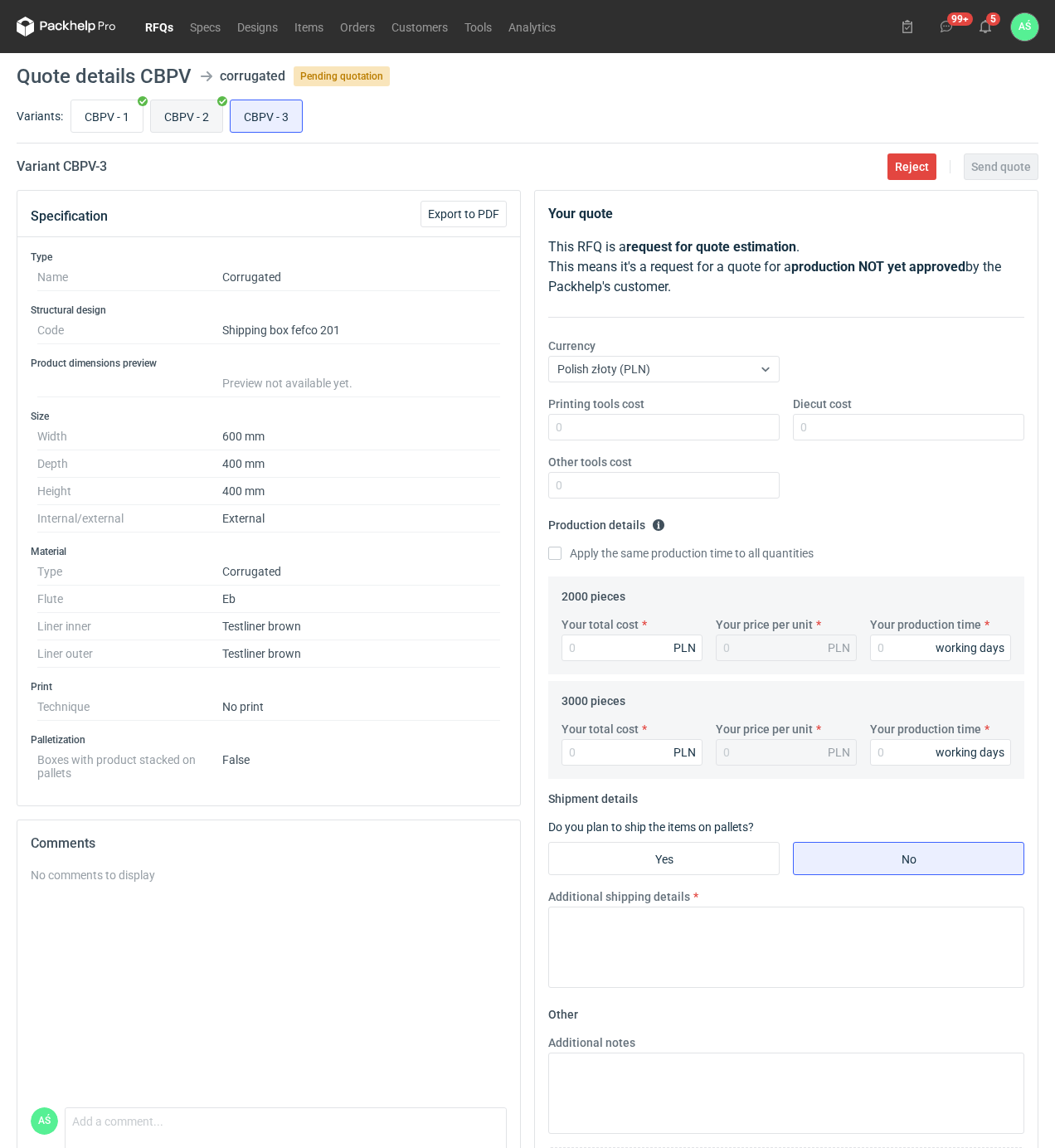
click at [224, 118] on div "CBPV - 1 CBPV - 2 CBPV - 3" at bounding box center [553, 116] width 971 height 39
click at [211, 119] on input "CBPV - 2" at bounding box center [186, 116] width 71 height 32
radio input "true"
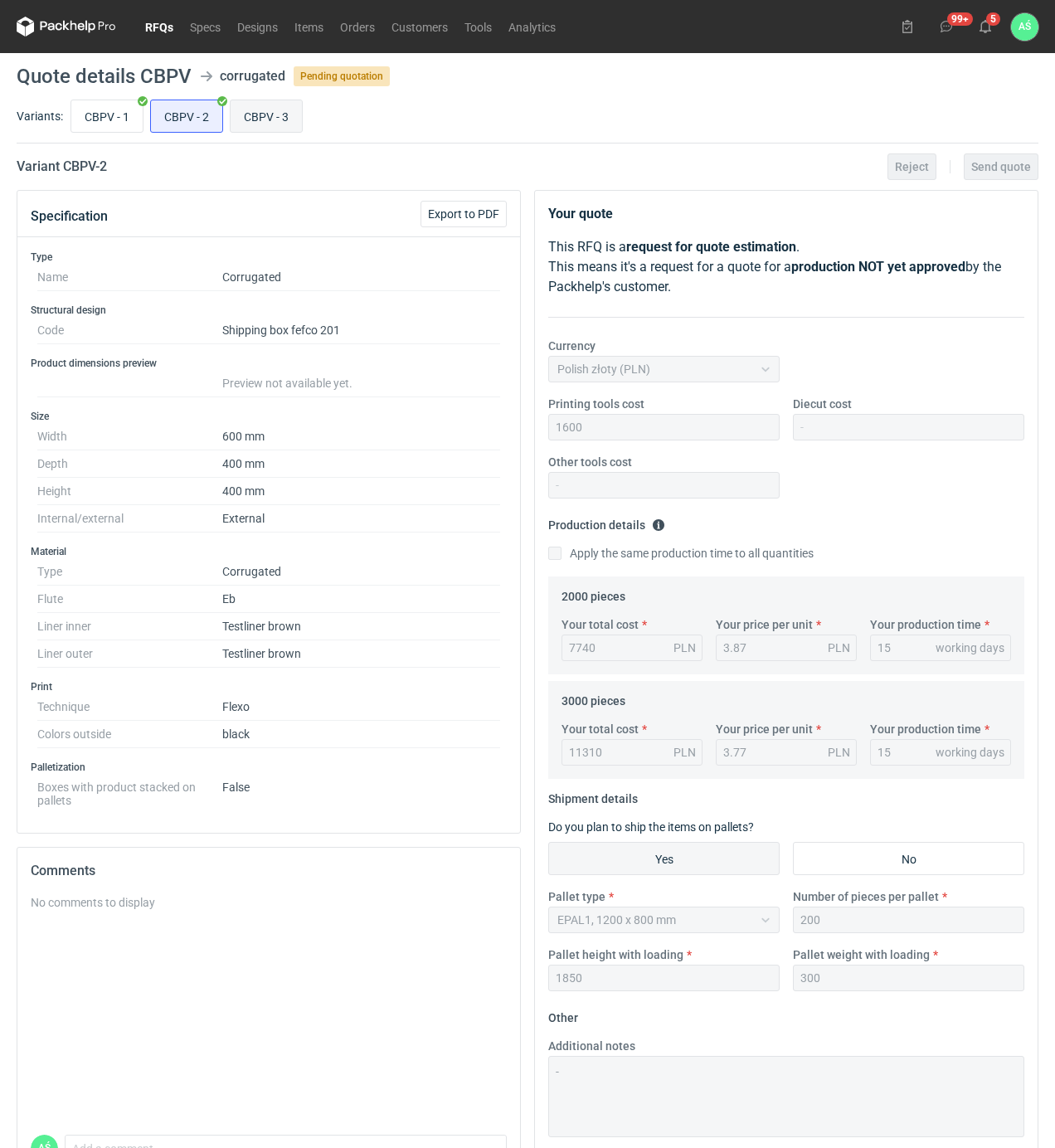
click at [249, 101] on input "CBPV - 3" at bounding box center [266, 116] width 71 height 32
radio input "true"
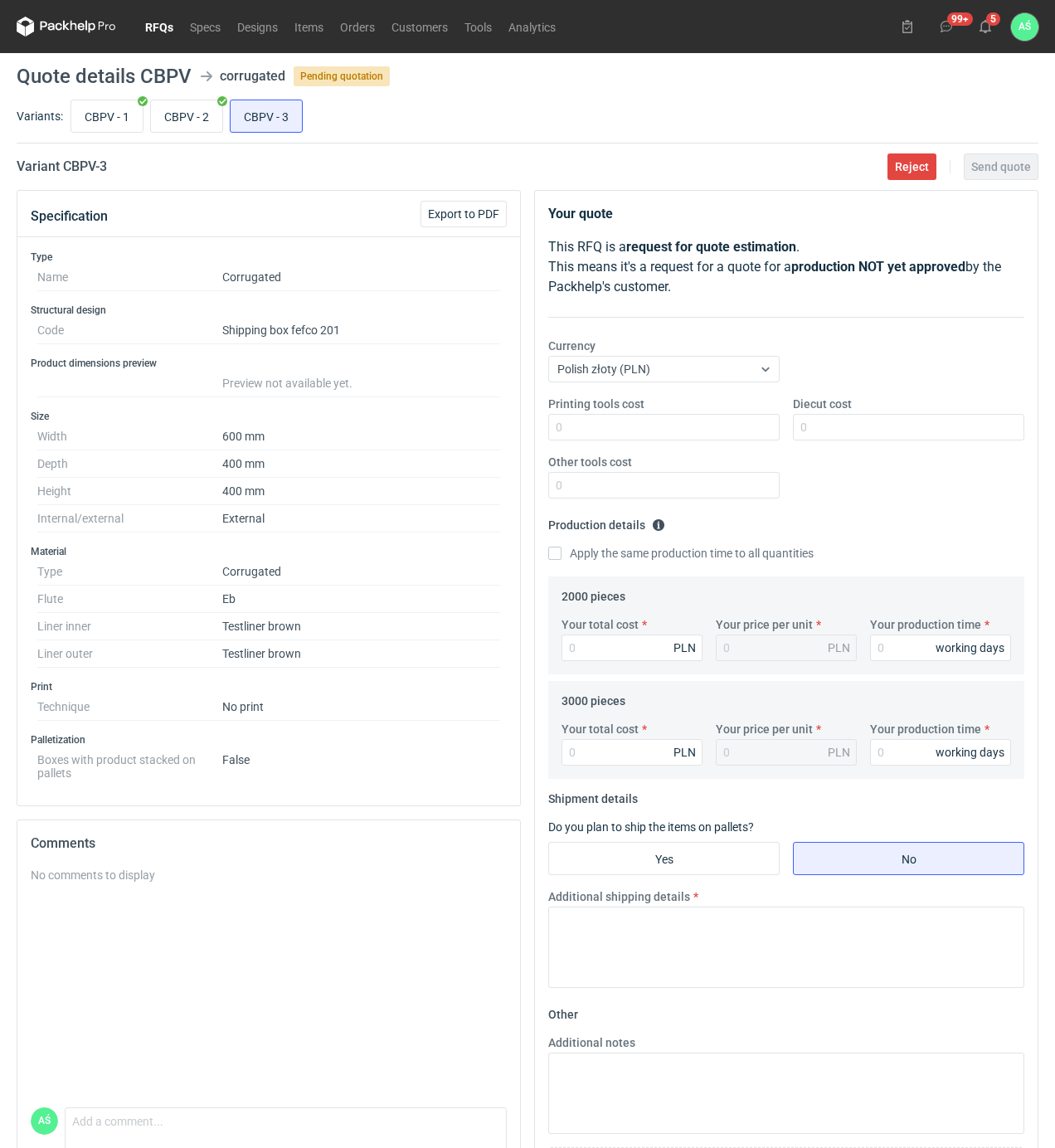
click at [395, 737] on h3 "Palletization" at bounding box center [269, 739] width 476 height 13
click at [604, 651] on input "Your total cost" at bounding box center [632, 648] width 141 height 26
type input "6880"
type input "3.44"
type input "15"
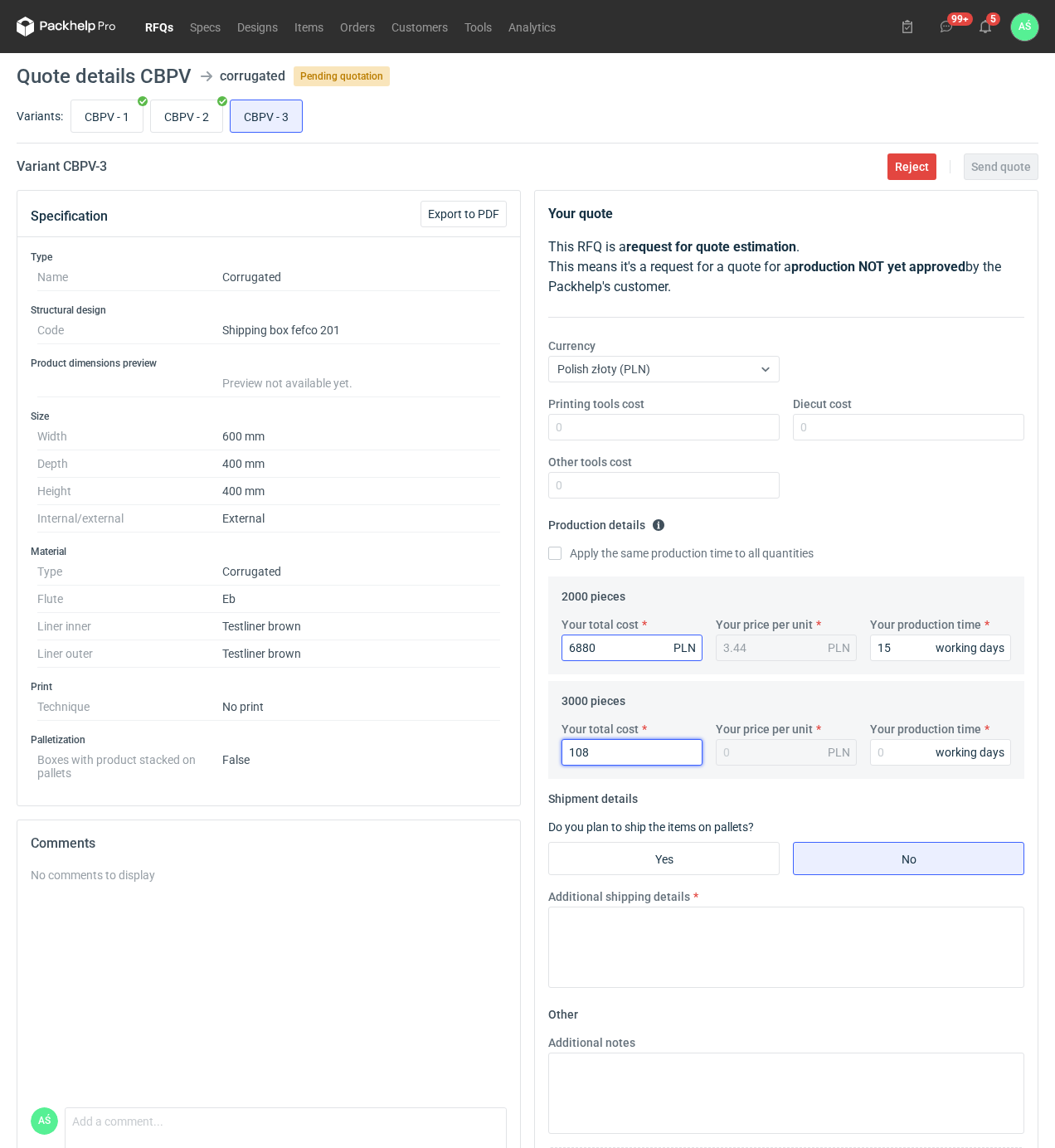
type input "1080"
type input "0.36"
type input "10080"
type input "3.36"
type input "10080"
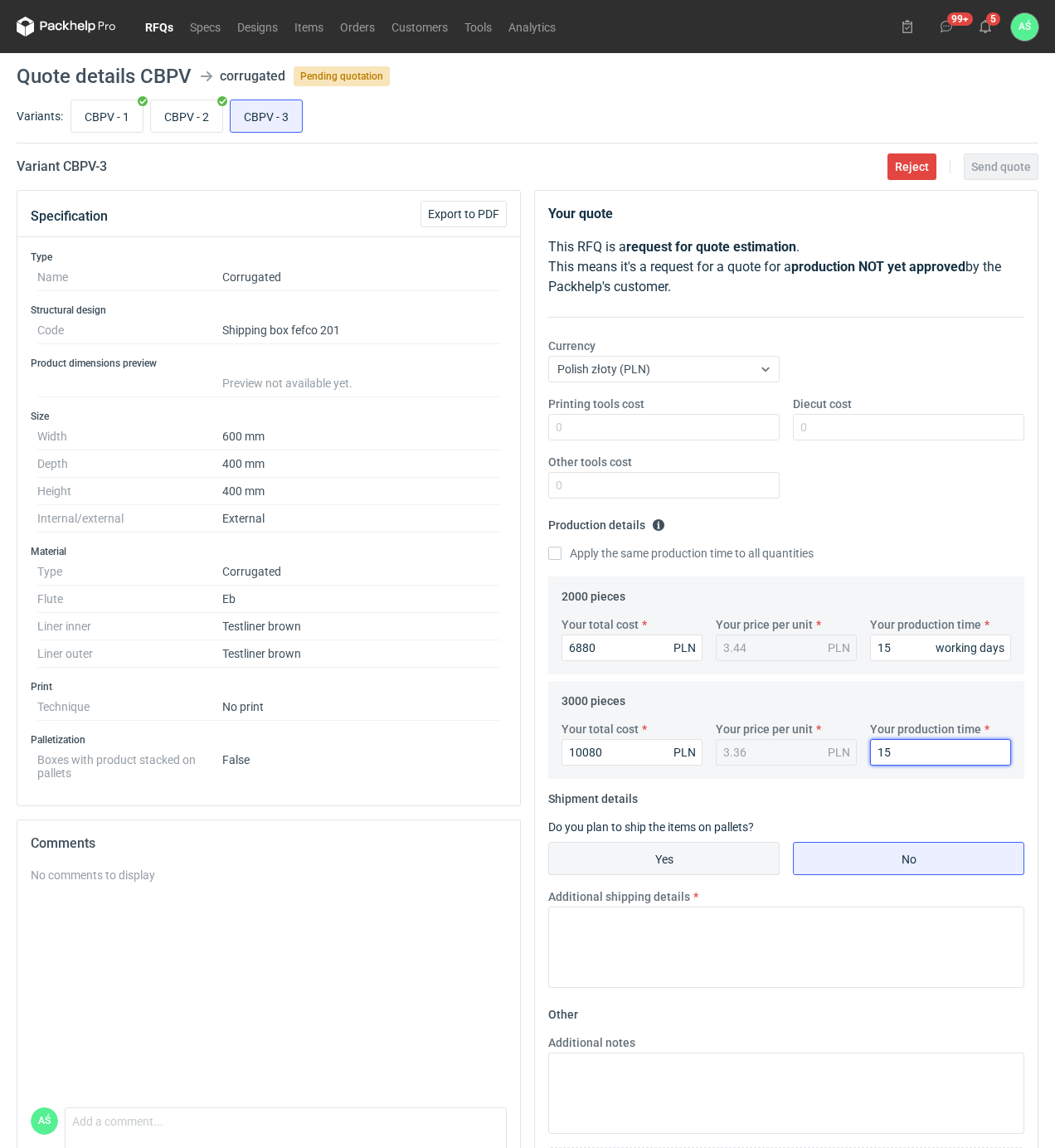
type input "15"
click at [643, 856] on input "Yes" at bounding box center [664, 858] width 230 height 32
radio input "true"
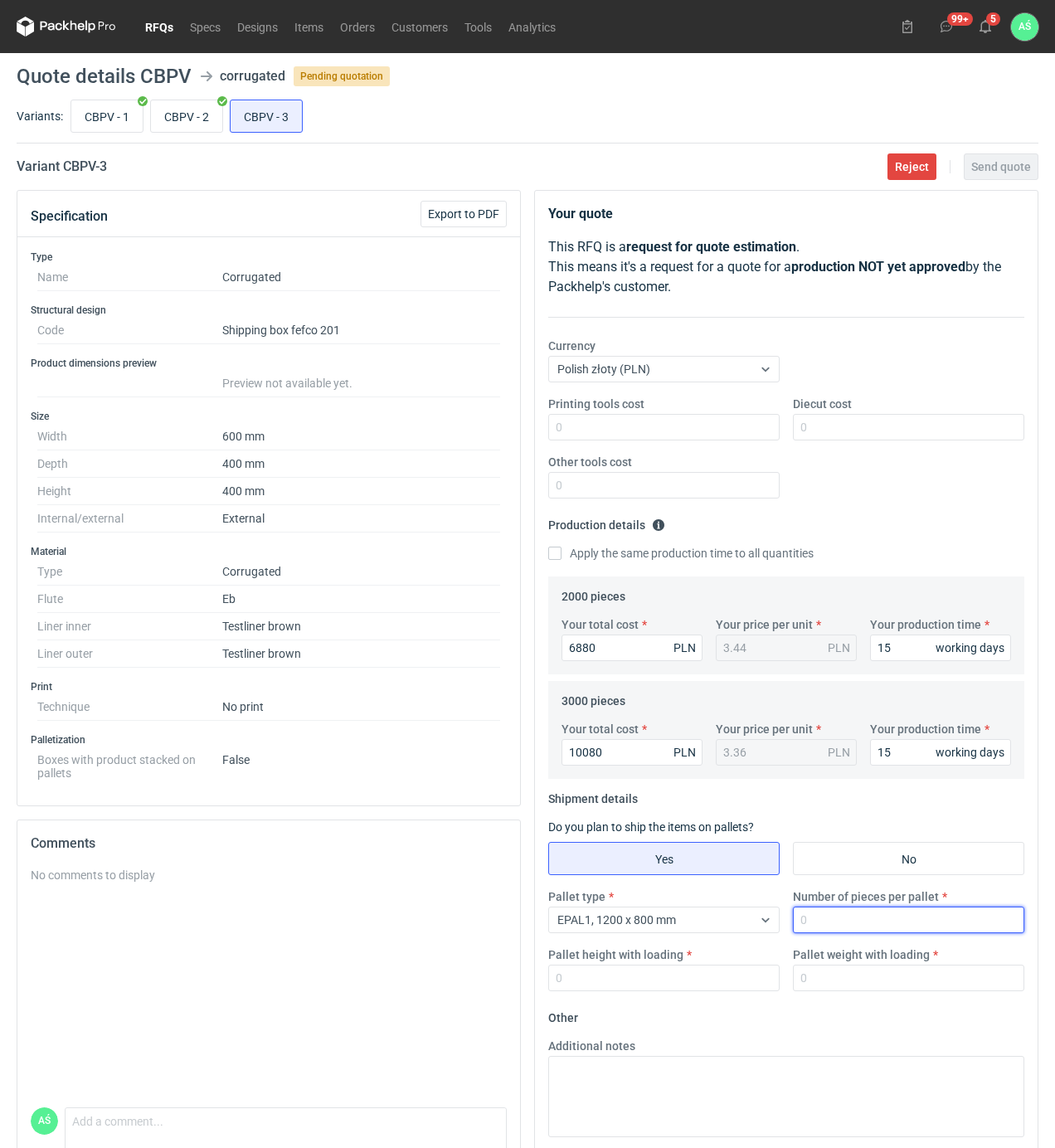
click at [837, 923] on input "Number of pieces per pallet" at bounding box center [908, 920] width 232 height 26
type input "200"
type input "1850"
type input "300"
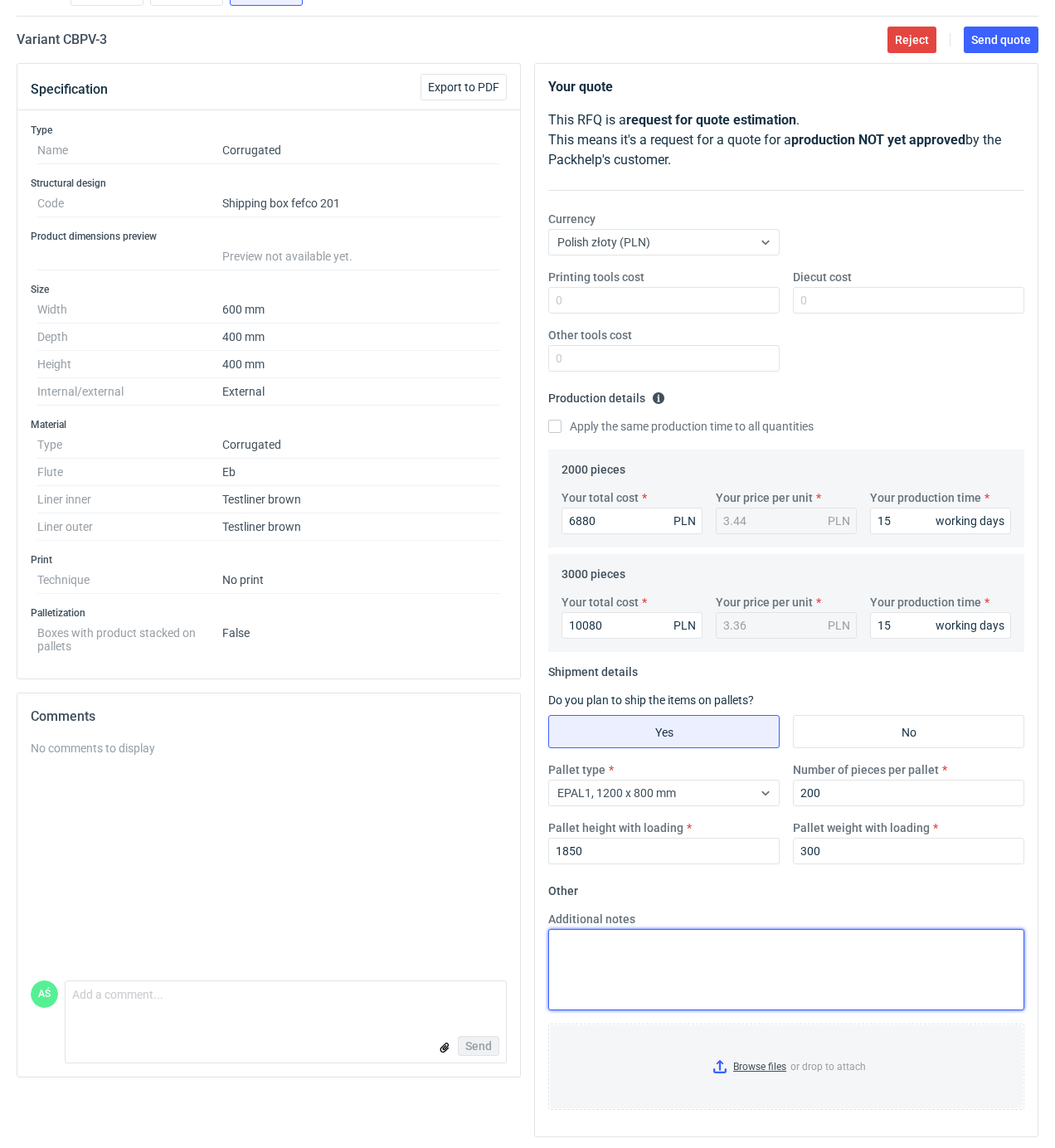
scroll to position [133, 0]
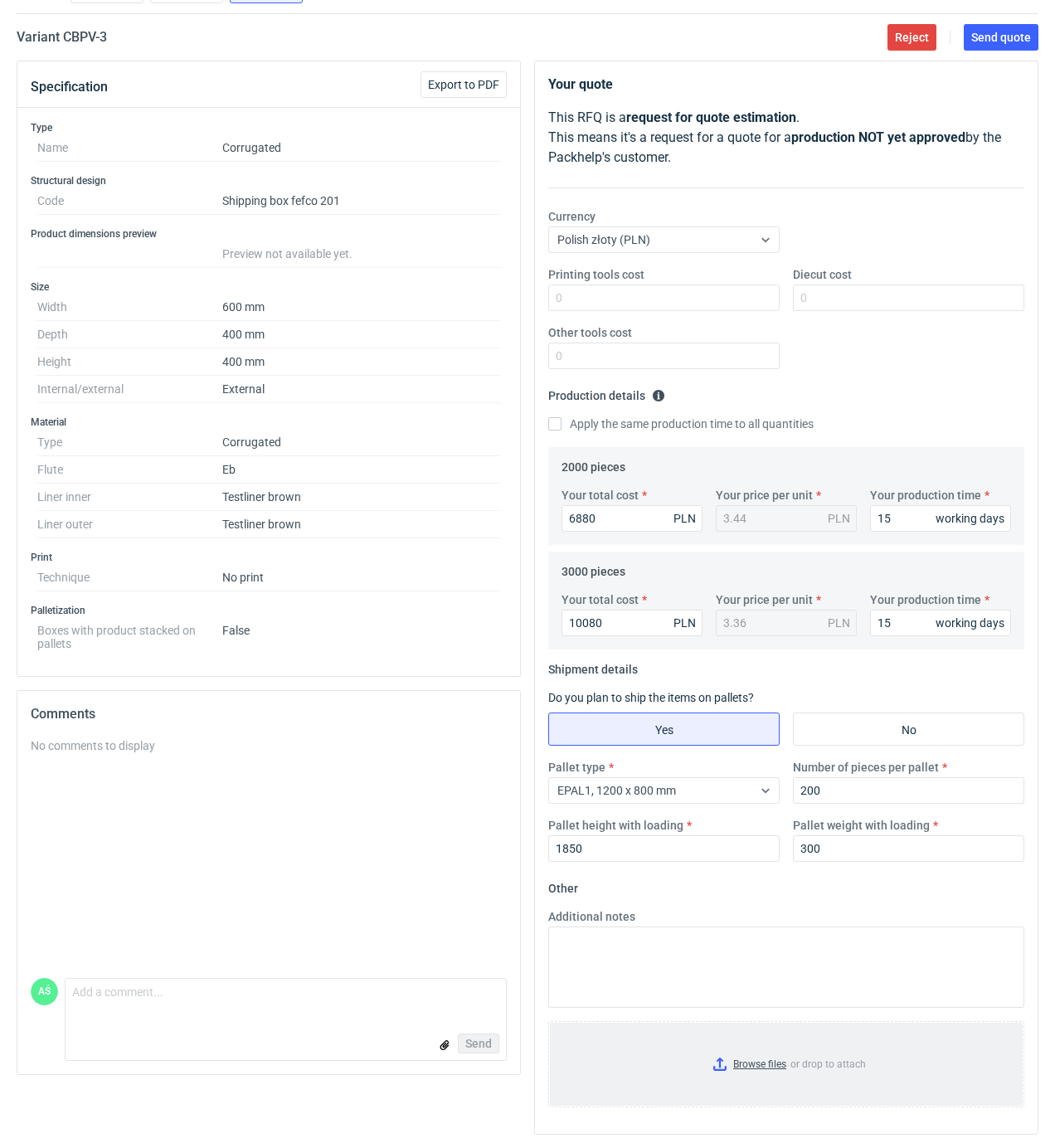
click at [767, 1074] on input "Browse files or drop to attach" at bounding box center [786, 1064] width 473 height 83
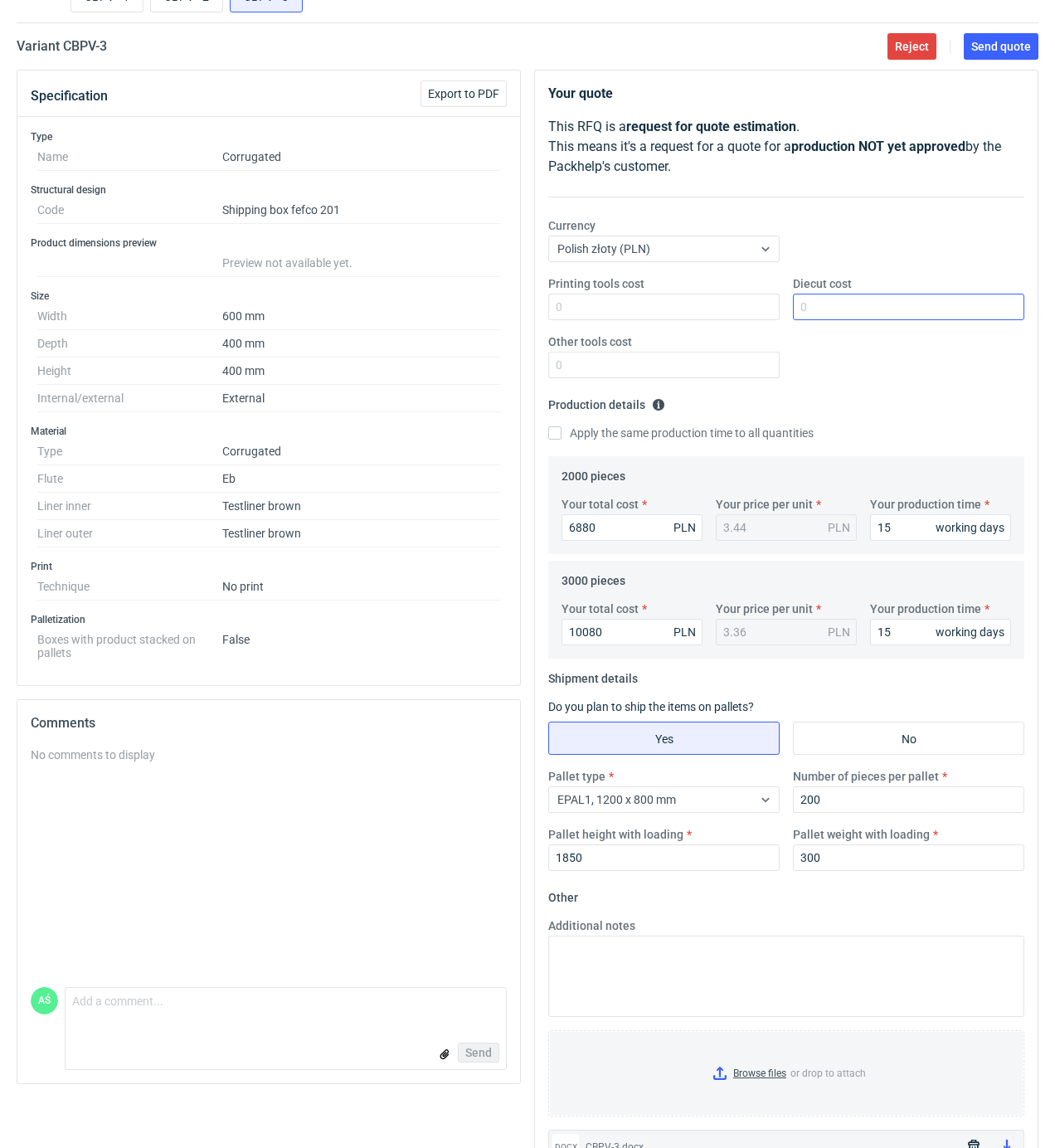
scroll to position [0, 0]
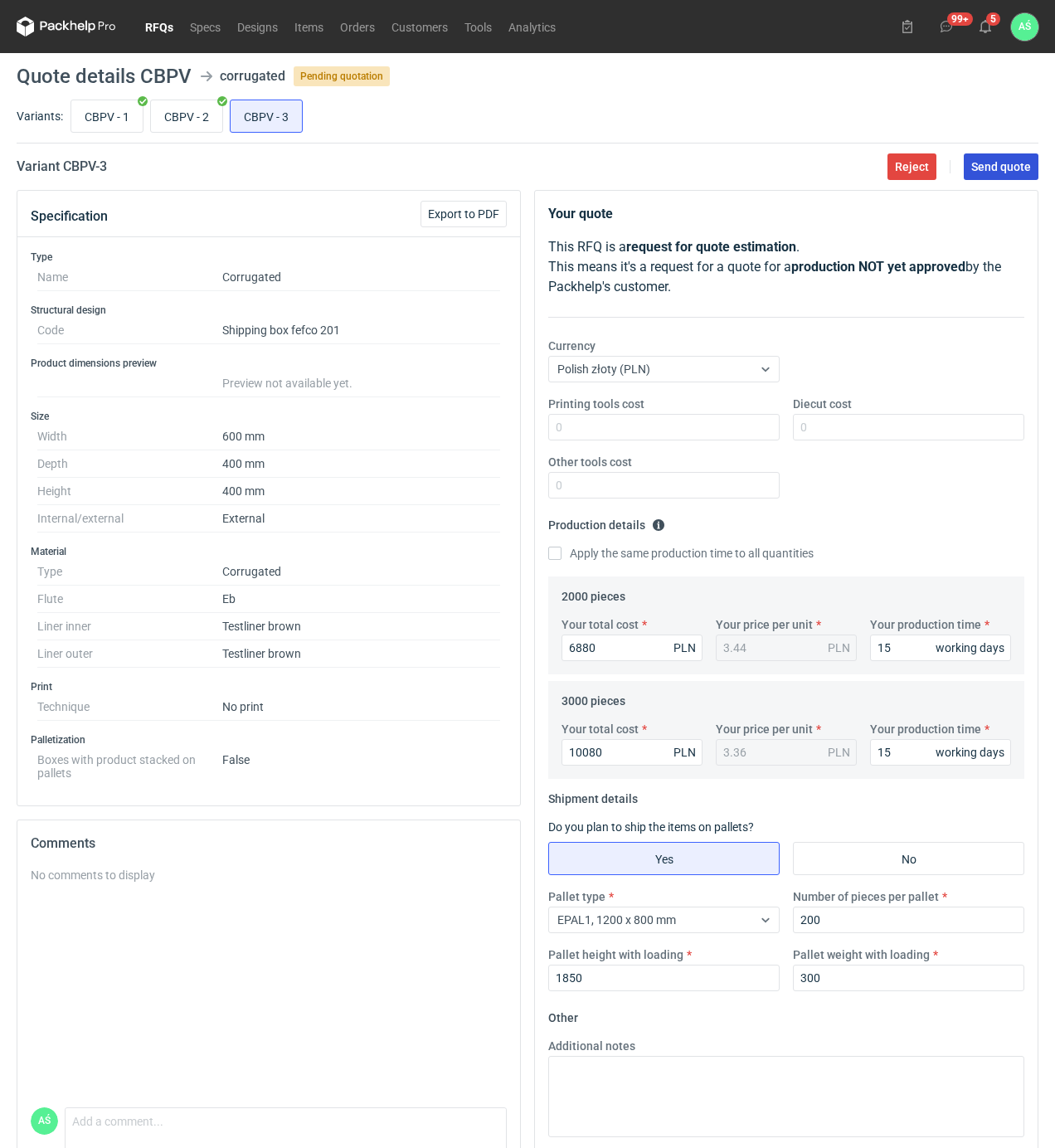
click at [1002, 167] on span "Send quote" at bounding box center [1001, 166] width 60 height 11
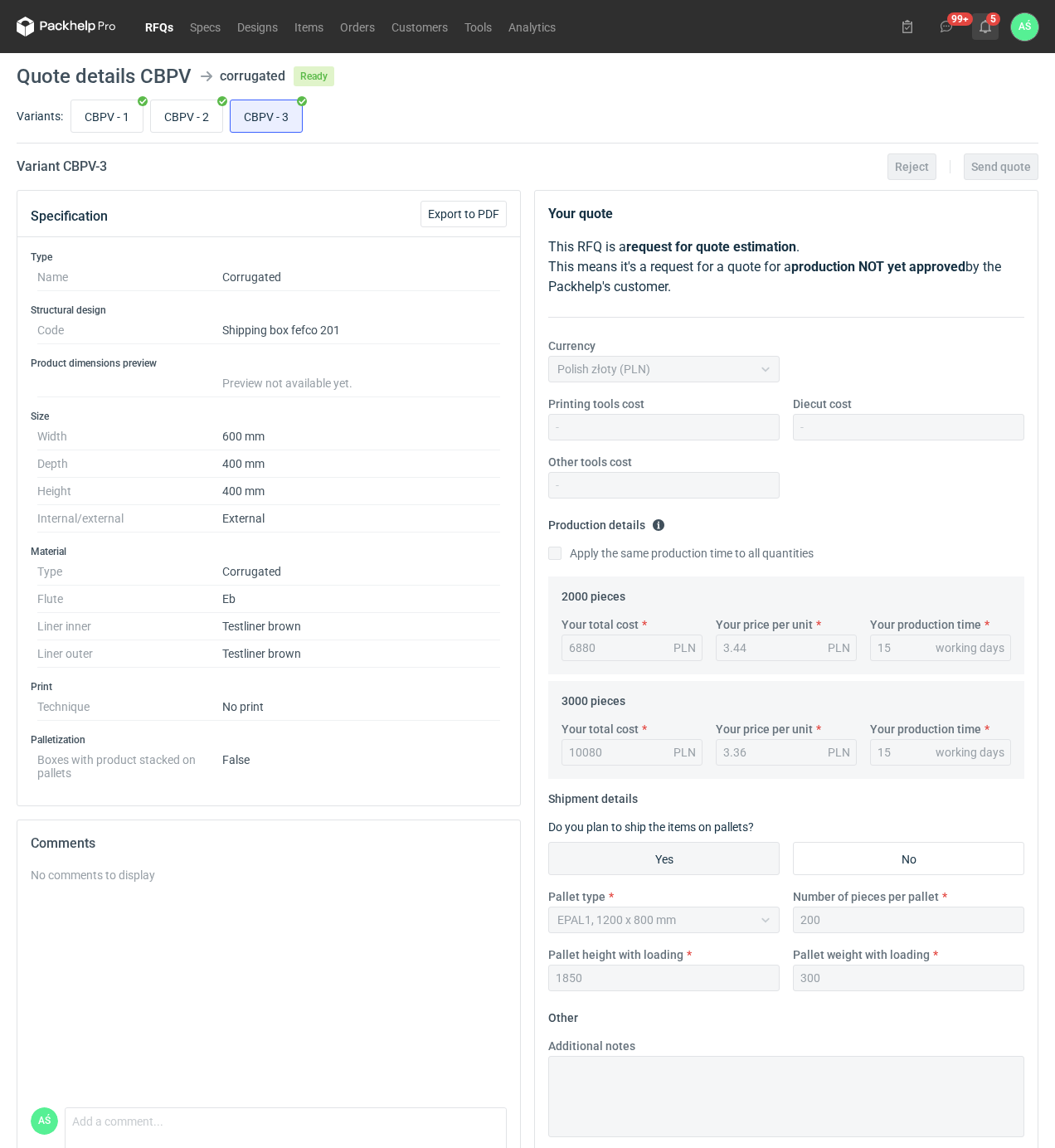
click at [985, 33] on button "5" at bounding box center [985, 26] width 26 height 26
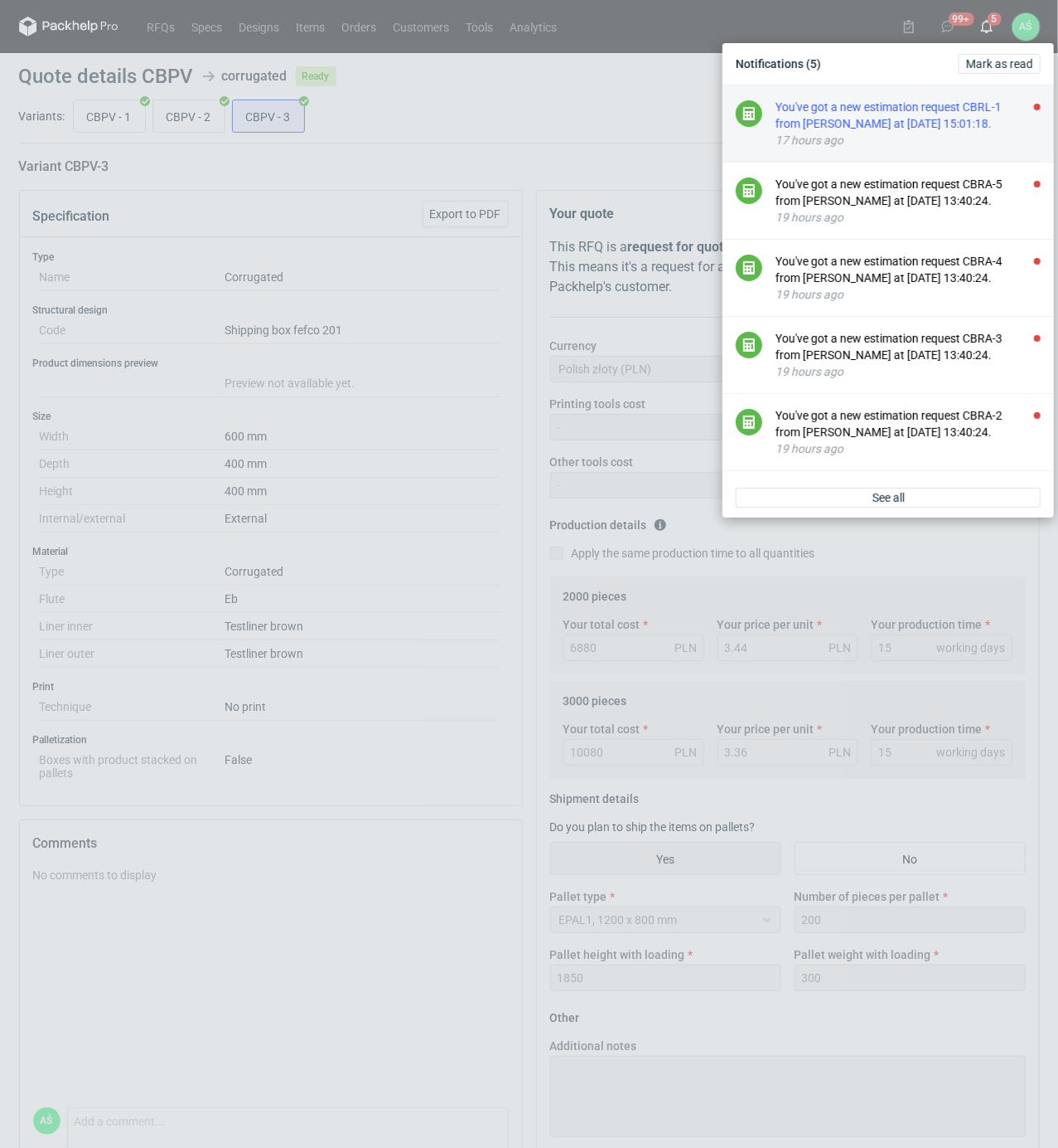
click at [949, 120] on div "You've got a new estimation request CBRL-1 from [PERSON_NAME] at [DATE] 15:01:1…" at bounding box center [908, 115] width 265 height 33
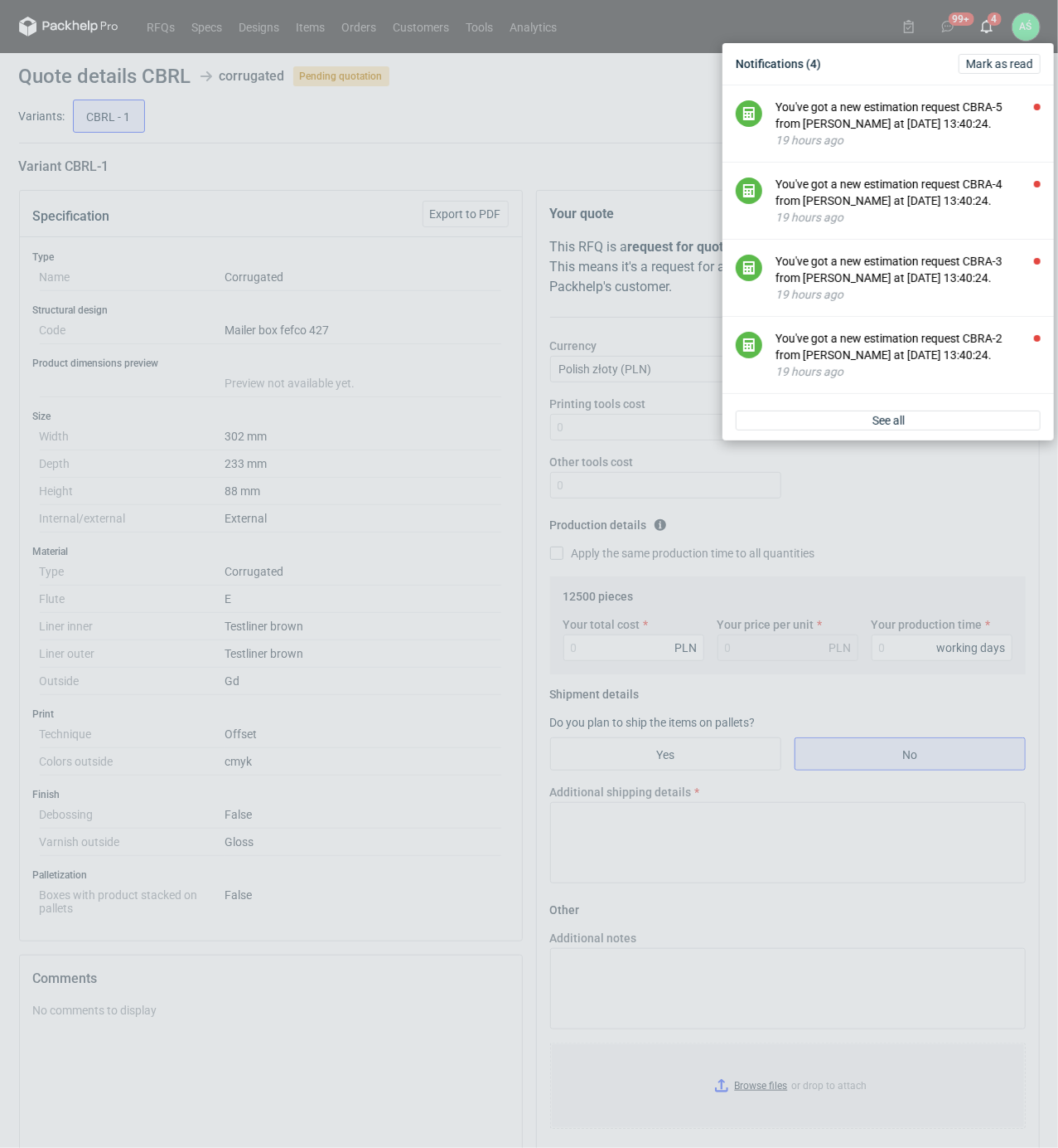
click at [279, 177] on div "Notifications (4) [PERSON_NAME] as read You've got a new estimation request CBR…" at bounding box center [529, 574] width 1058 height 1148
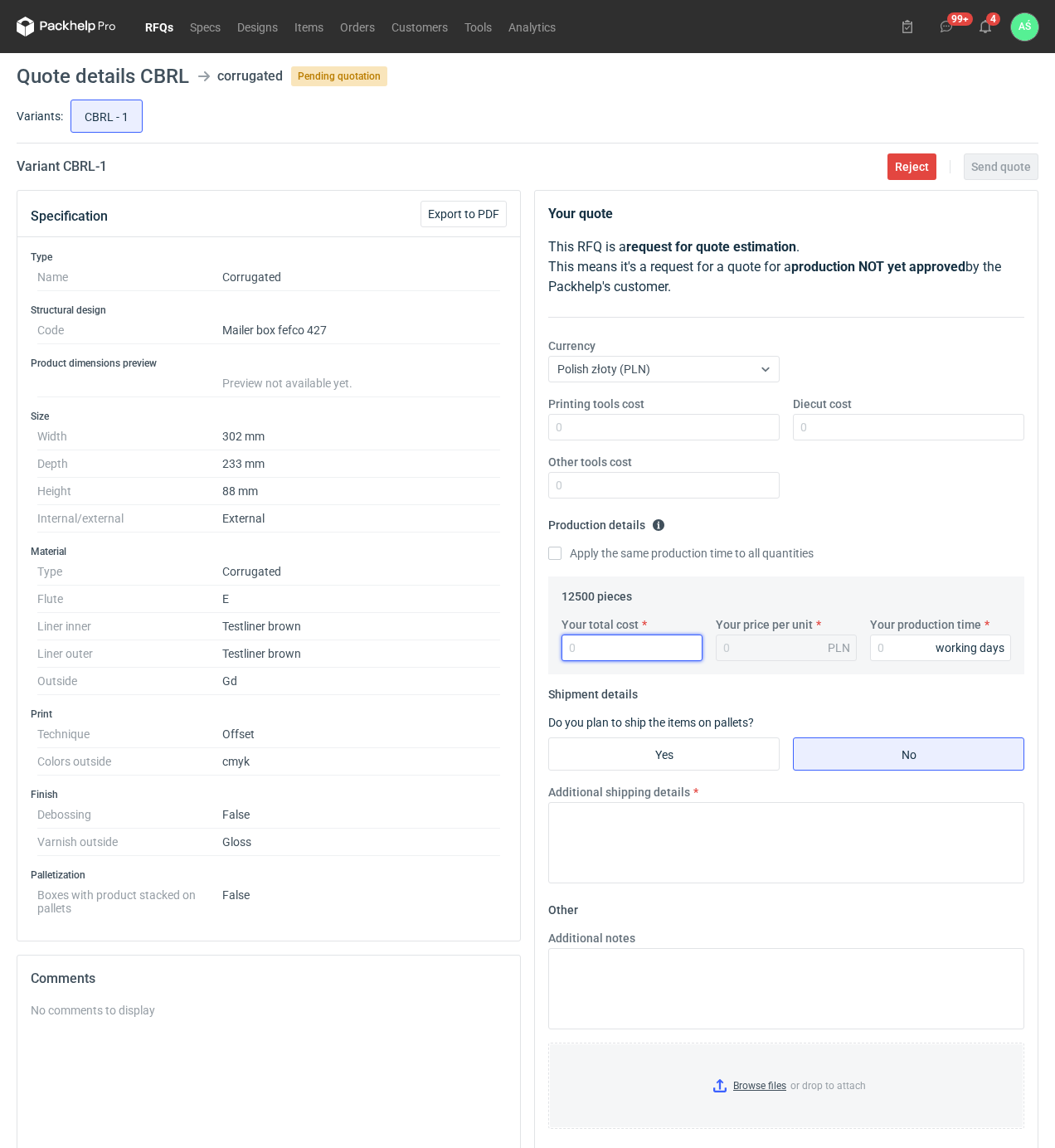
click at [625, 657] on input "Your total cost" at bounding box center [632, 648] width 141 height 26
type input "21250"
type input "1.7"
type input "18"
click at [671, 755] on input "Yes" at bounding box center [664, 754] width 230 height 32
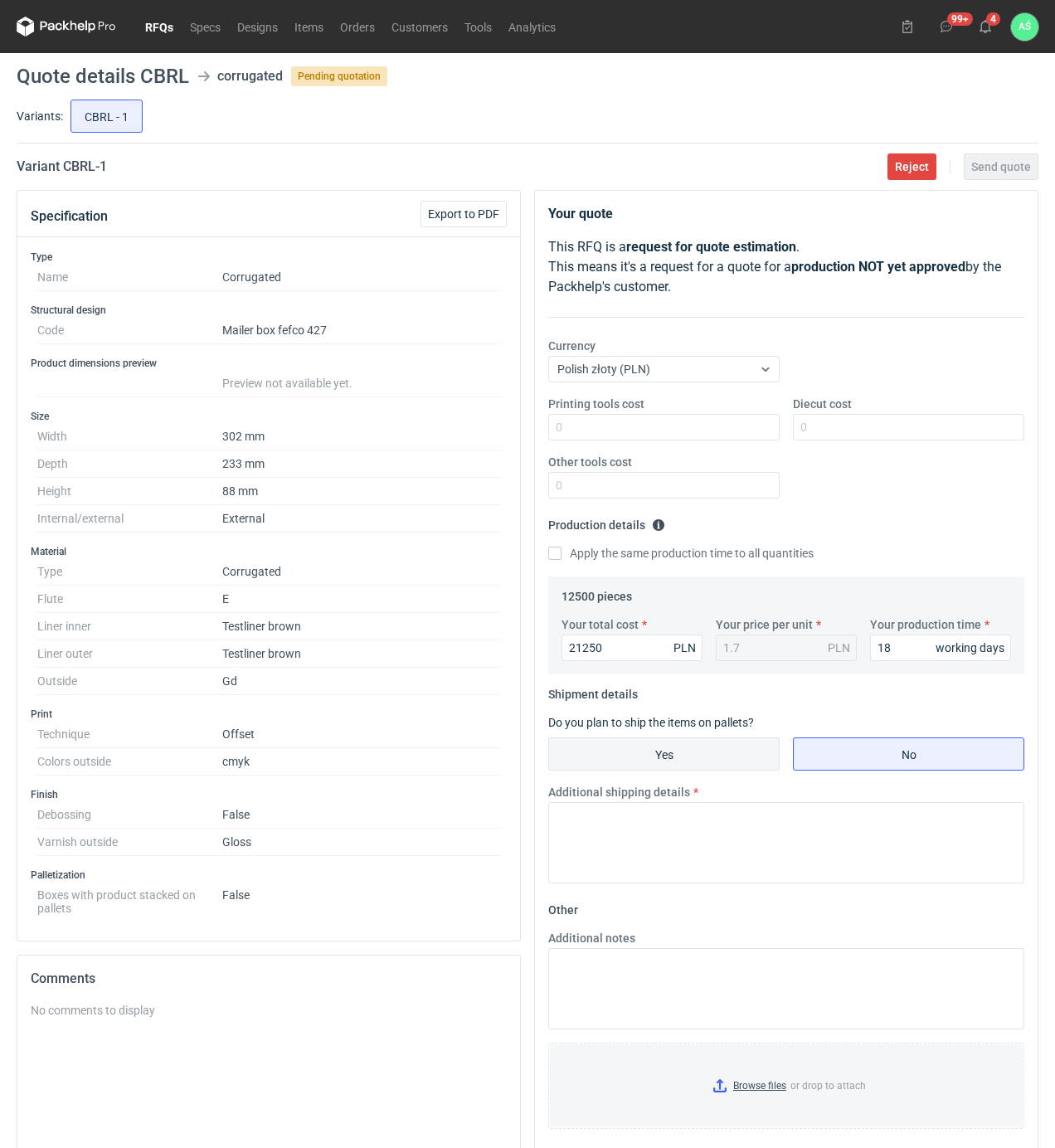
radio input "true"
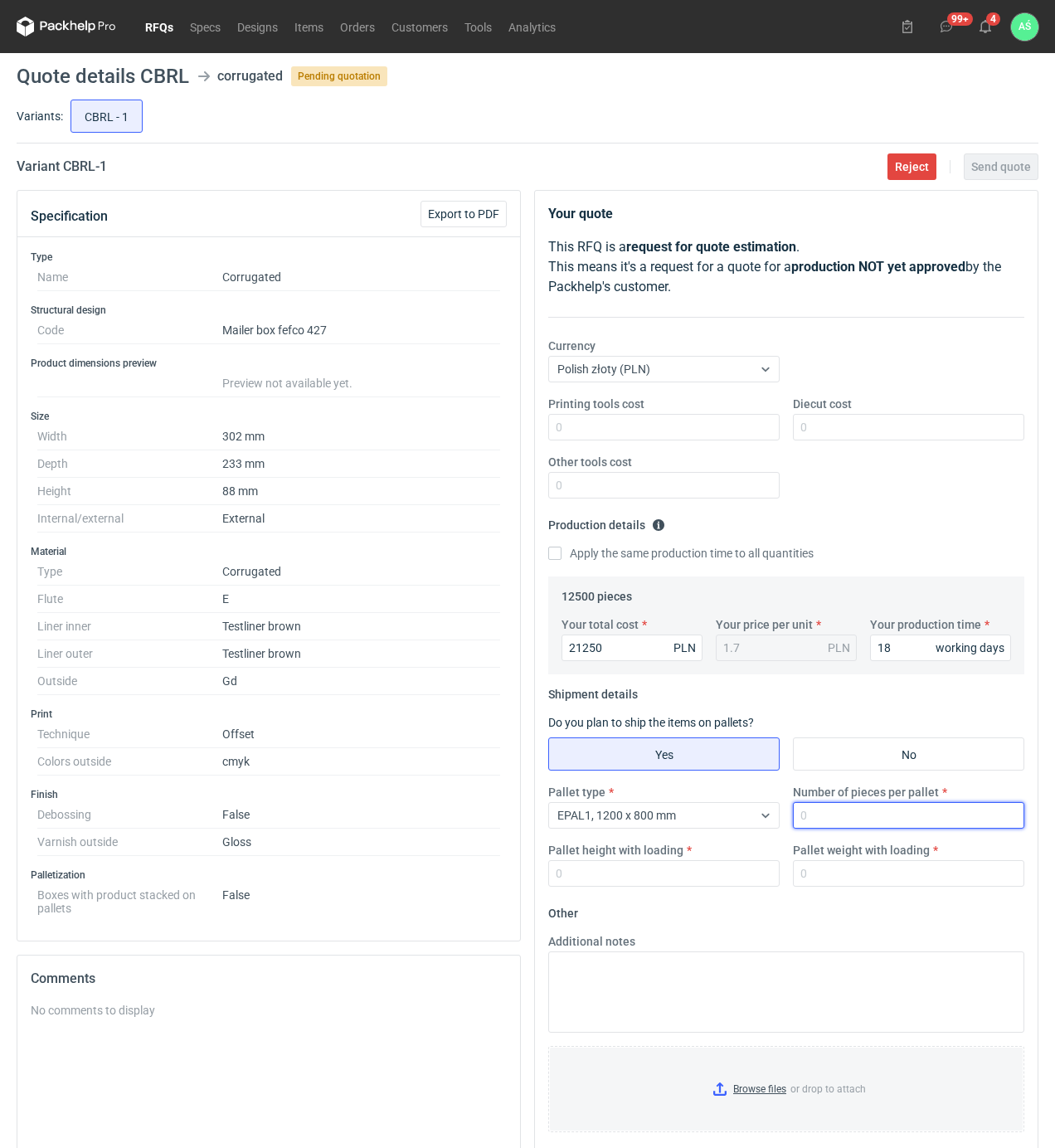
click at [826, 817] on input "Number of pieces per pallet" at bounding box center [908, 815] width 232 height 26
type input "1800"
type input "1900"
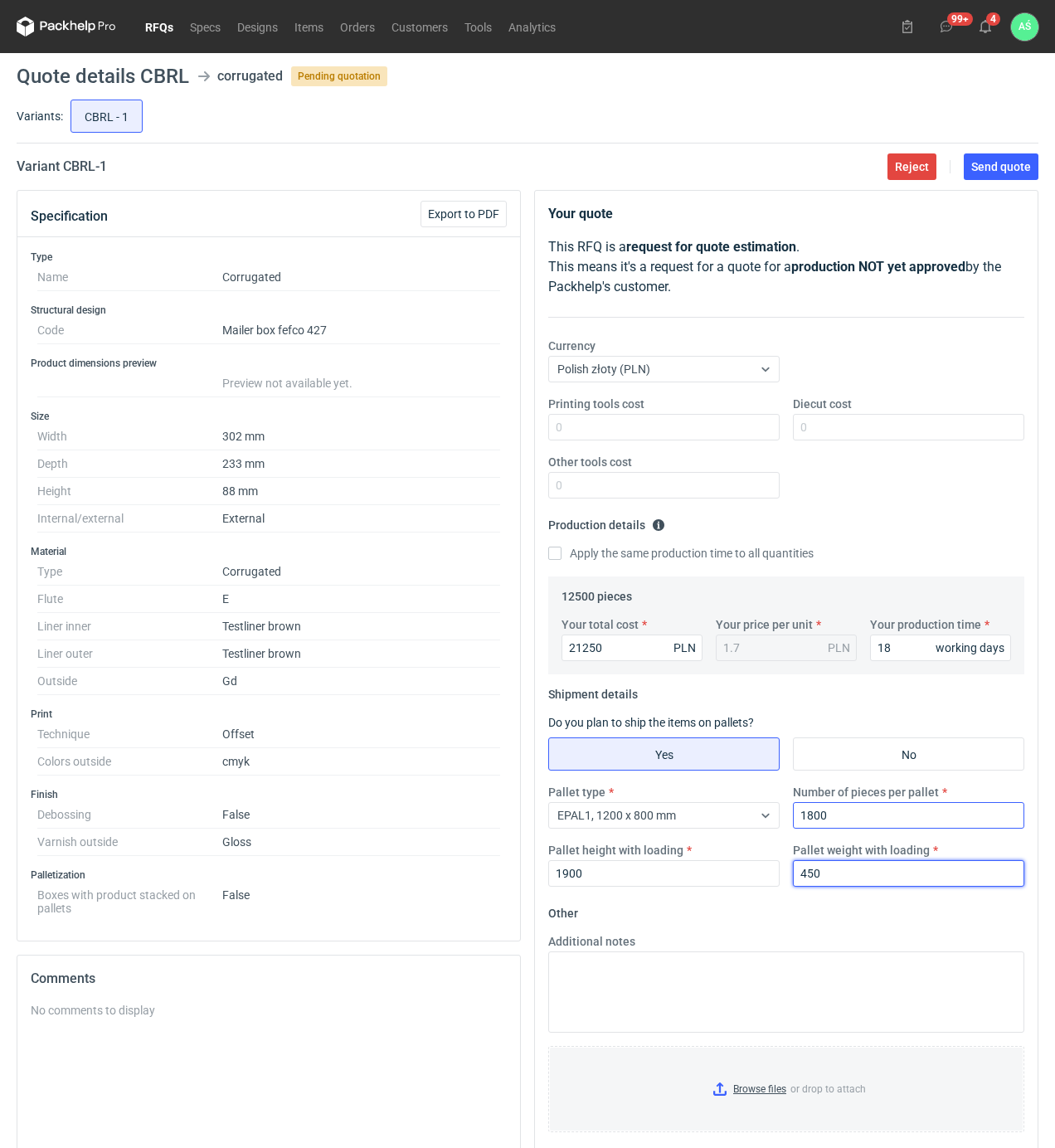
type input "450"
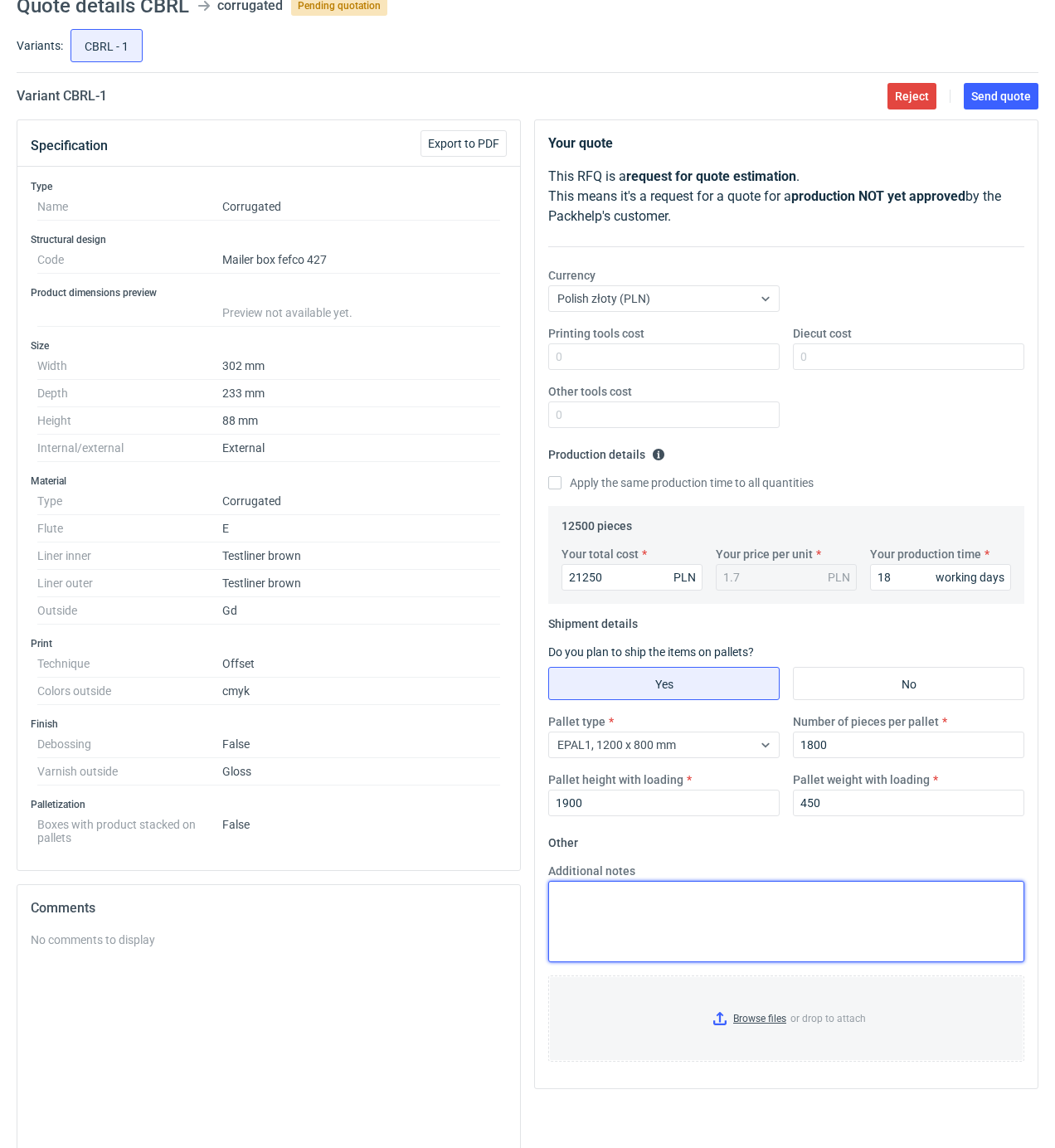
scroll to position [111, 0]
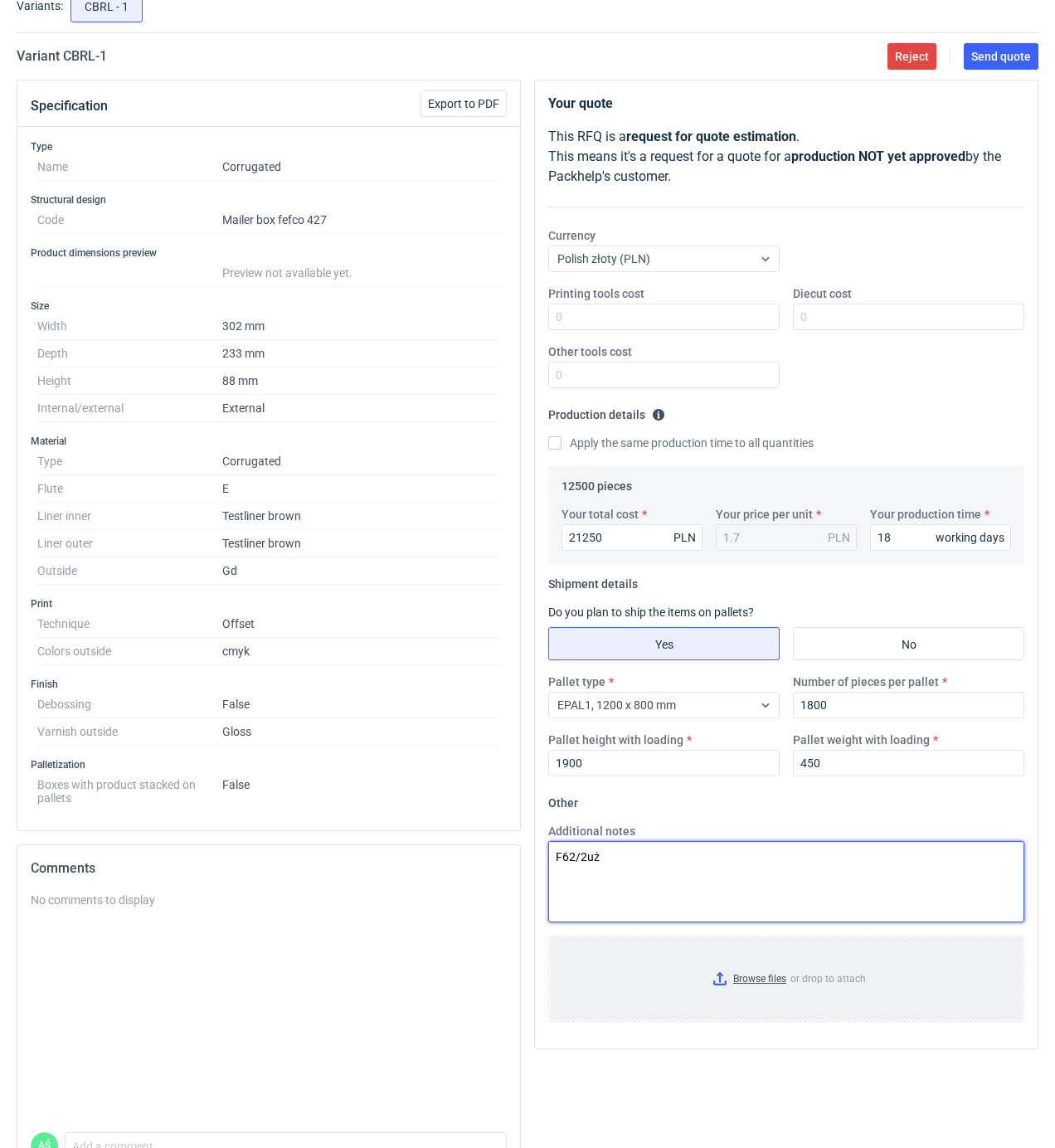
type textarea "F62/2uż"
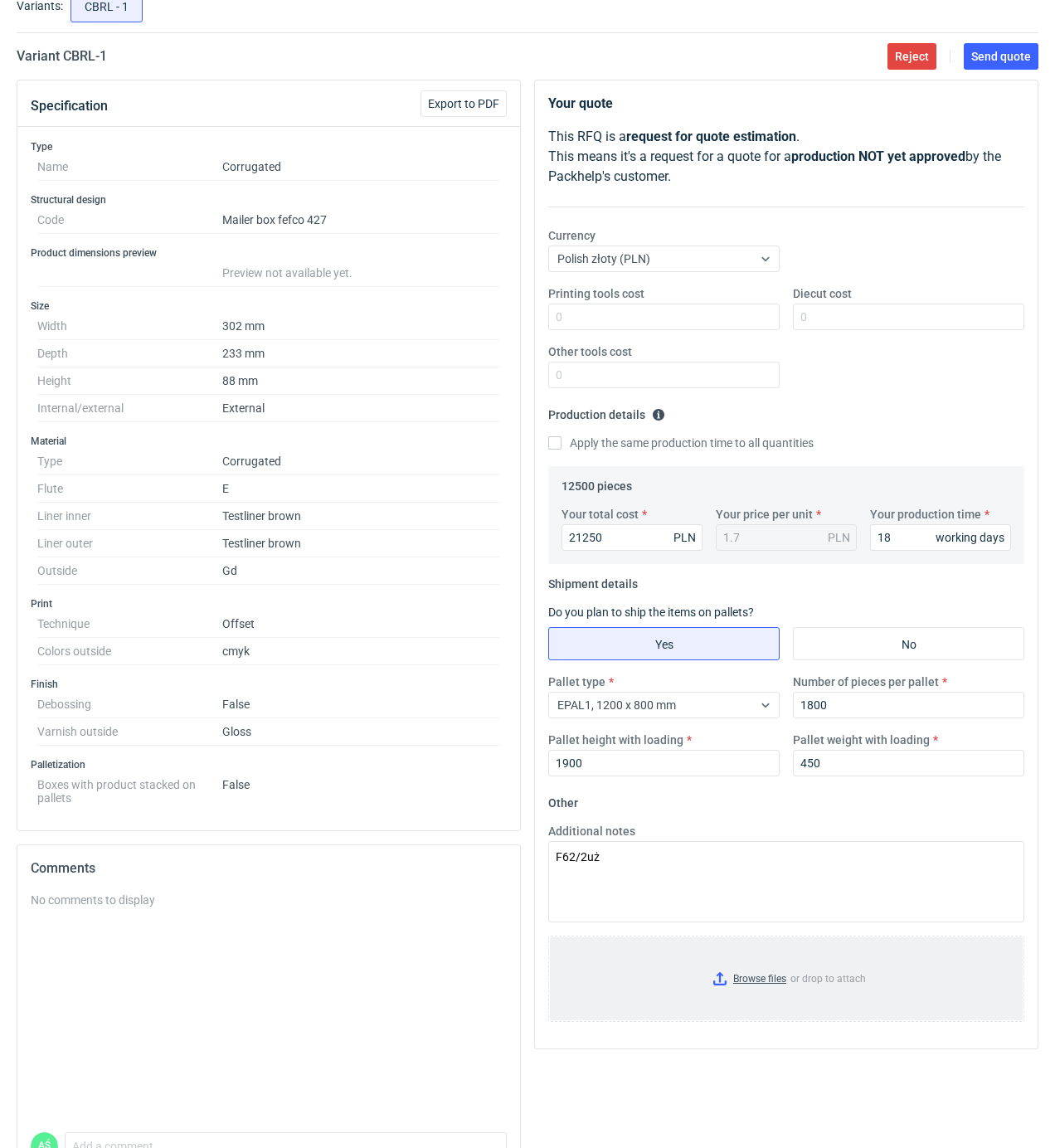
click at [777, 983] on input "Browse files or drop to attach" at bounding box center [786, 979] width 473 height 83
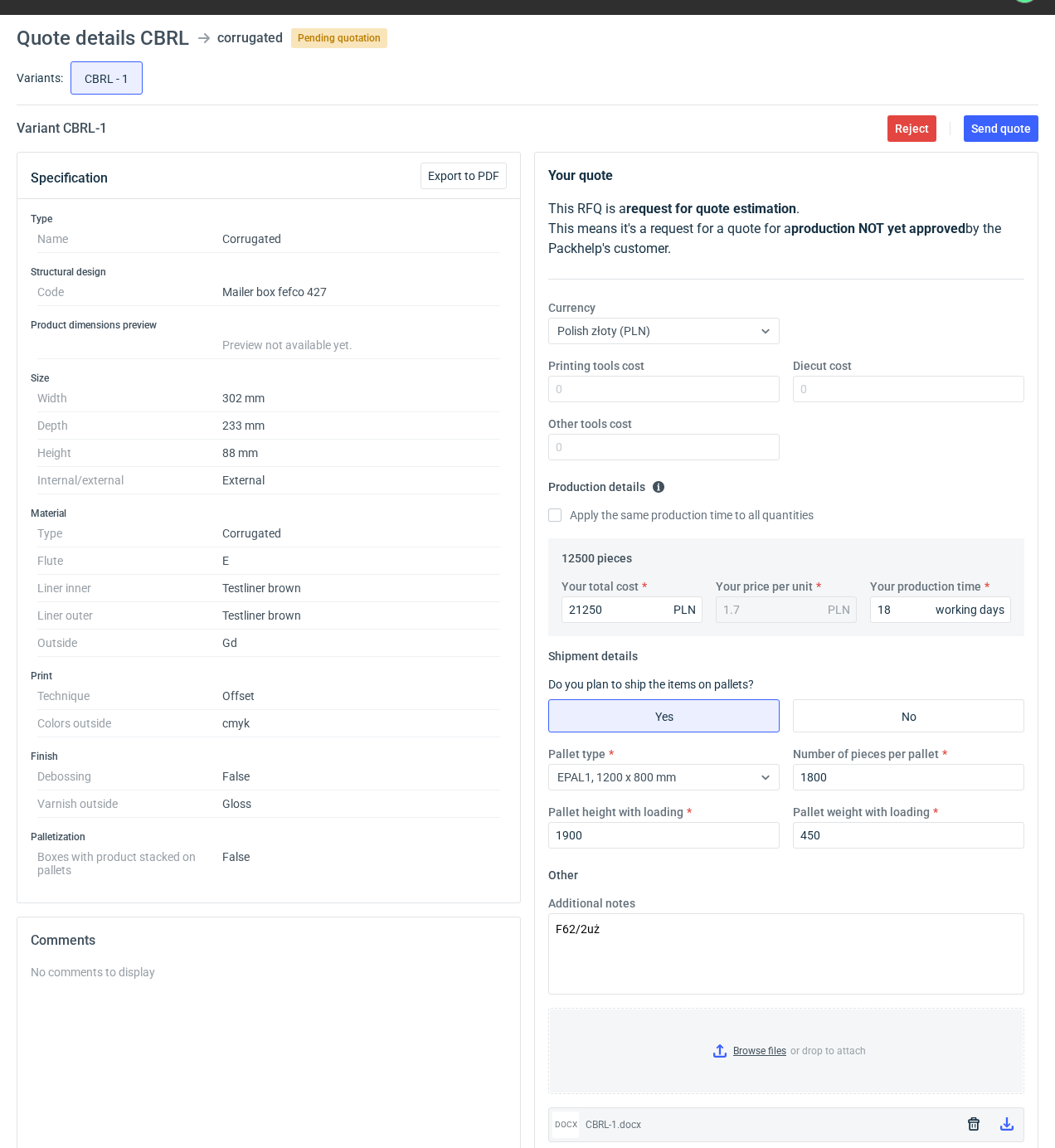
scroll to position [0, 0]
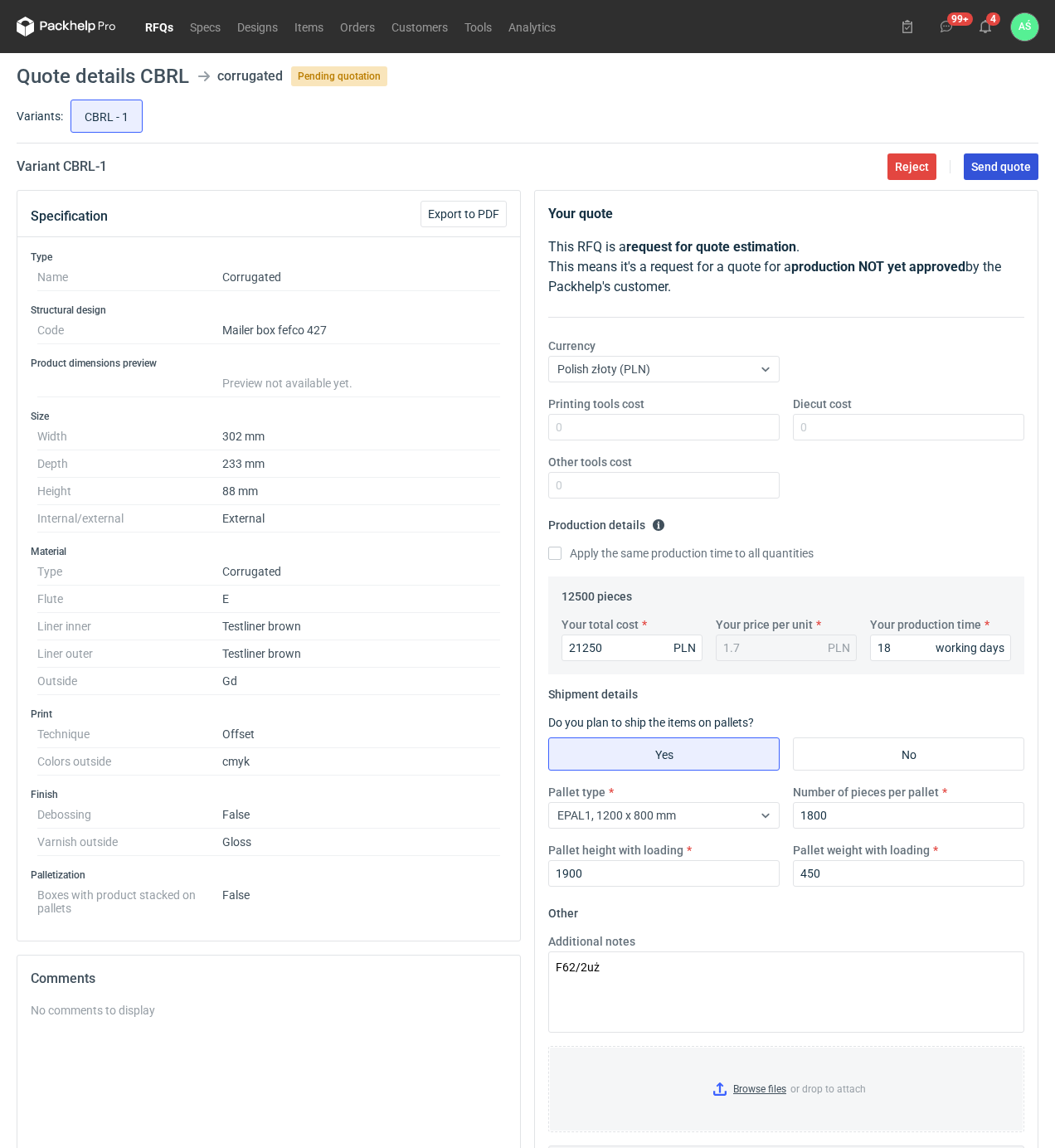
click at [1016, 167] on span "Send quote" at bounding box center [1001, 166] width 60 height 11
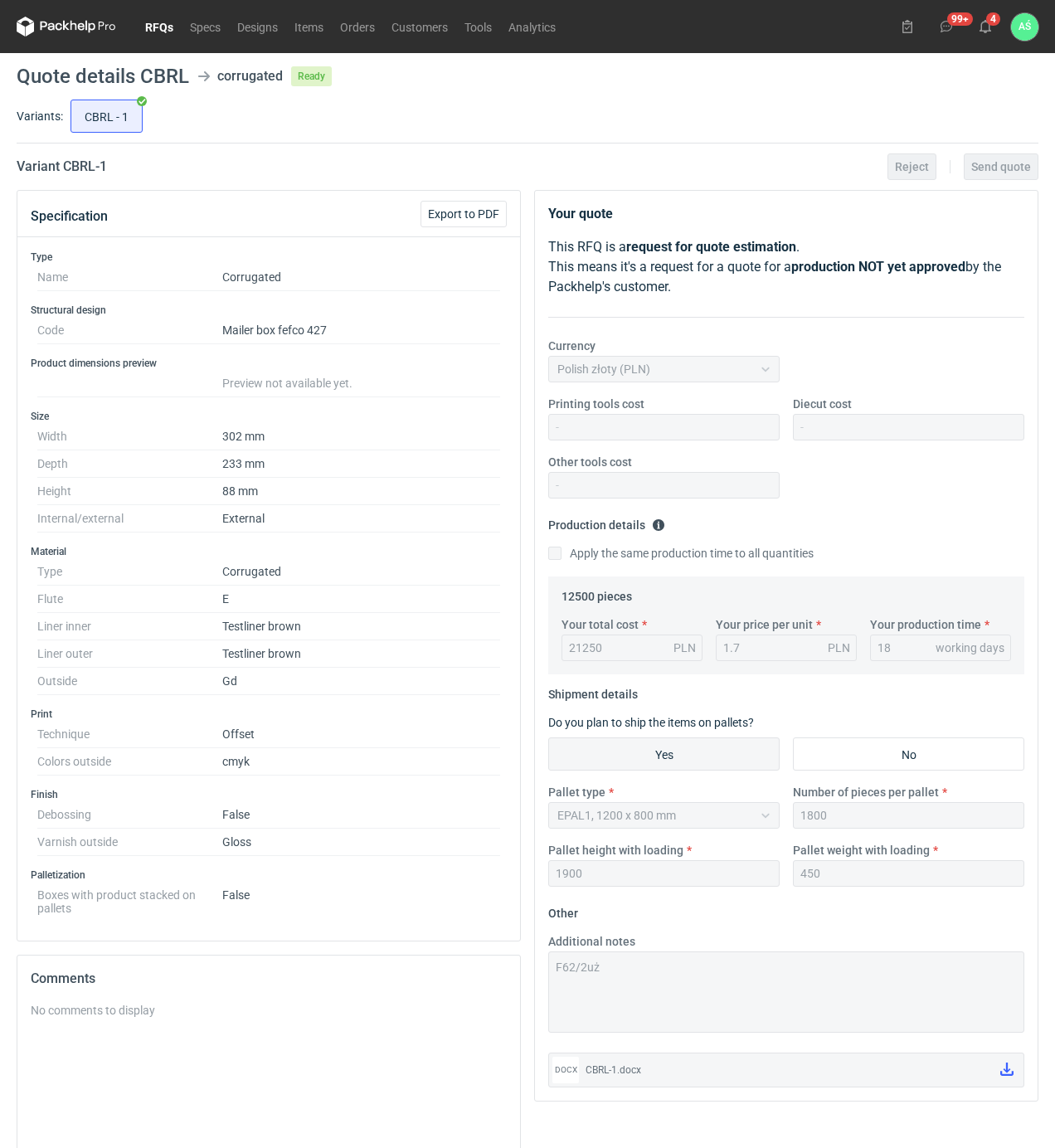
click at [382, 220] on div "Specification Export to PDF" at bounding box center [269, 213] width 503 height 47
click at [163, 25] on link "RFQs" at bounding box center [159, 26] width 45 height 20
